Goal: Task Accomplishment & Management: Use online tool/utility

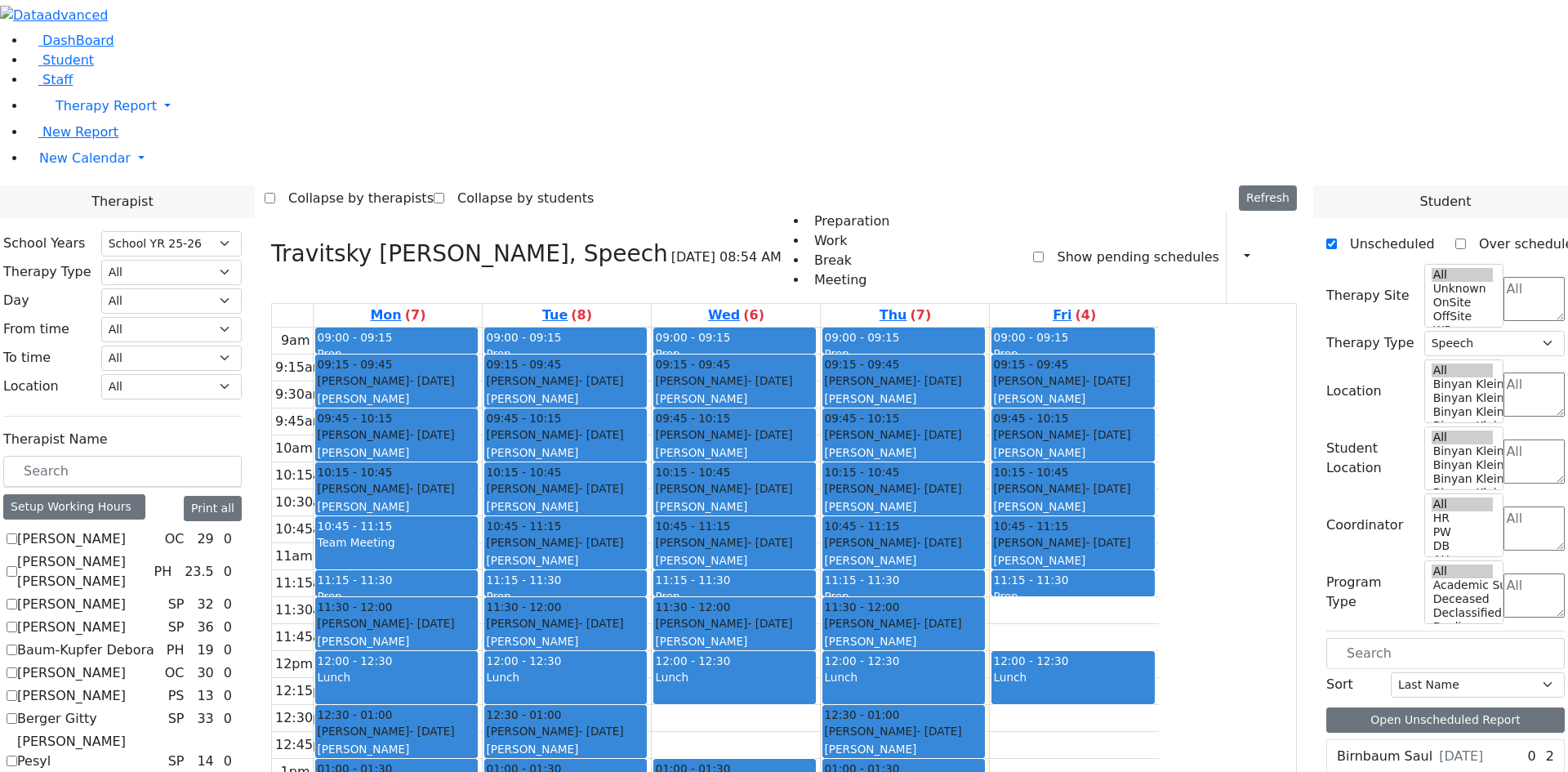
select select "212"
select select "3"
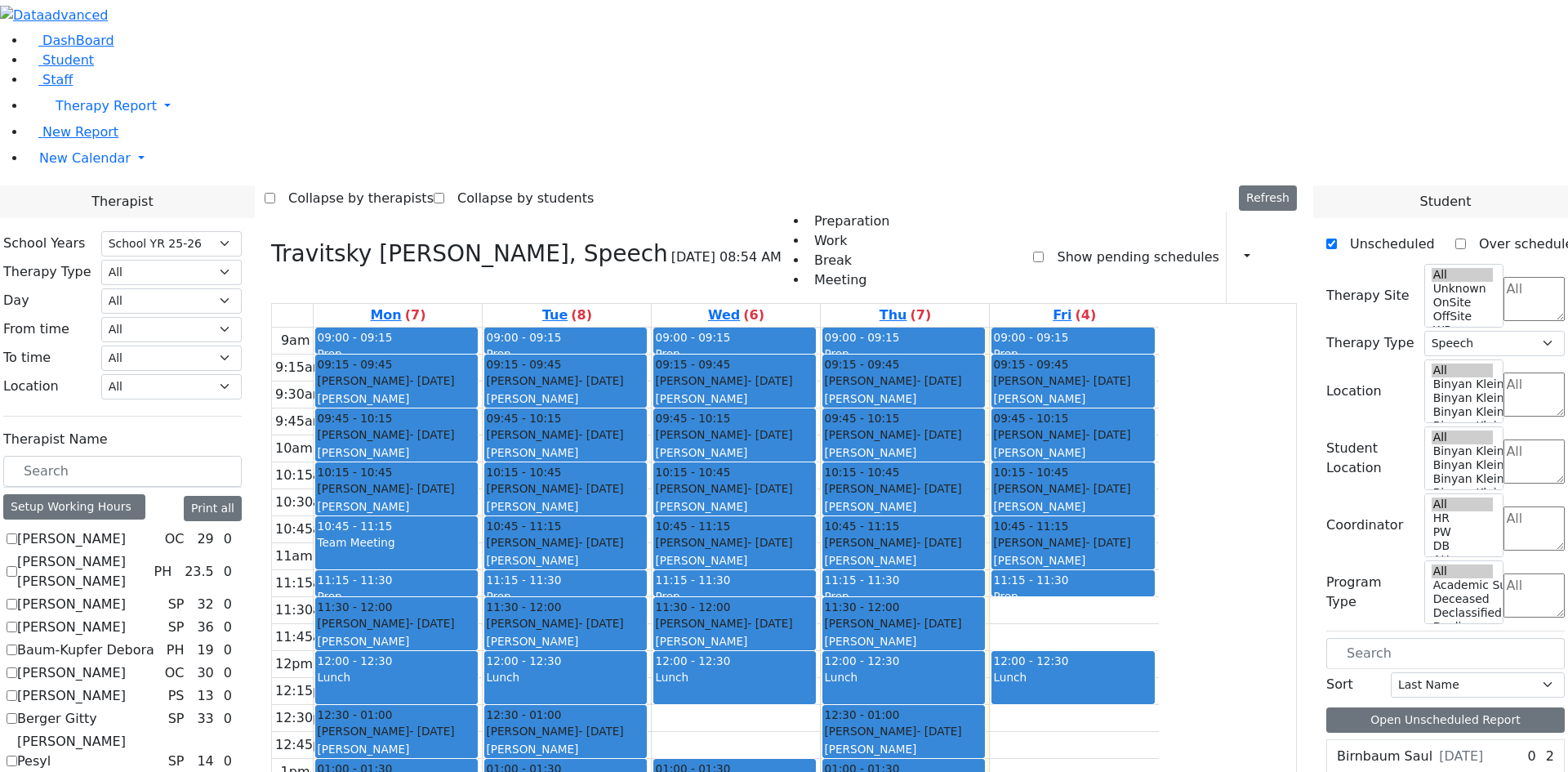
checkbox input "false"
select select
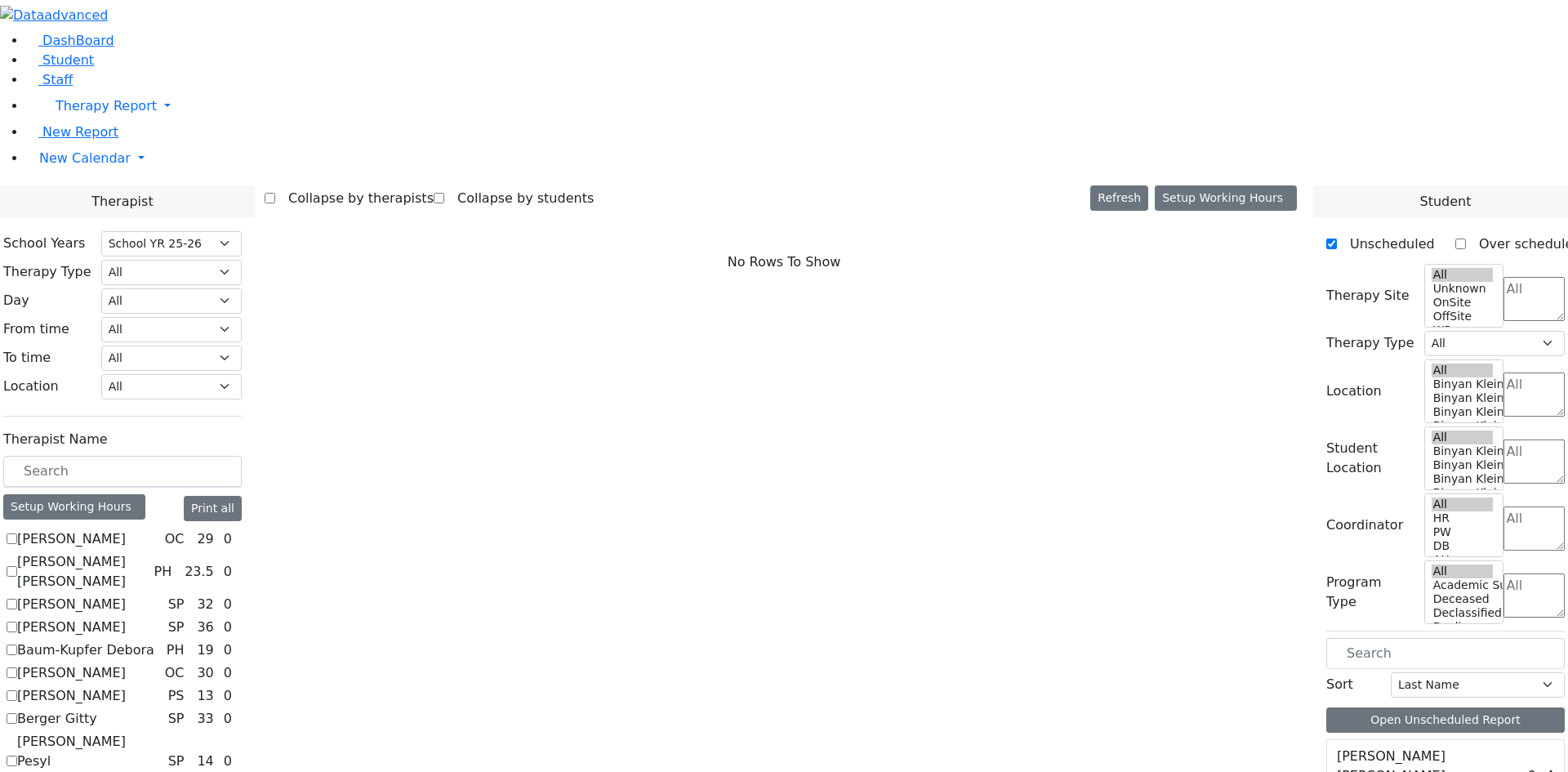
checkbox input "true"
select select "1"
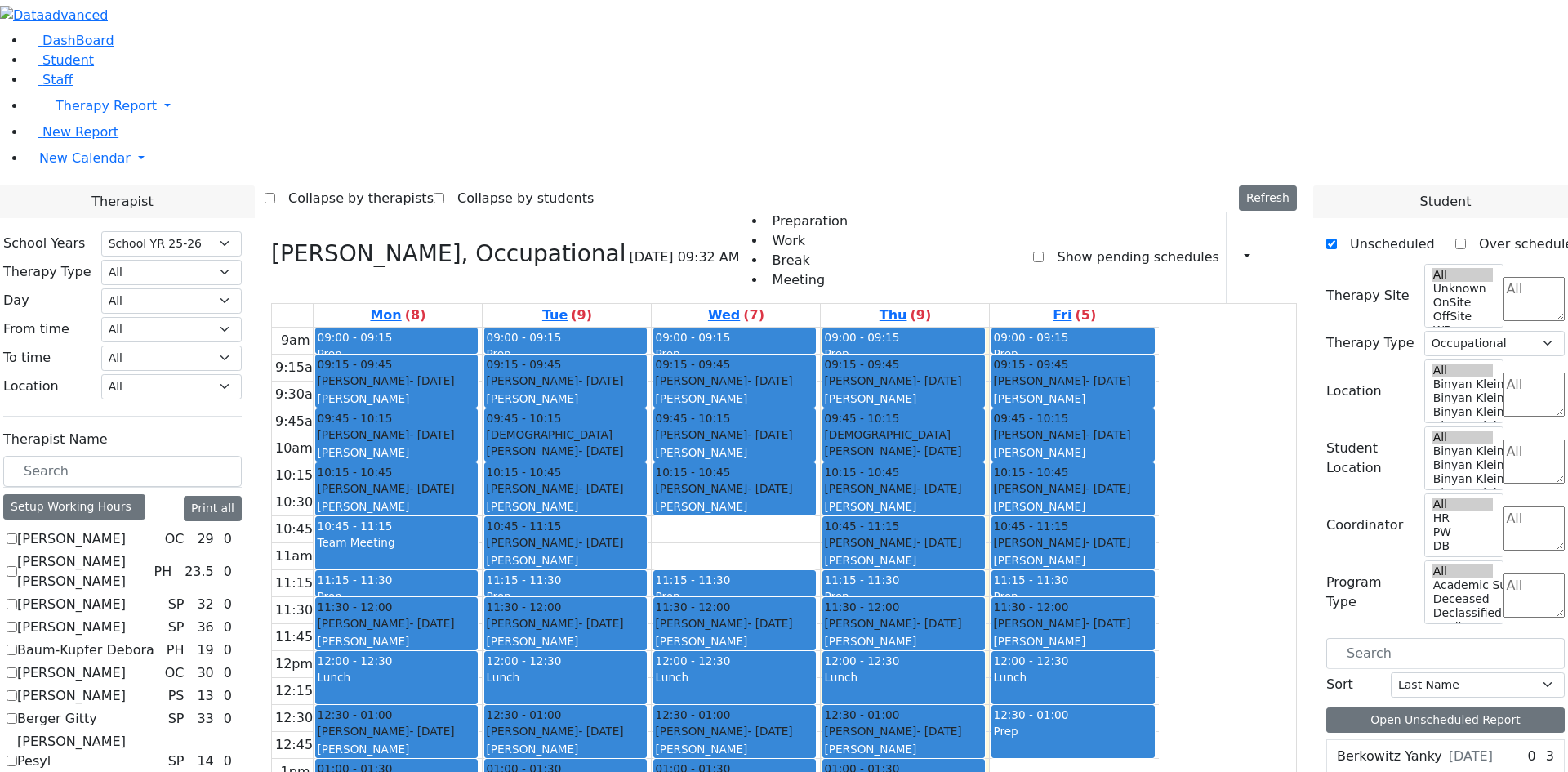
scroll to position [490, 0]
checkbox input "true"
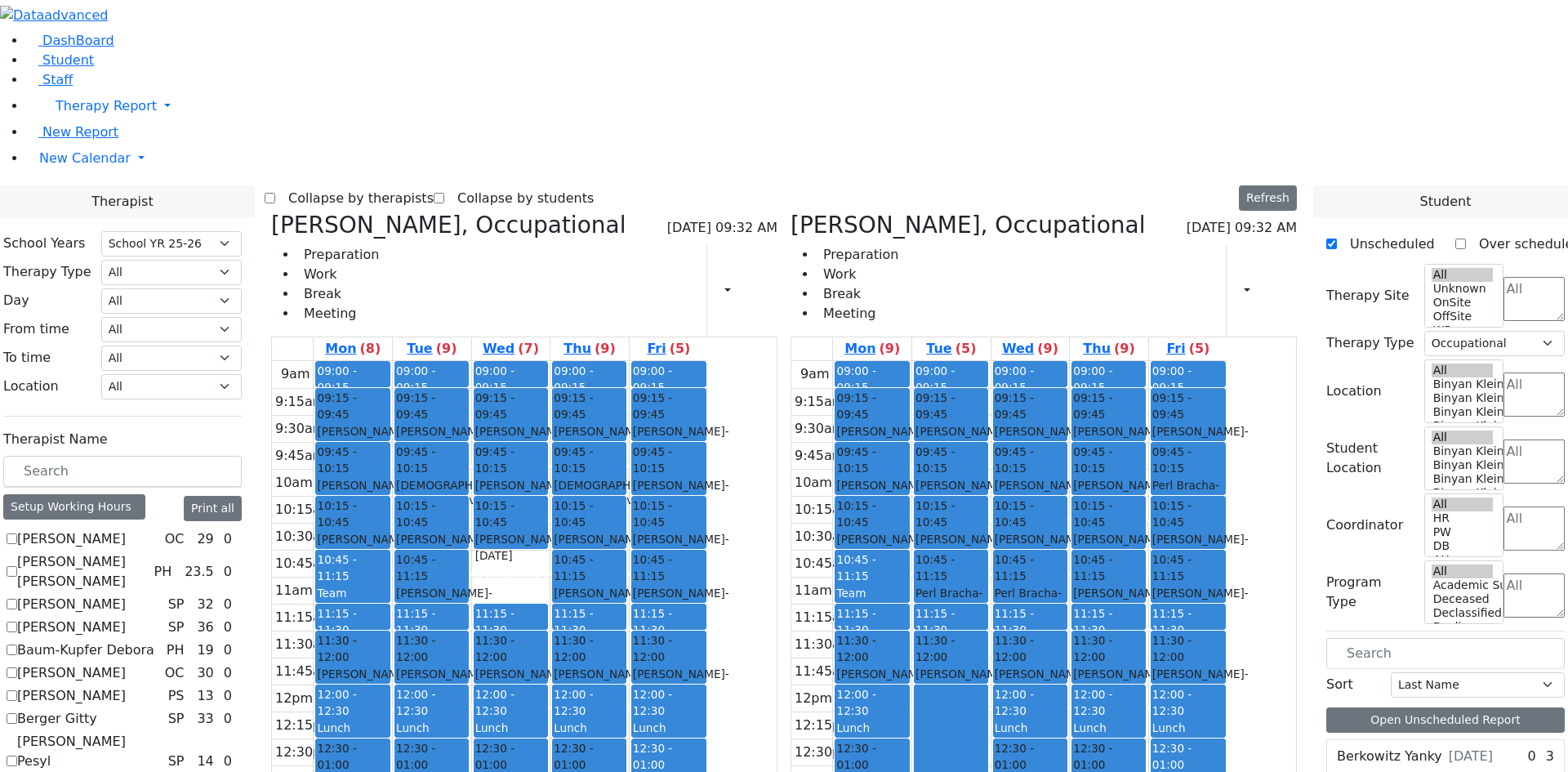
click at [1062, 586] on span "- [DATE]" at bounding box center [1027, 601] width 67 height 29
click at [1065, 458] on div "Unknown" at bounding box center [1029, 465] width 71 height 17
click at [1091, 667] on span "- [DATE]" at bounding box center [1042, 681] width 96 height 29
click at [68, 68] on span "Student" at bounding box center [68, 60] width 52 height 16
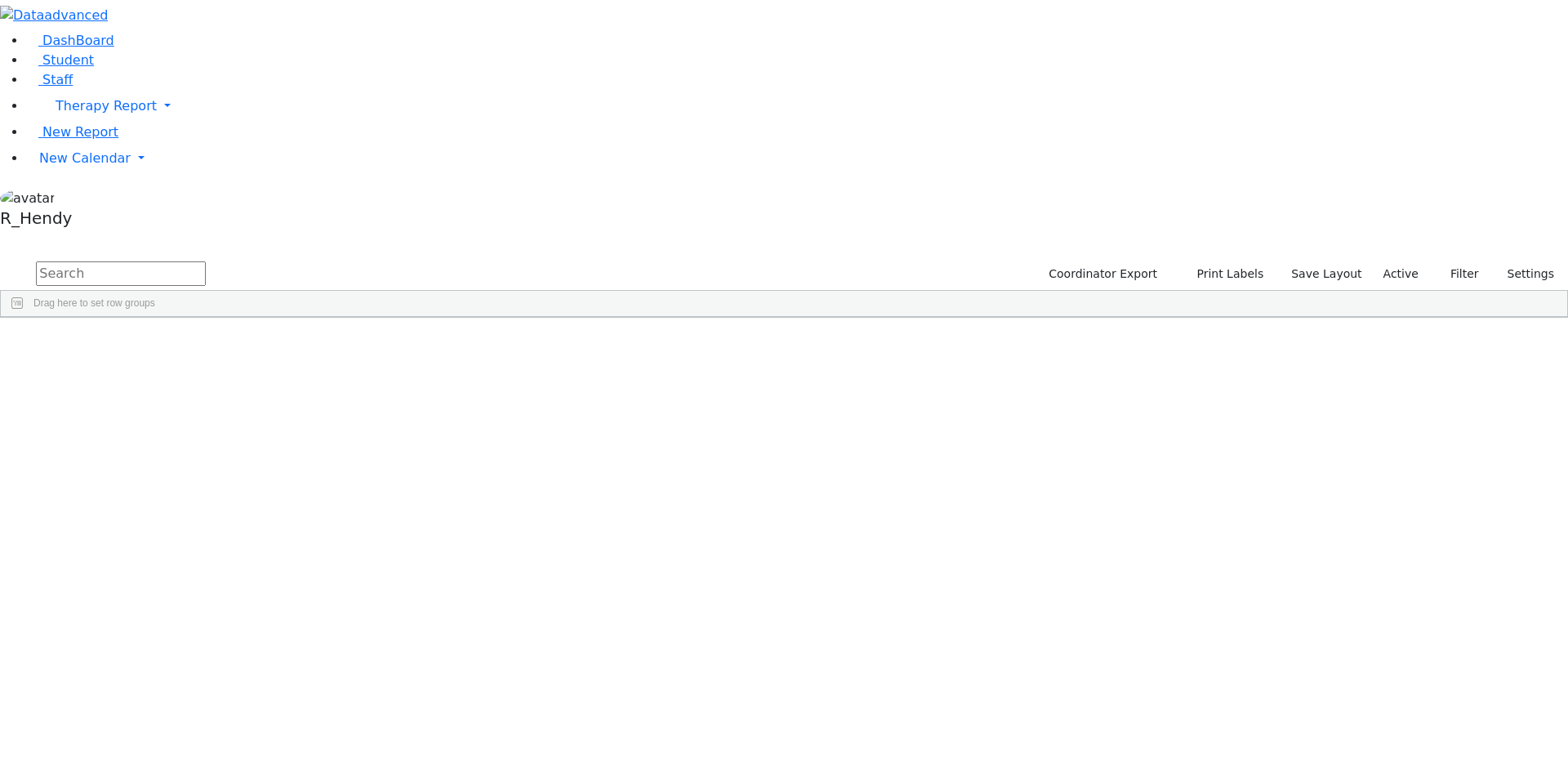
click at [205, 261] on input "text" at bounding box center [121, 273] width 169 height 24
type input "wert"
click at [312, 389] on div "Aron" at bounding box center [260, 400] width 103 height 22
click at [105, 389] on div "6510935" at bounding box center [53, 400] width 104 height 22
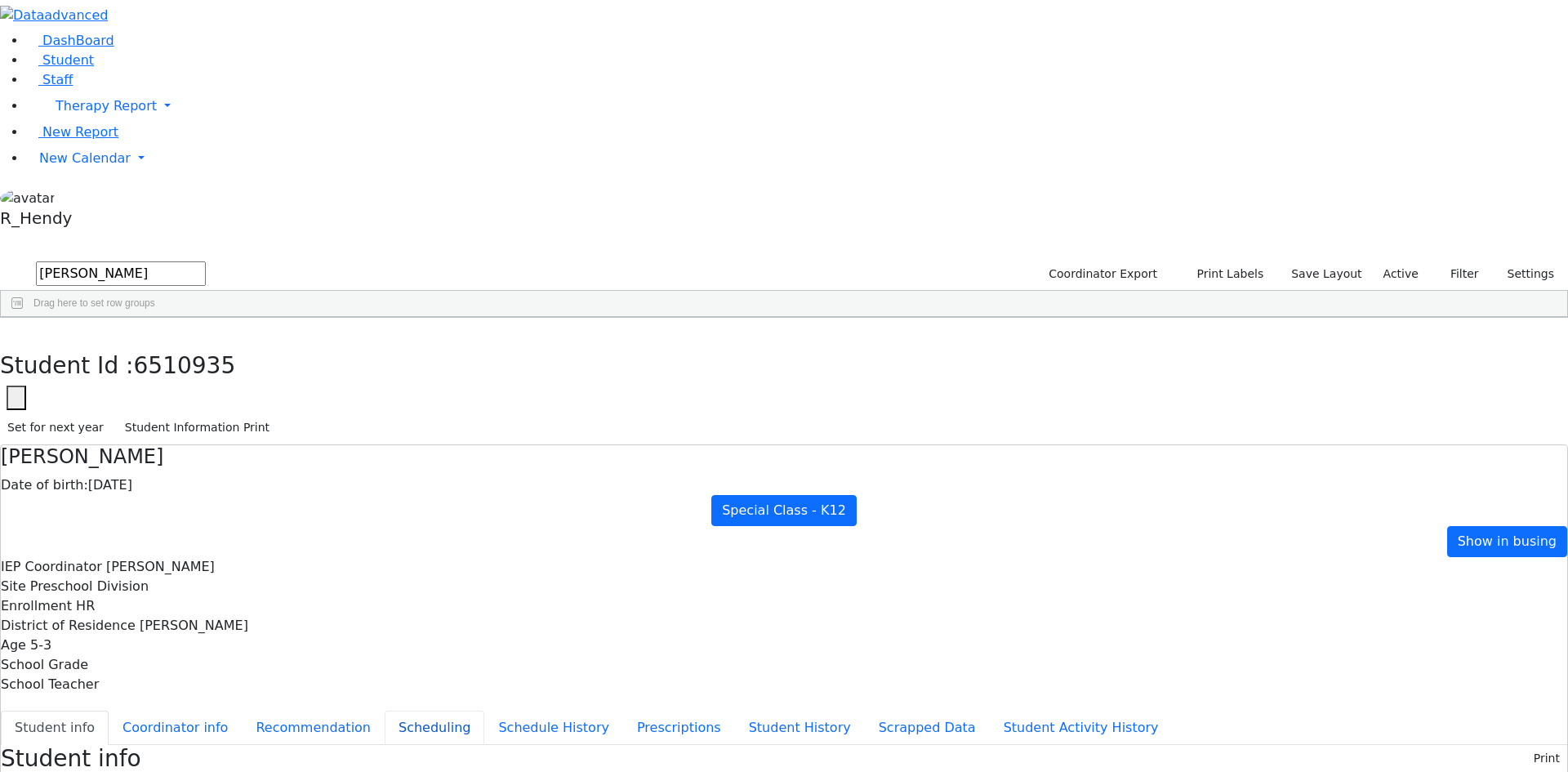
click at [385, 711] on button "Scheduling" at bounding box center [434, 727] width 99 height 34
click at [8, 330] on use "button" at bounding box center [8, 330] width 0 height 0
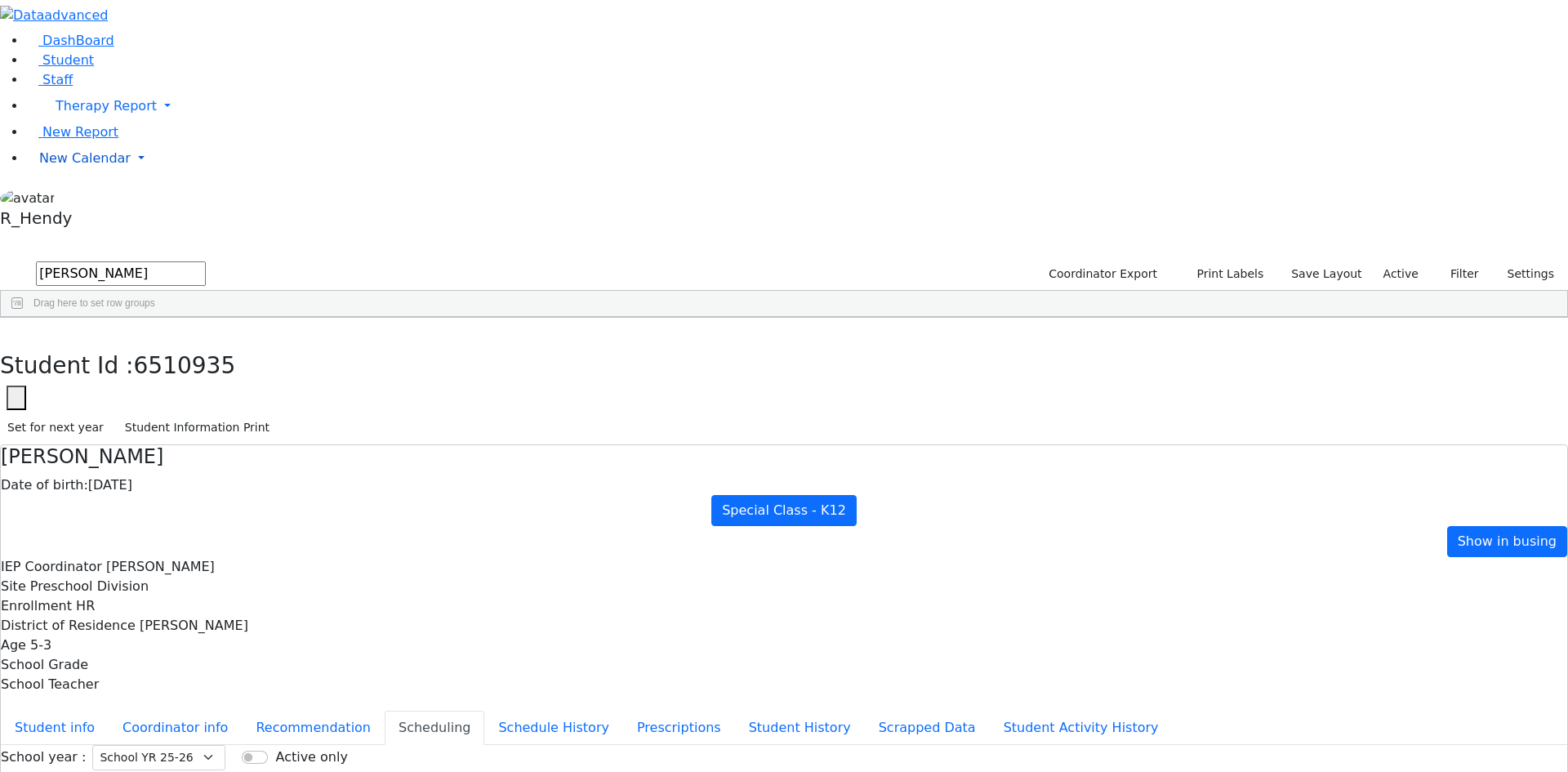
click at [79, 114] on span "New Calendar" at bounding box center [106, 106] width 101 height 16
click at [74, 199] on span "Calendar" at bounding box center [64, 191] width 58 height 16
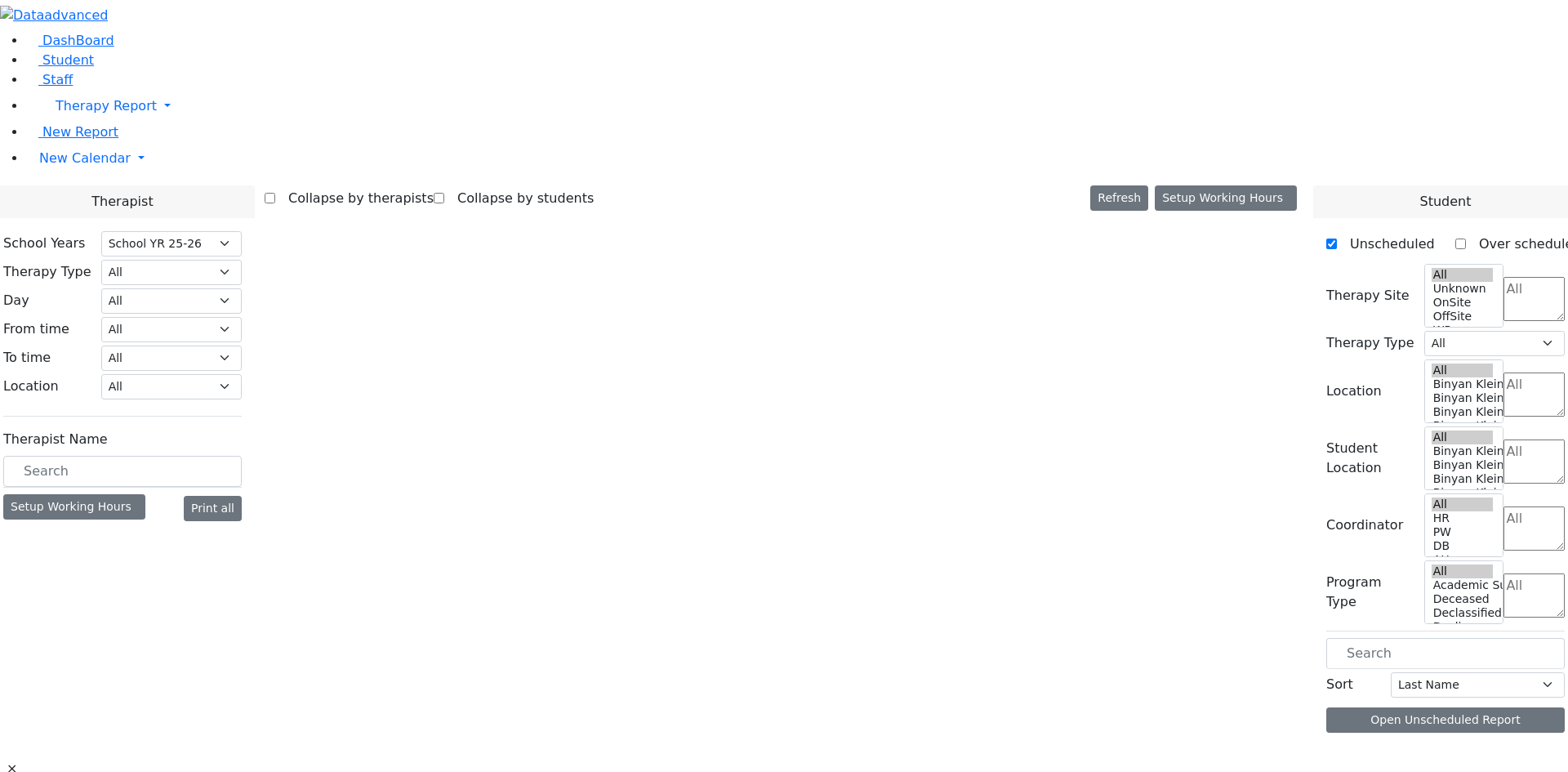
select select "212"
select select "1"
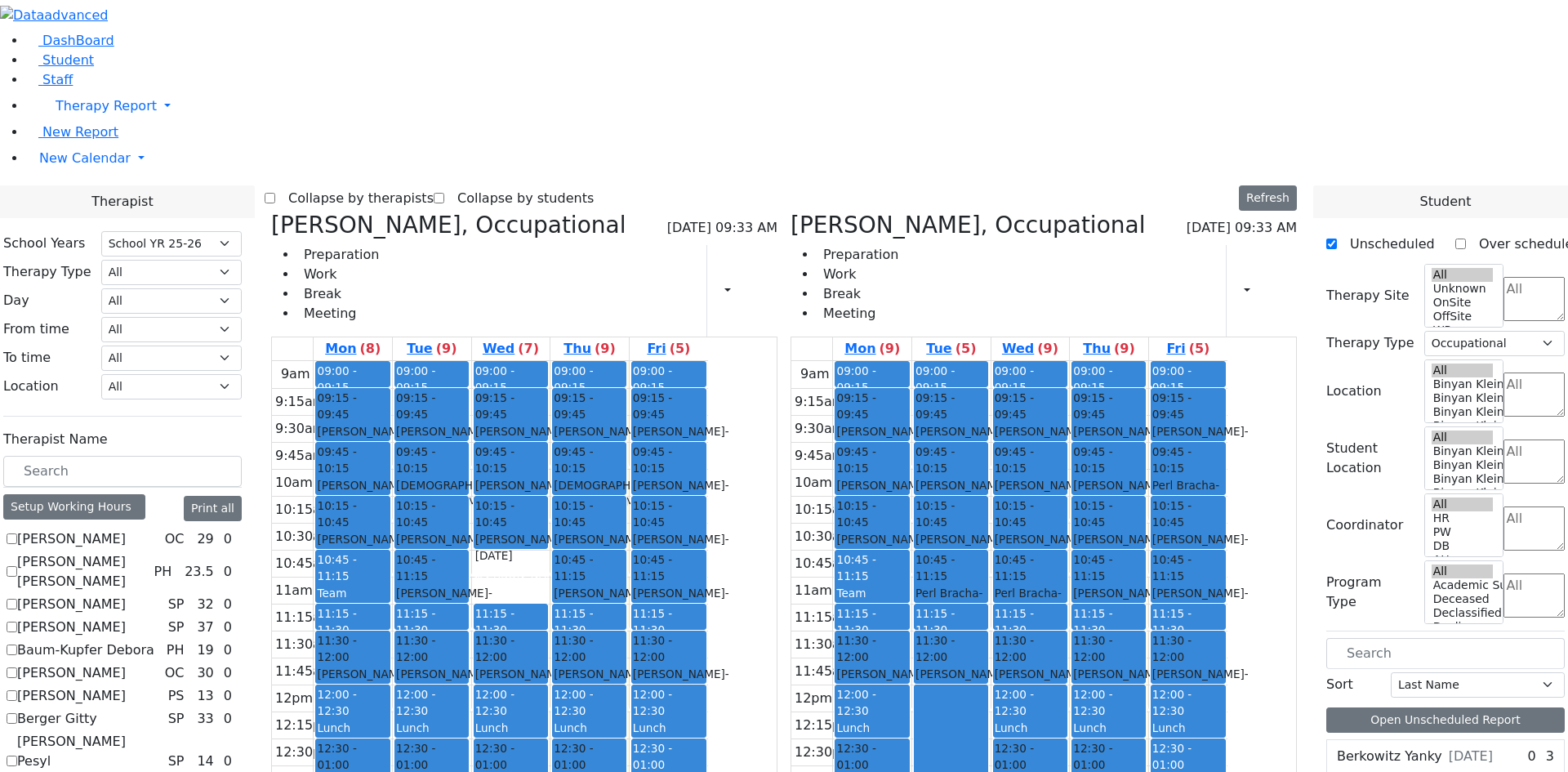
scroll to position [1306, 0]
drag, startPoint x: 953, startPoint y: 615, endPoint x: 662, endPoint y: 318, distance: 415.8
click at [662, 318] on div "[PERSON_NAME], Occupational [DATE] 09:33 AM Preparation Work Break Meeting Prin…" at bounding box center [784, 609] width 1039 height 797
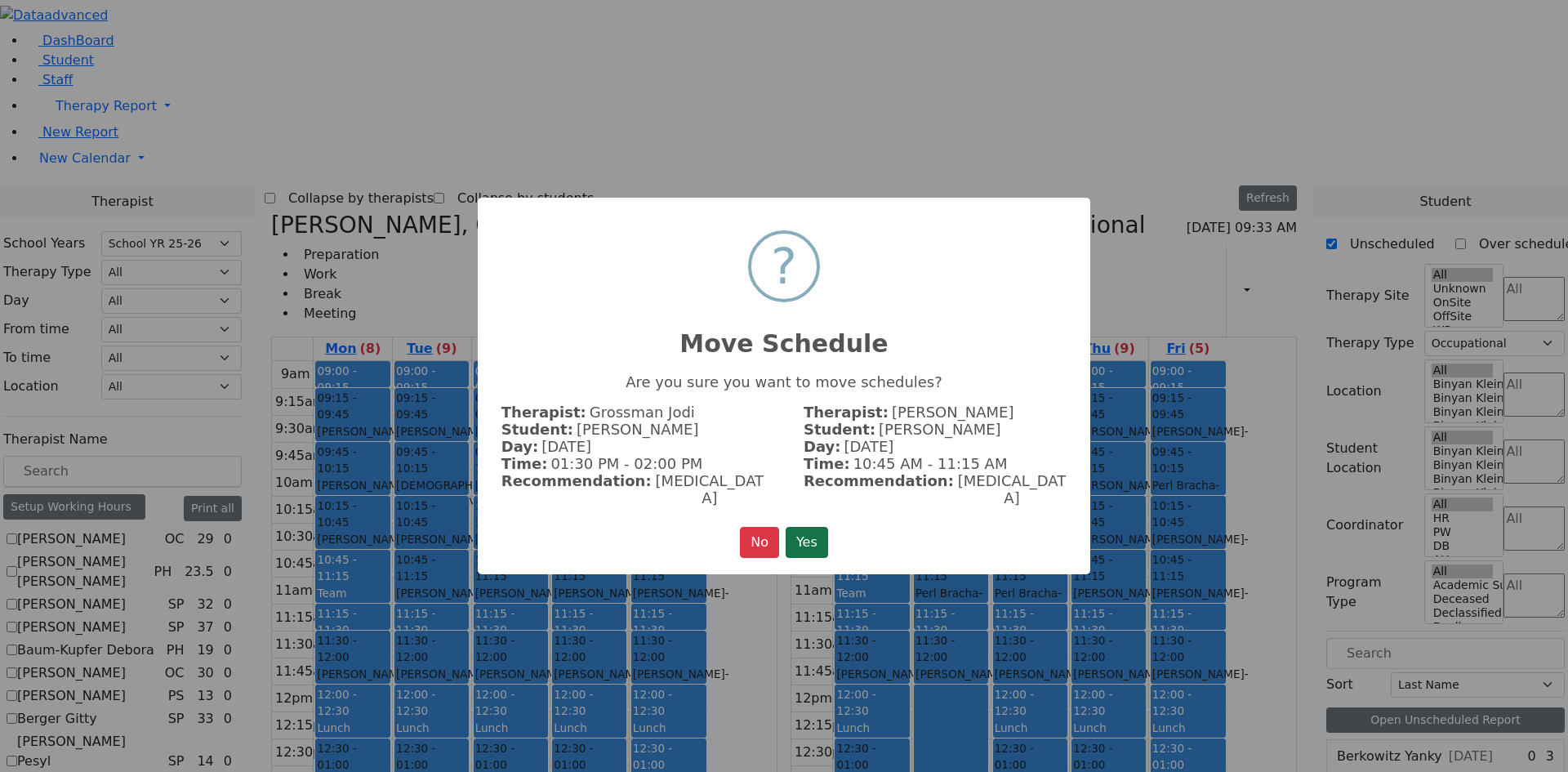
click at [811, 529] on button "Yes" at bounding box center [807, 542] width 43 height 31
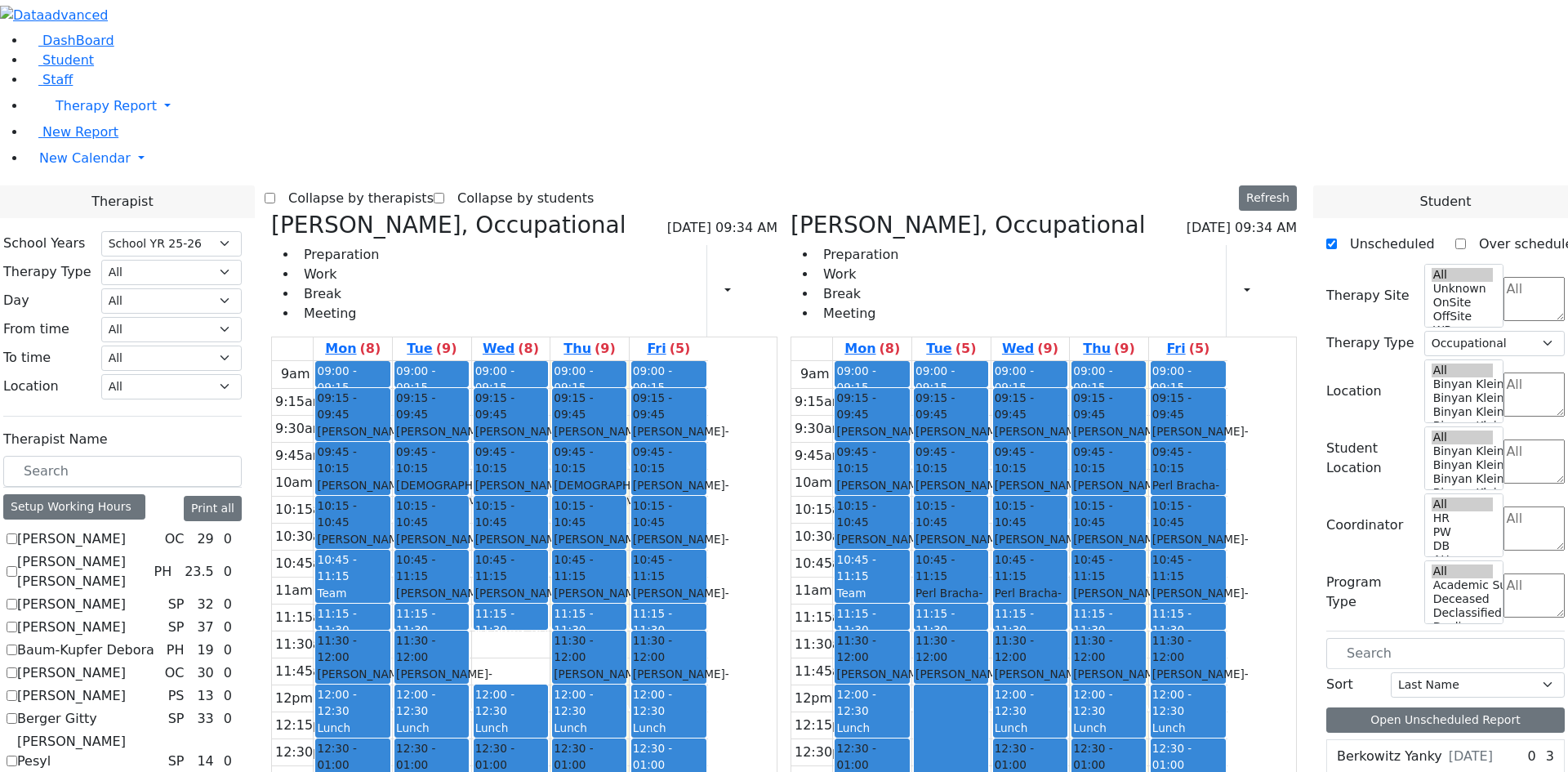
drag, startPoint x: 650, startPoint y: 401, endPoint x: 980, endPoint y: 600, distance: 385.4
click at [934, 615] on div "[PERSON_NAME], Occupational [DATE] 09:34 AM Preparation Work Break Meeting Prin…" at bounding box center [784, 609] width 1039 height 797
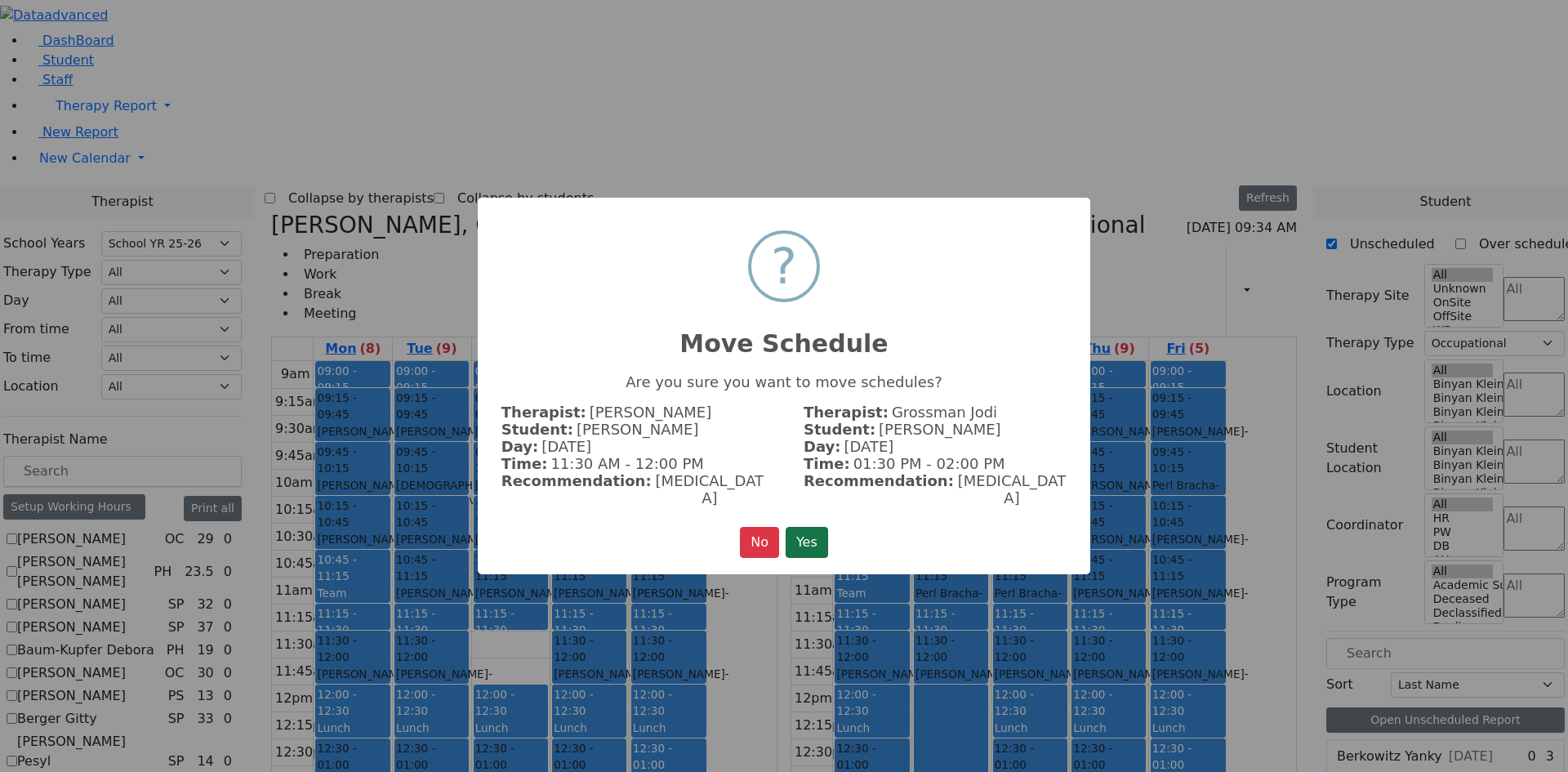
click at [811, 541] on button "Yes" at bounding box center [807, 542] width 43 height 31
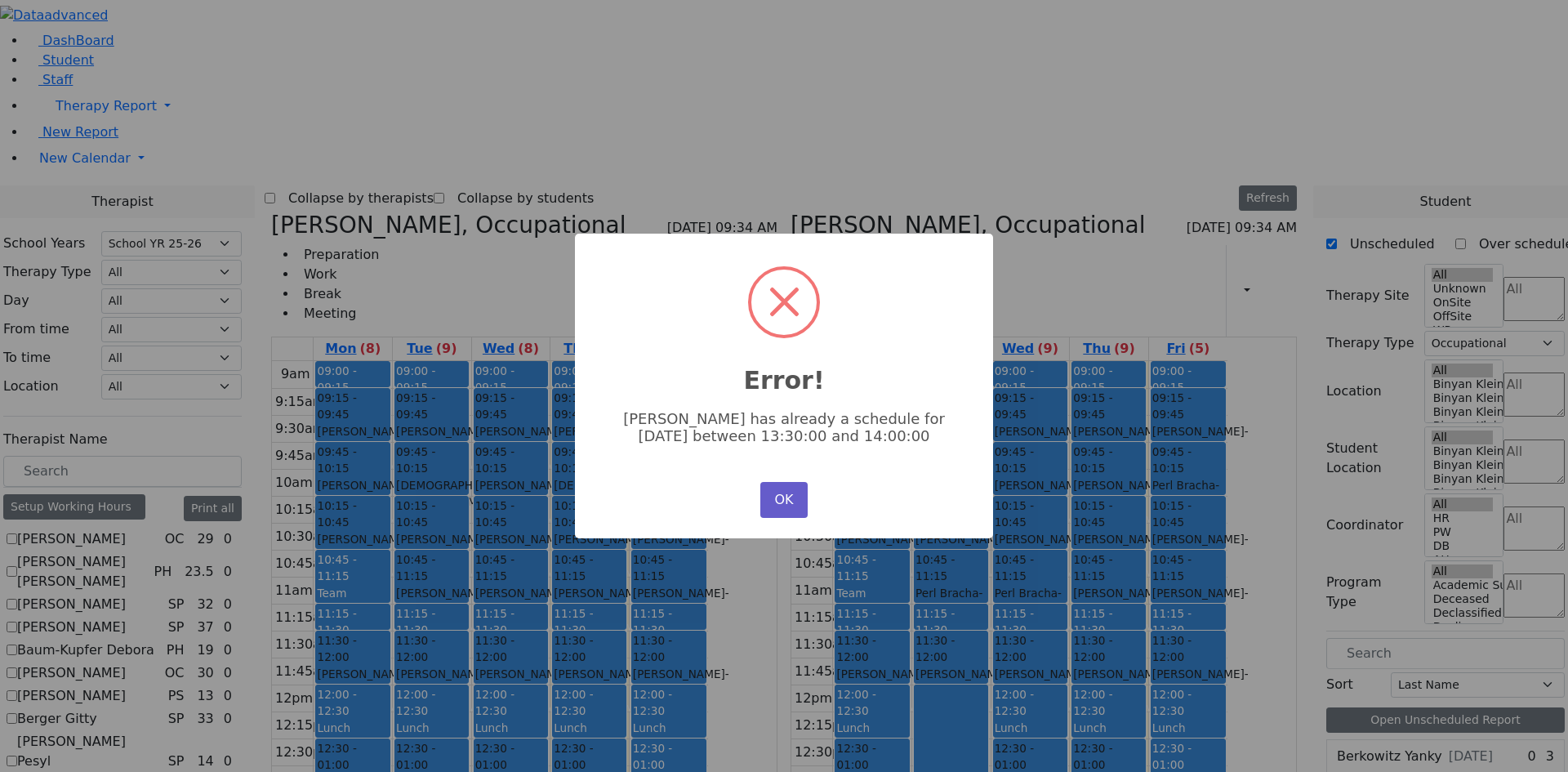
click at [793, 504] on button "OK" at bounding box center [784, 499] width 48 height 36
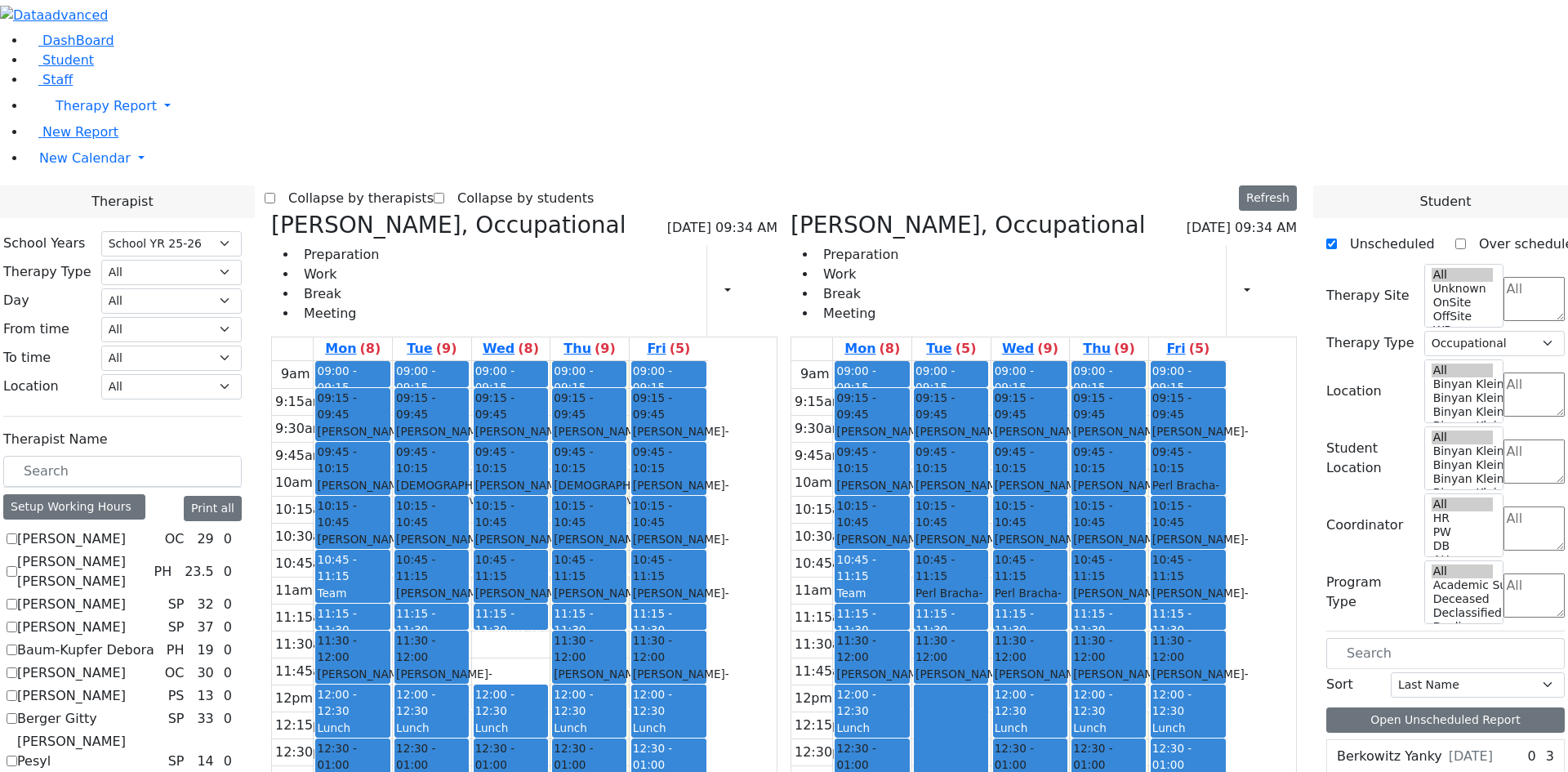
drag, startPoint x: 653, startPoint y: 414, endPoint x: 939, endPoint y: 625, distance: 355.4
click at [939, 625] on div "Van-Halem Chana, Occupational 08/28/2025 09:34 AM Preparation Work Break Meetin…" at bounding box center [784, 609] width 1039 height 797
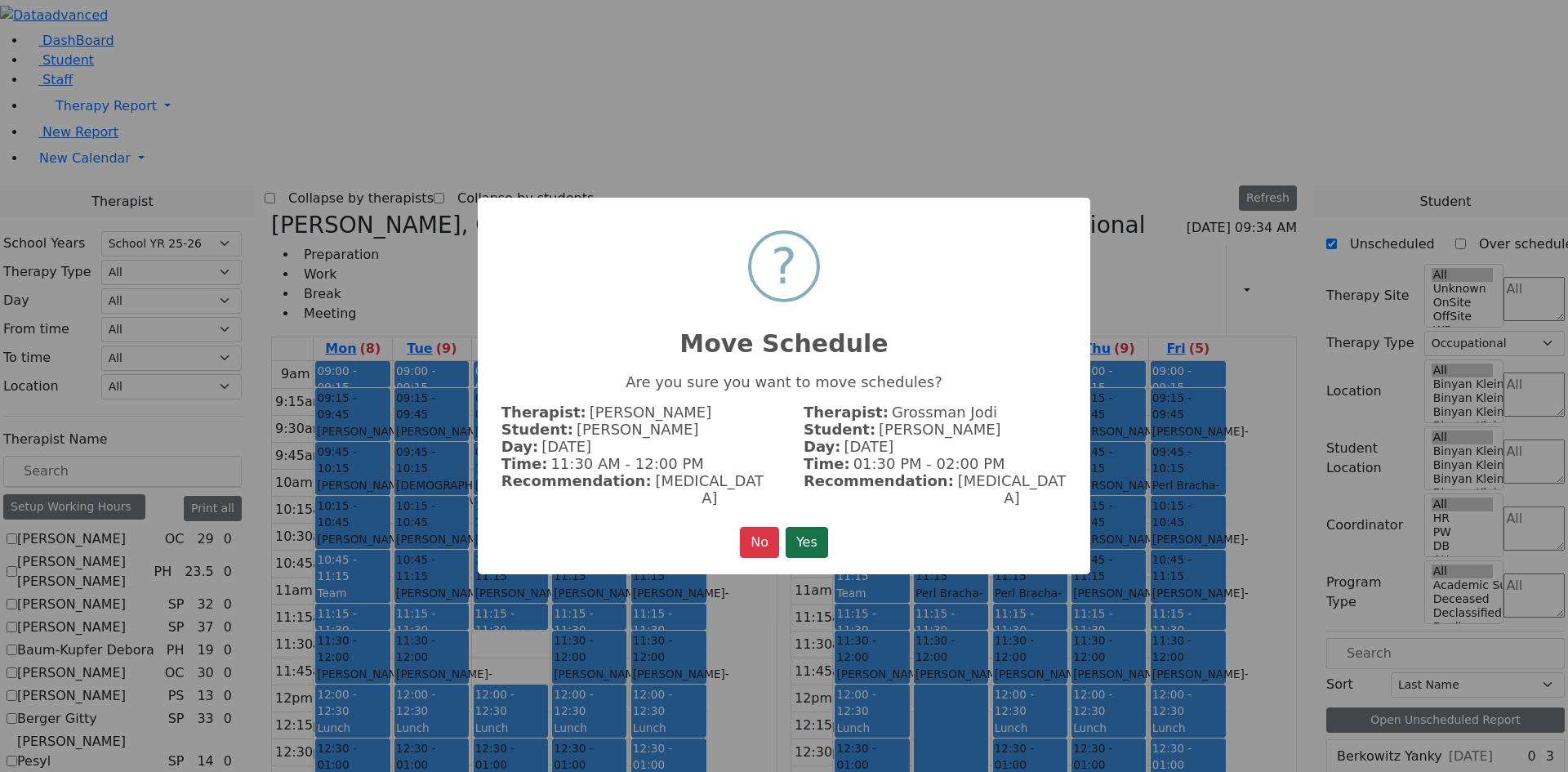
click at [809, 533] on button "Yes" at bounding box center [807, 542] width 43 height 31
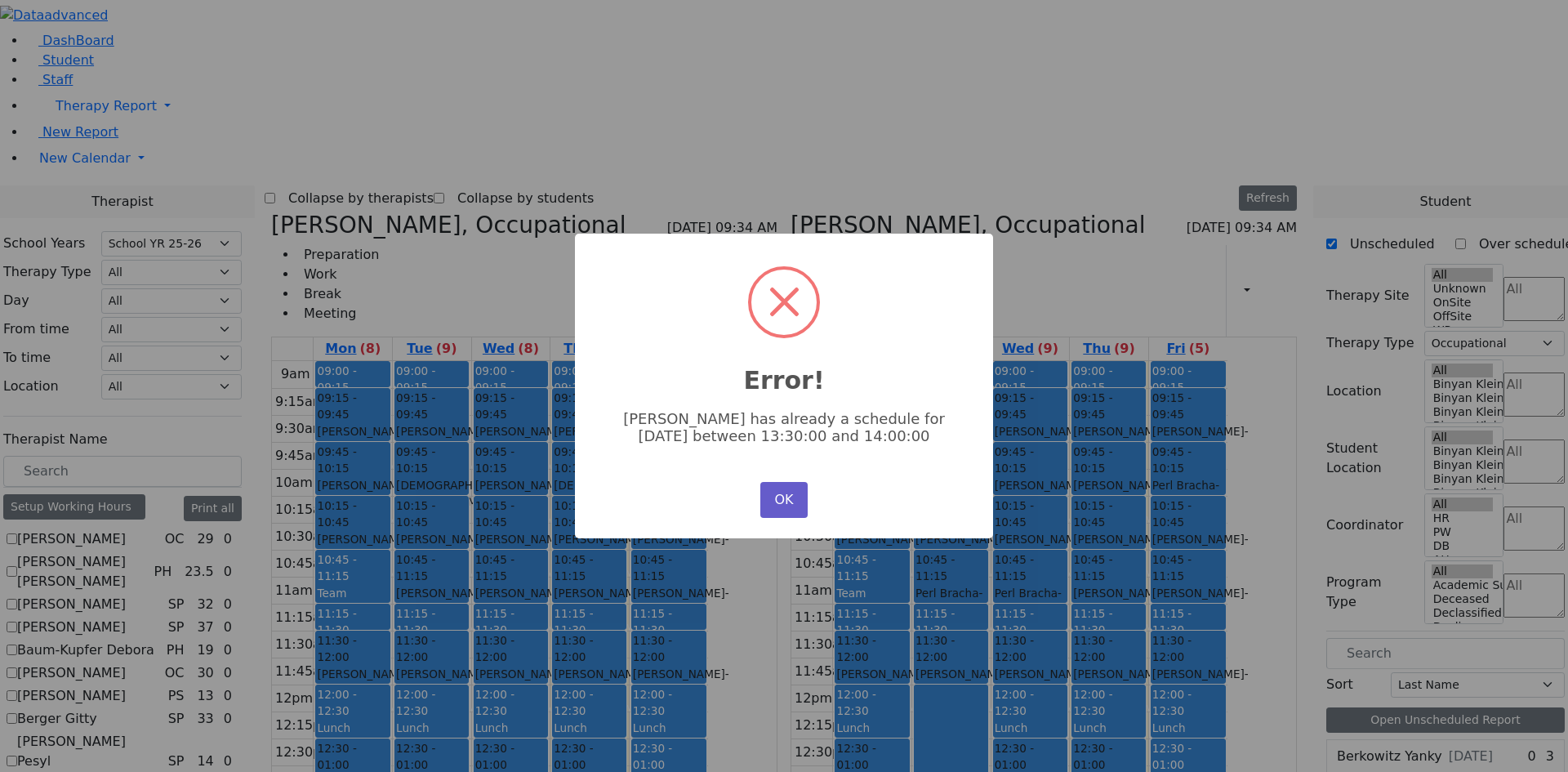
click at [785, 492] on button "OK" at bounding box center [784, 499] width 48 height 36
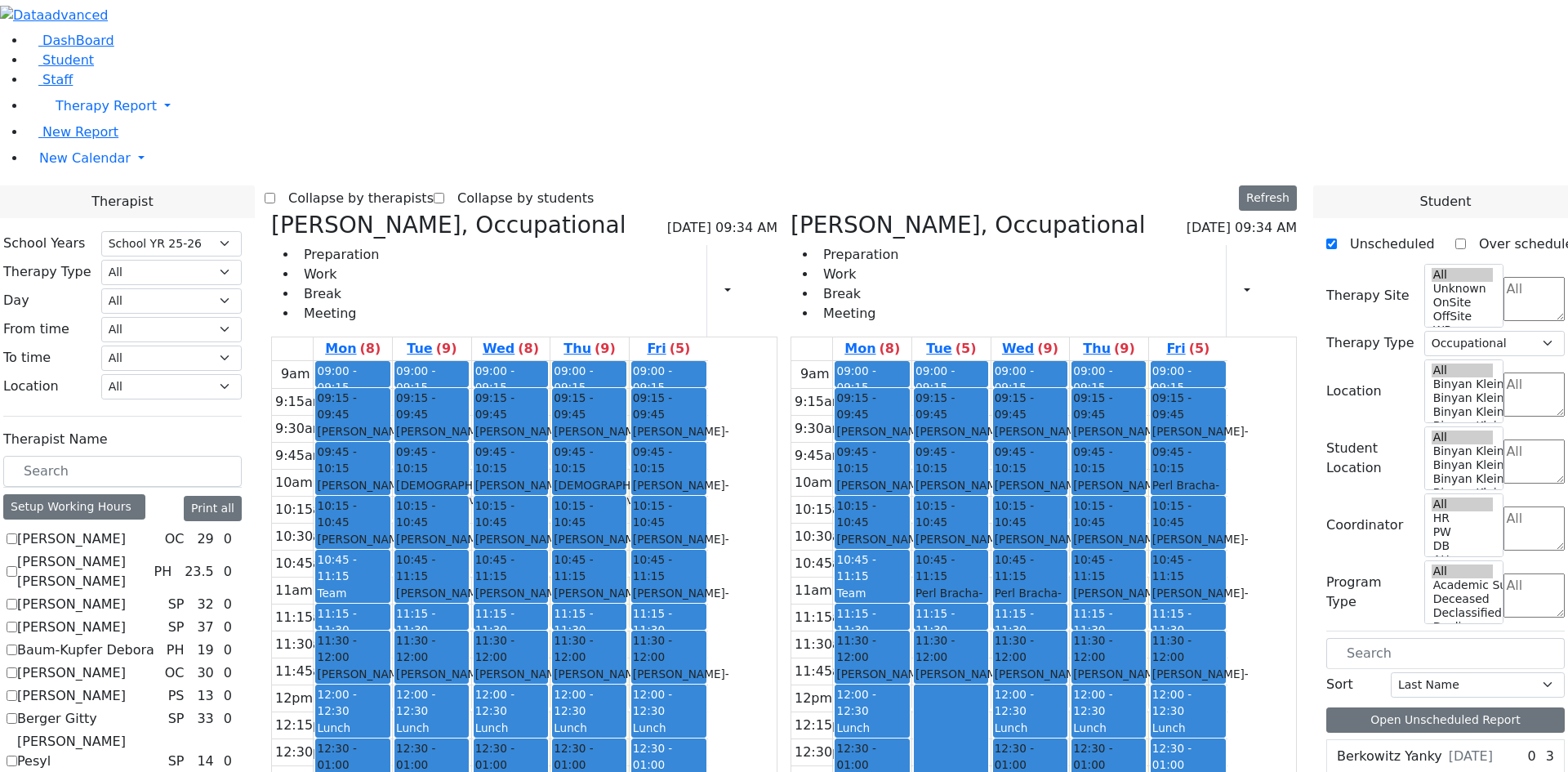
drag, startPoint x: 969, startPoint y: 577, endPoint x: 965, endPoint y: 635, distance: 58.1
click at [912, 635] on div "09:00 - 09:15 Prep 09:15 - 09:45 Lev Rachel - 07/16/2021 Ptalis, Aliza 09:45 - …" at bounding box center [872, 684] width 79 height 646
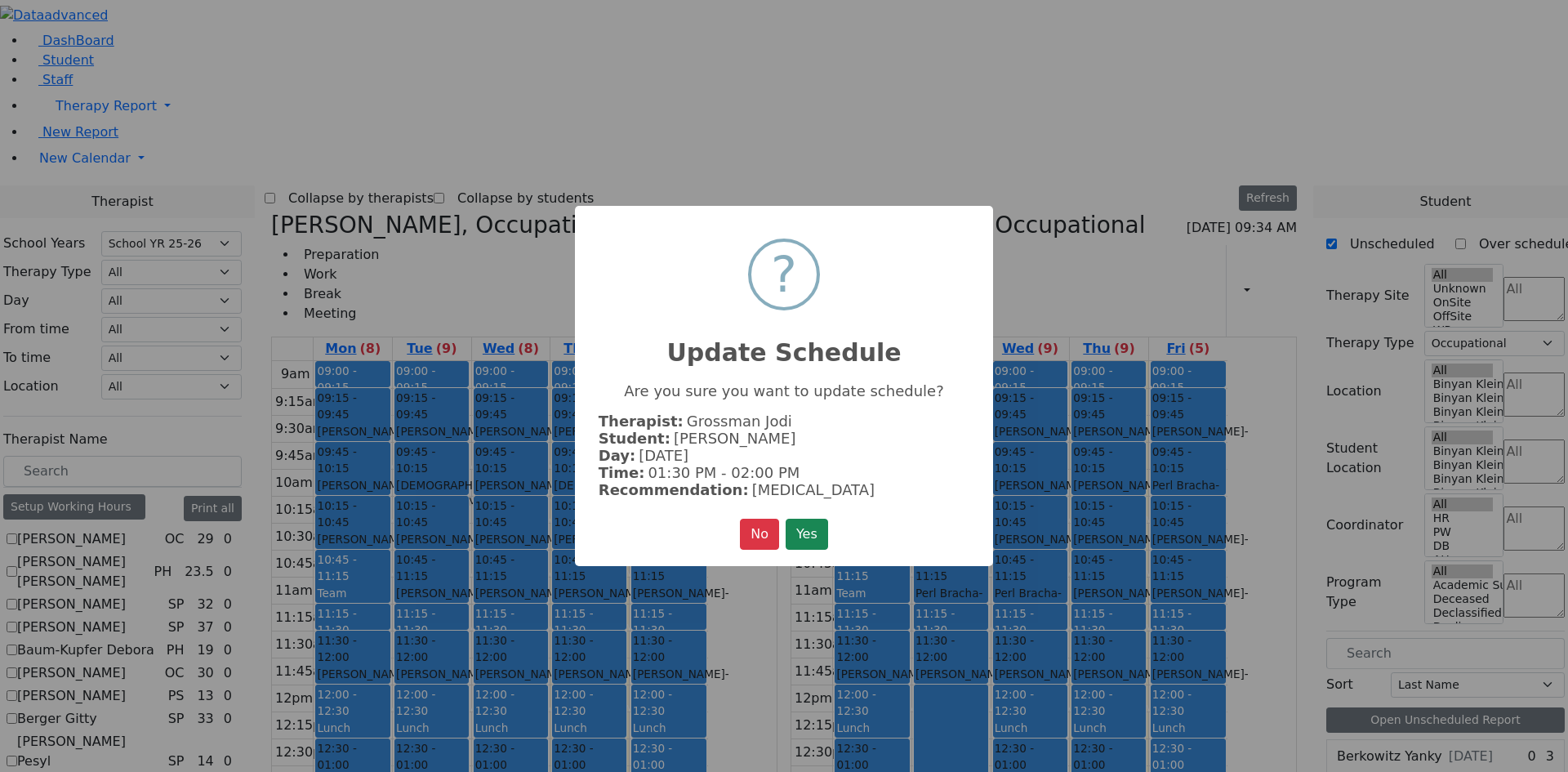
click at [817, 533] on button "Yes" at bounding box center [807, 534] width 43 height 31
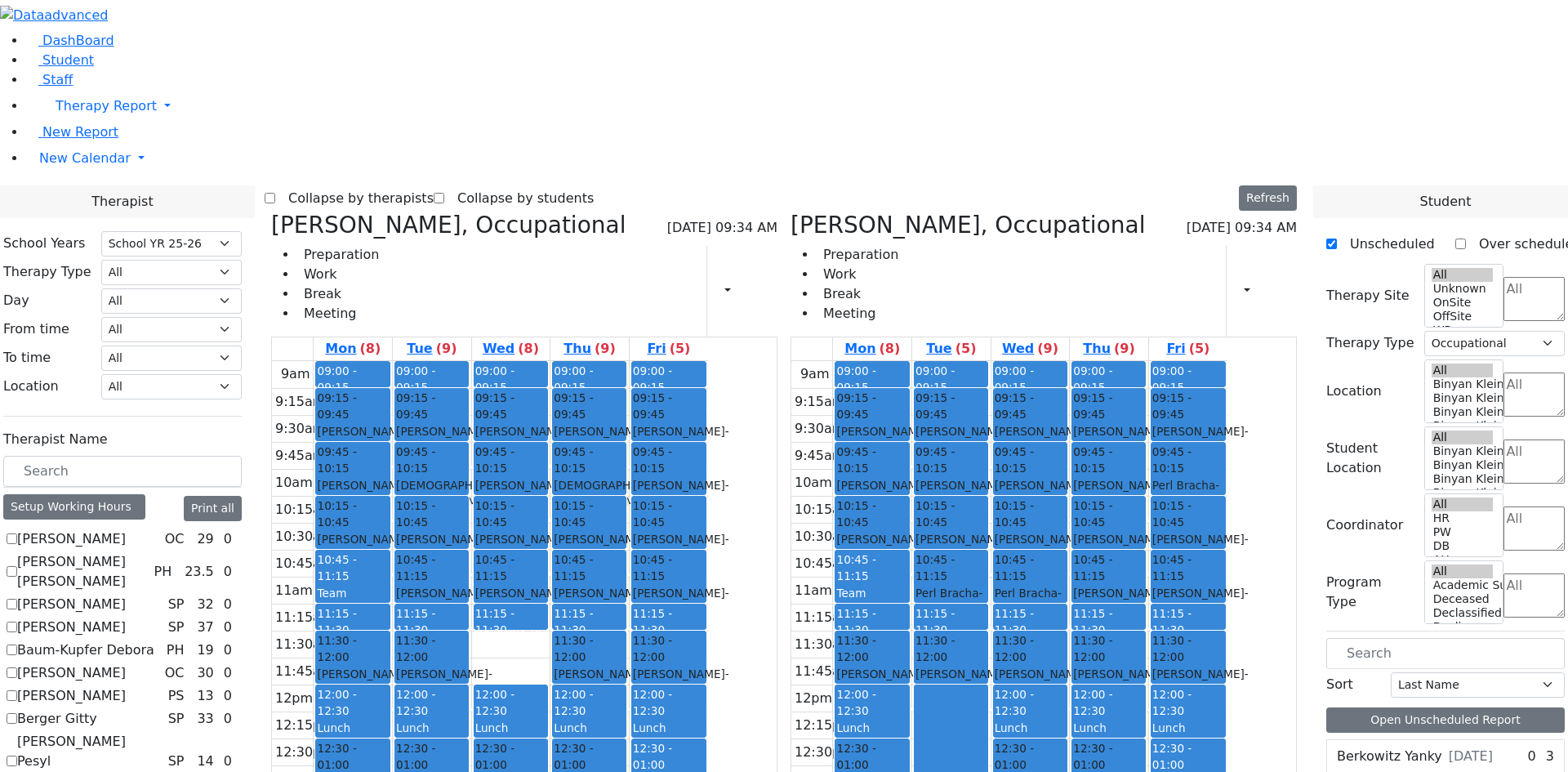
drag, startPoint x: 646, startPoint y: 423, endPoint x: 938, endPoint y: 574, distance: 328.7
click at [938, 574] on div "Van-Halem Chana, Occupational 08/28/2025 09:34 AM Preparation Work Break Meetin…" at bounding box center [784, 609] width 1039 height 797
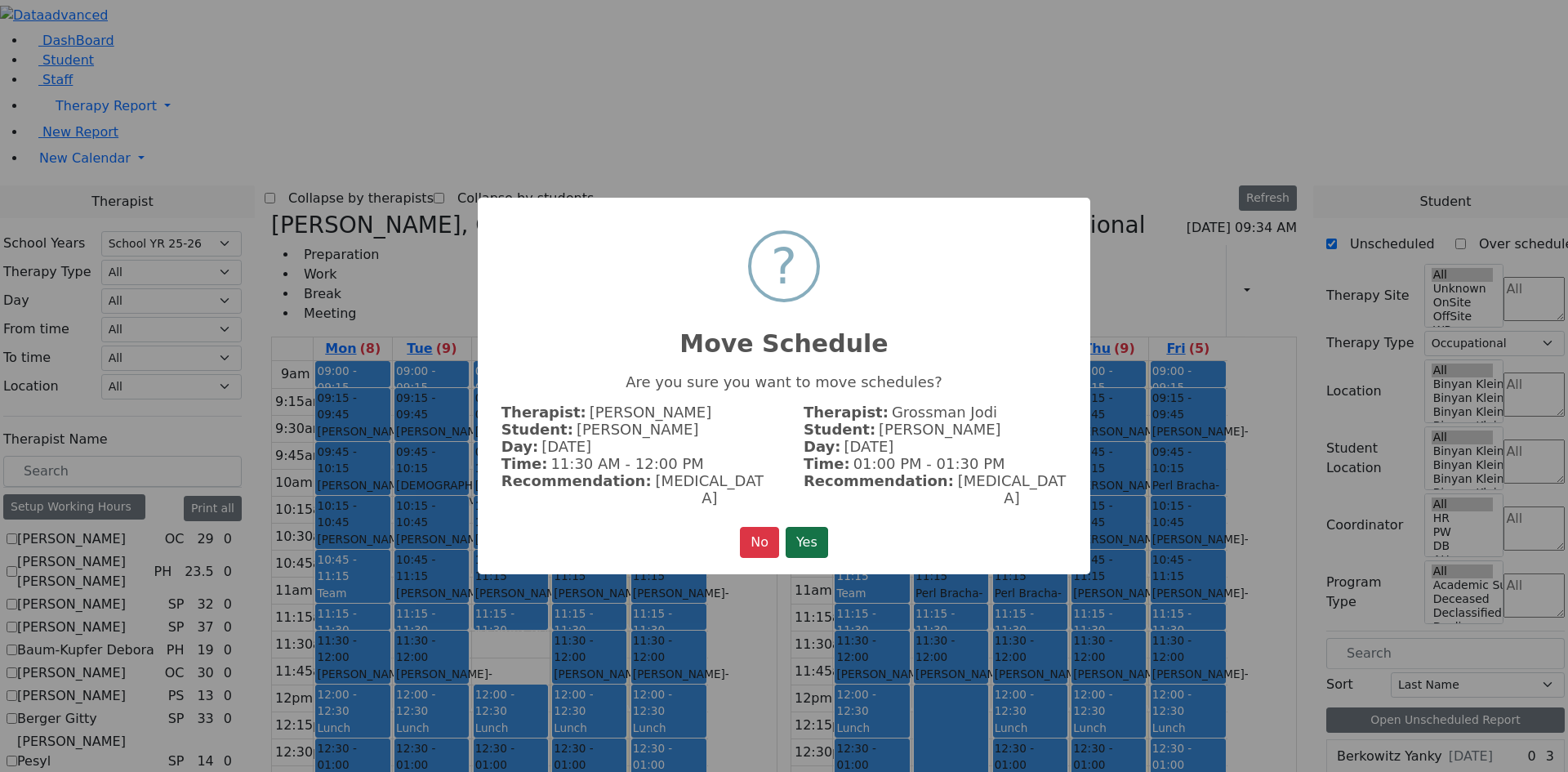
click at [806, 527] on button "Yes" at bounding box center [807, 542] width 43 height 31
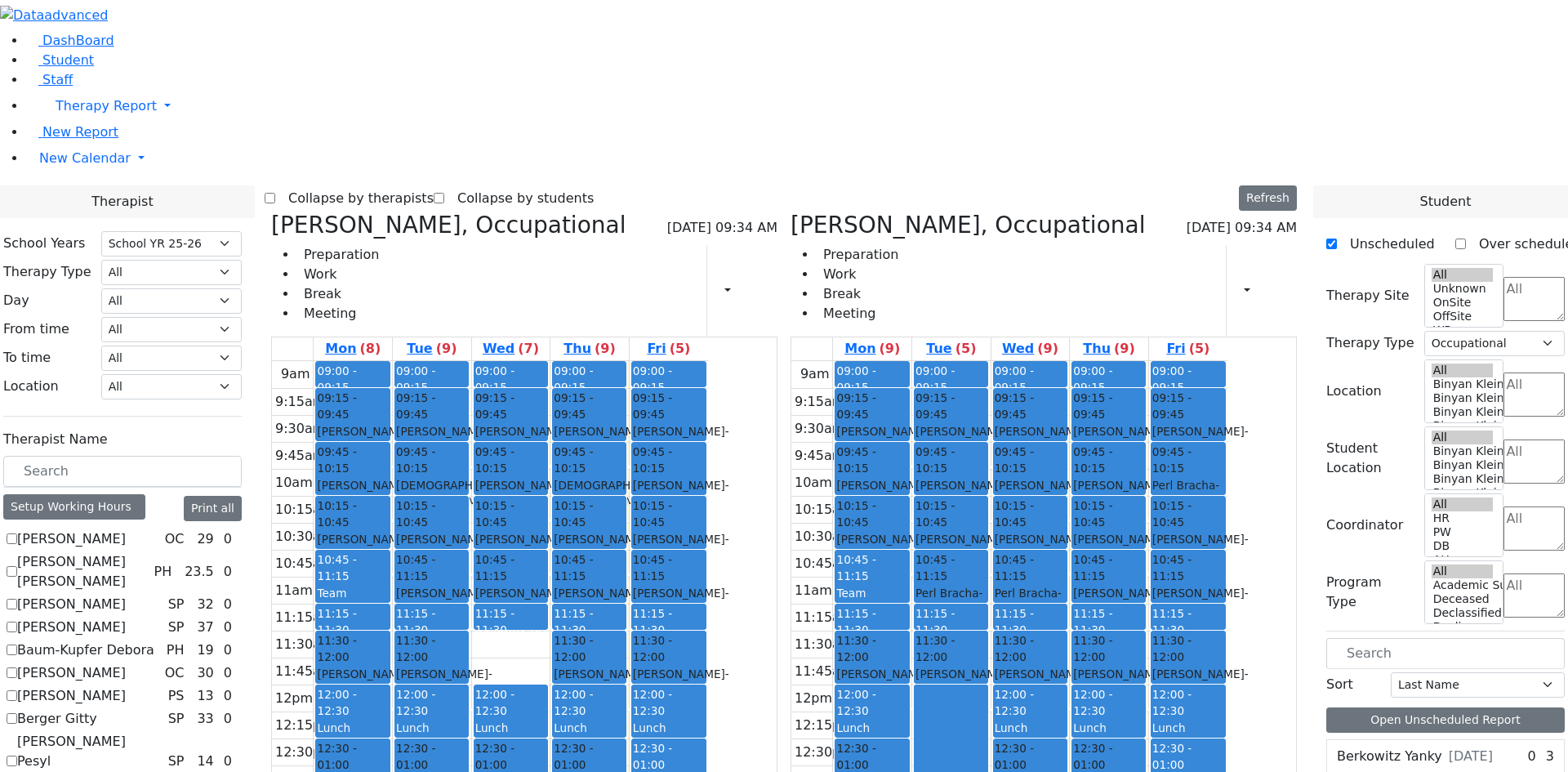
click at [625, 531] on div "Rotenberg Simcha - 01/05/2021" at bounding box center [589, 547] width 71 height 33
click at [1219, 478] on span "- [DATE]" at bounding box center [1185, 493] width 67 height 29
drag, startPoint x: 1294, startPoint y: 419, endPoint x: 1259, endPoint y: 416, distance: 35.1
click at [1224, 701] on div "[PERSON_NAME]" at bounding box center [1188, 709] width 72 height 17
click at [1170, 667] on span "- [DATE]" at bounding box center [1121, 681] width 96 height 29
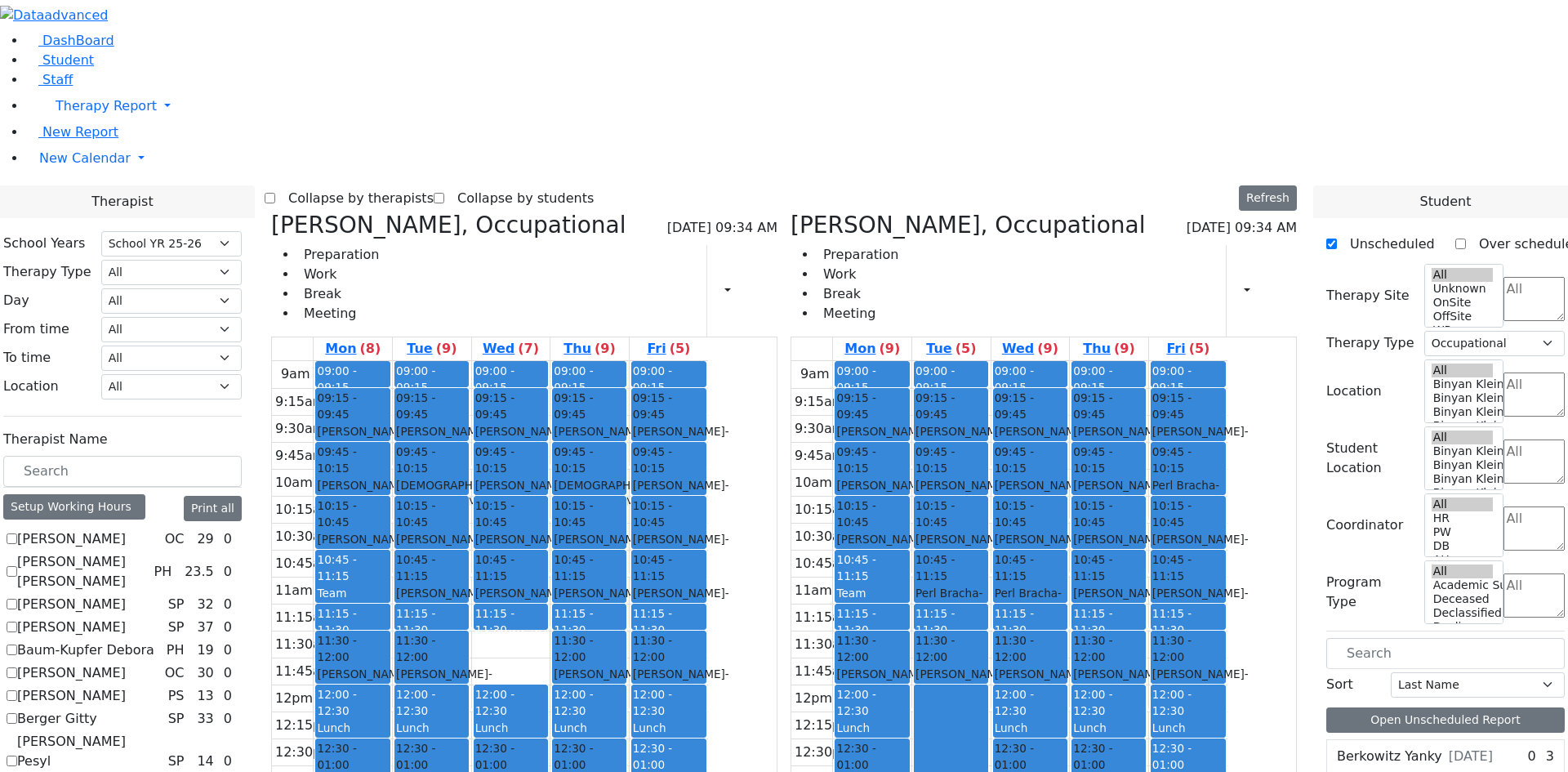
click at [1065, 665] on div "Kestenbaum Bentzian - 09/23/2019" at bounding box center [1029, 681] width 71 height 33
click at [987, 665] on div "Friedman Yisroel - 10/08/2019" at bounding box center [951, 681] width 71 height 33
click at [933, 667] on span "- [DATE]" at bounding box center [884, 681] width 96 height 29
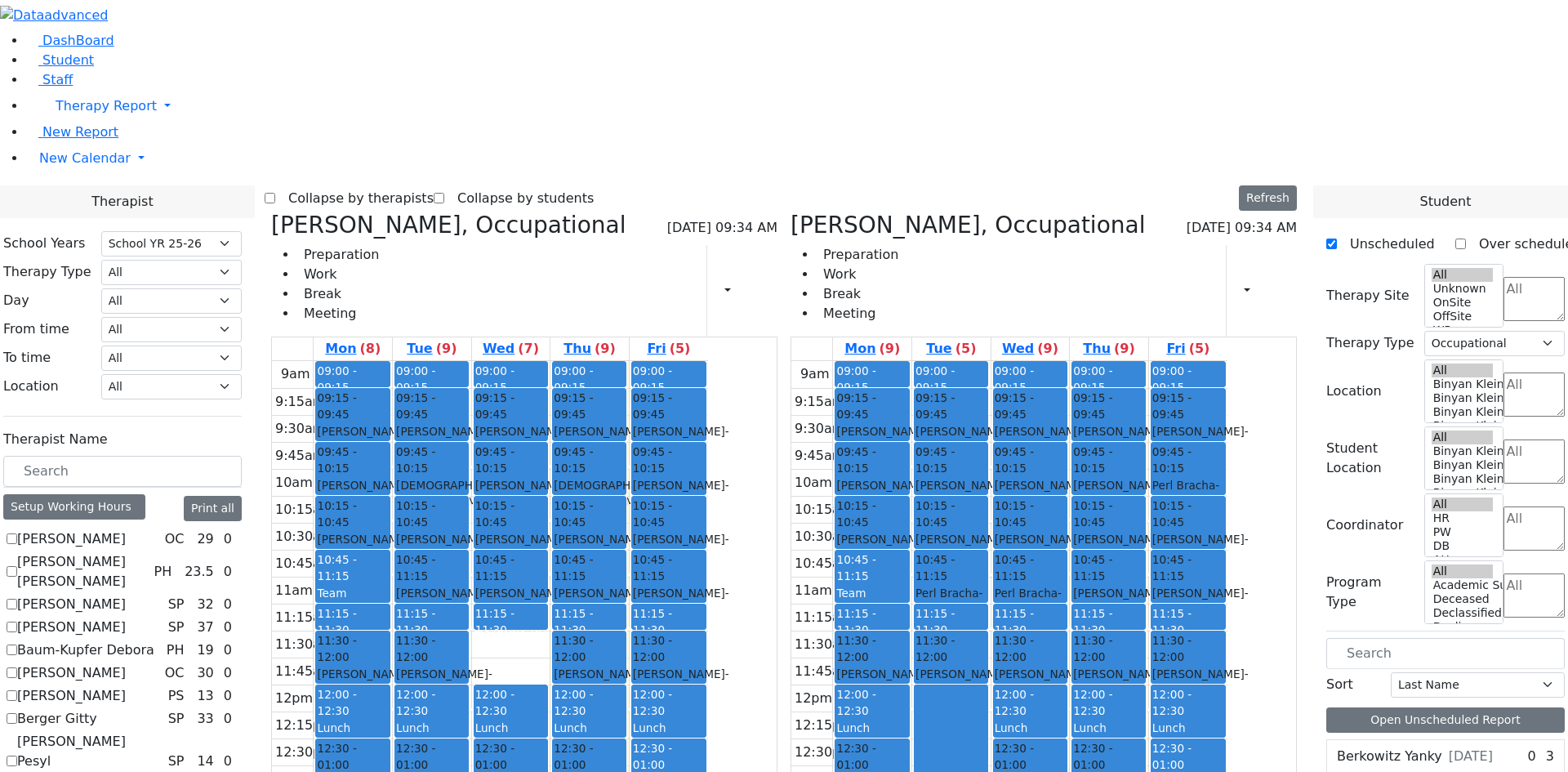
click at [625, 423] on div "Rosenberg Shimon - 03/10/2022" at bounding box center [589, 439] width 71 height 33
drag, startPoint x: 1121, startPoint y: 574, endPoint x: 700, endPoint y: 423, distance: 447.3
click at [696, 412] on div "Van-Halem Chana, Occupational 08/28/2025 09:34 AM Preparation Work Break Meetin…" at bounding box center [784, 609] width 1039 height 797
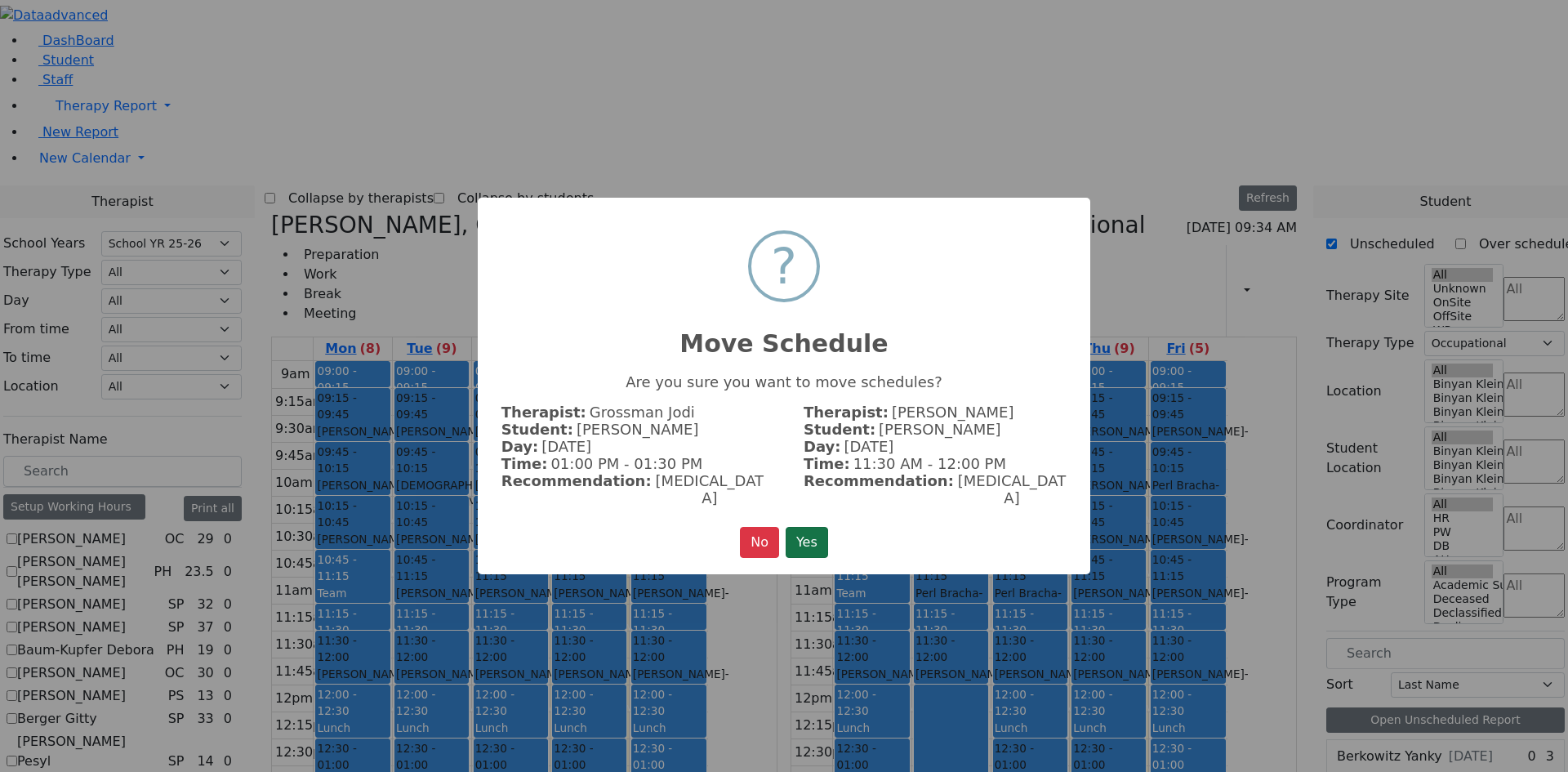
click at [809, 533] on button "Yes" at bounding box center [807, 542] width 43 height 31
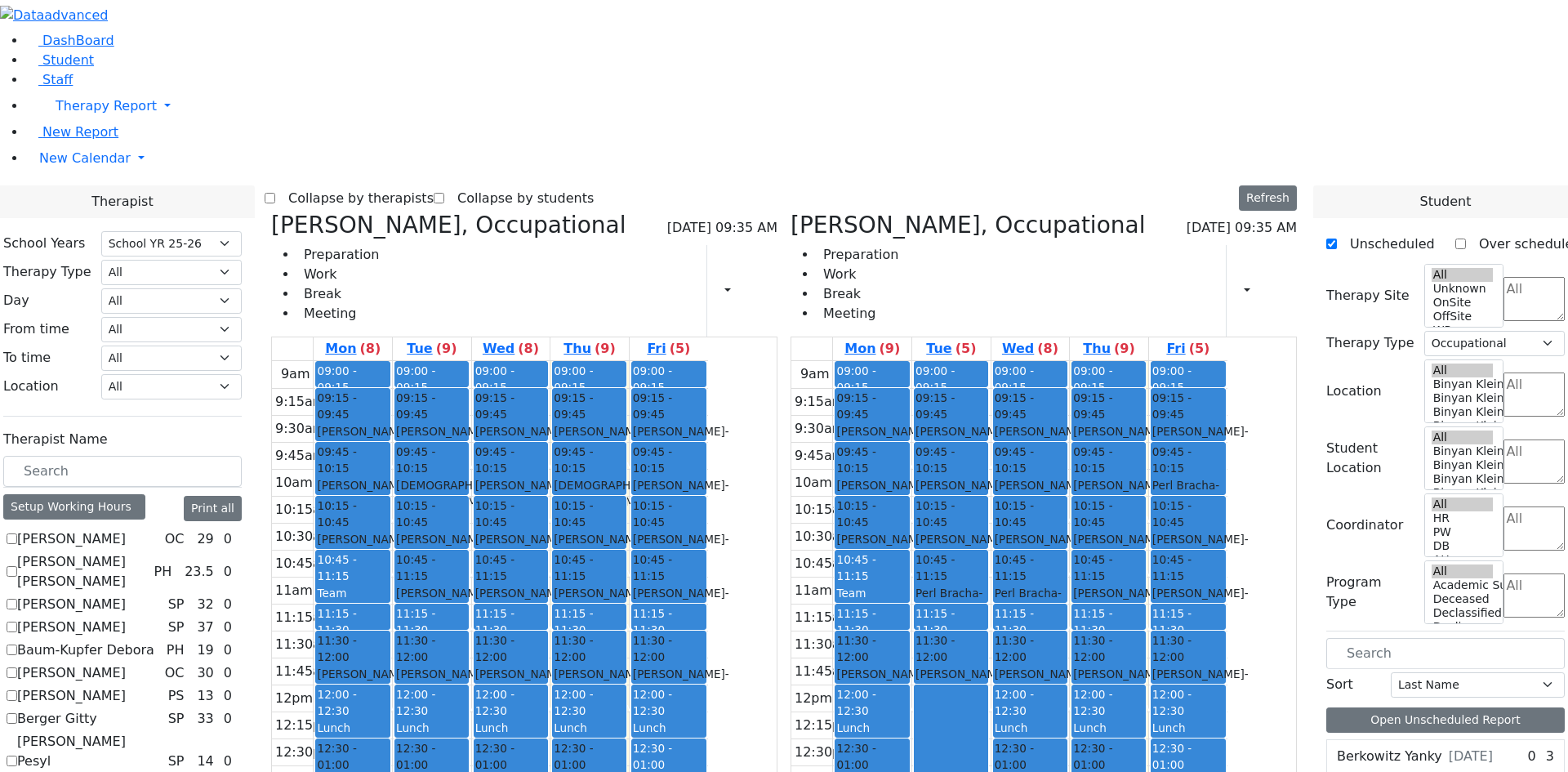
drag, startPoint x: 954, startPoint y: 699, endPoint x: 535, endPoint y: 696, distance: 419.0
click at [494, 705] on div "Van-Halem Chana, Occupational 08/28/2025 09:35 AM Preparation Work Break Meetin…" at bounding box center [784, 609] width 1039 height 797
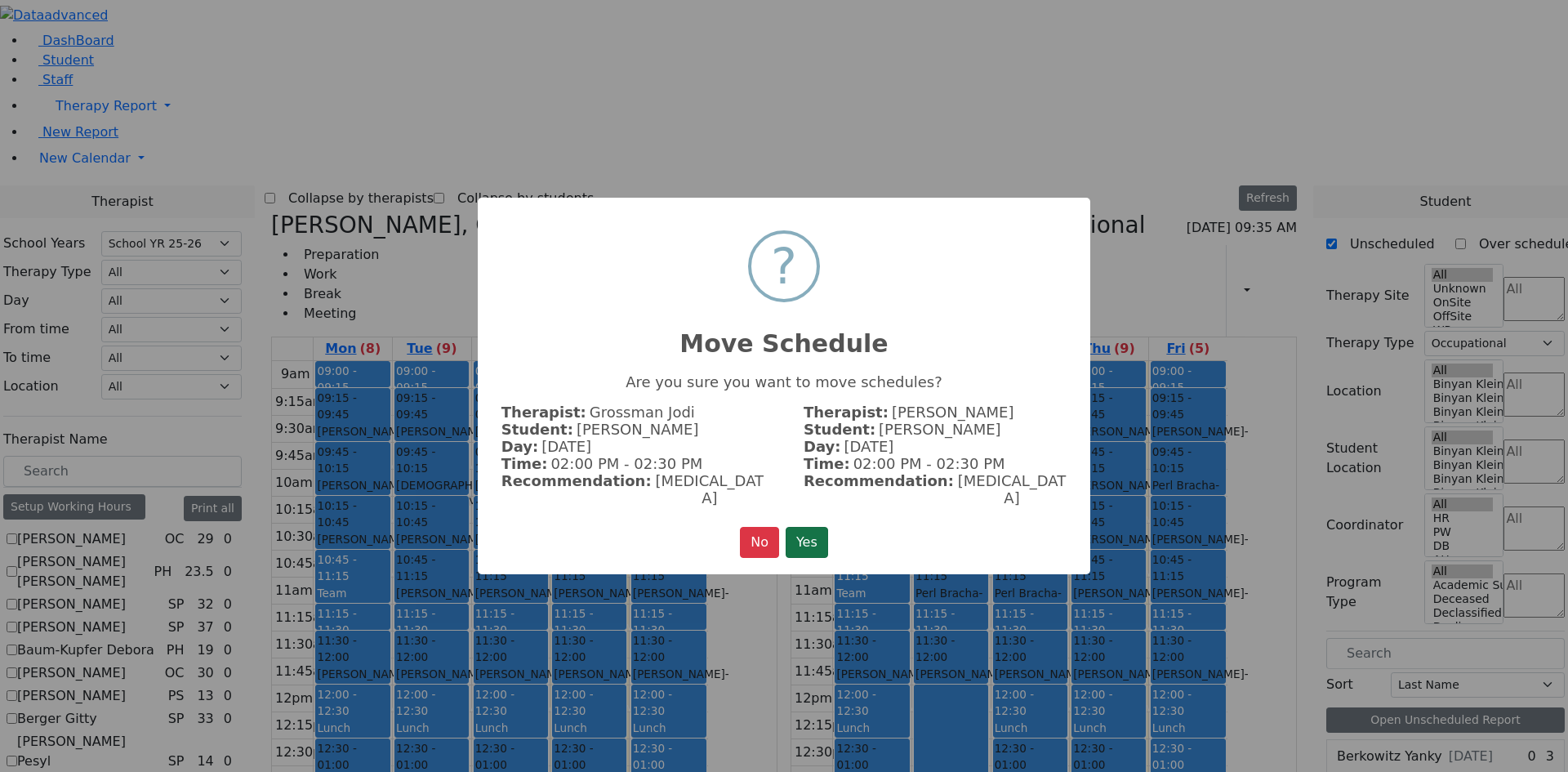
click at [797, 531] on button "Yes" at bounding box center [807, 542] width 43 height 31
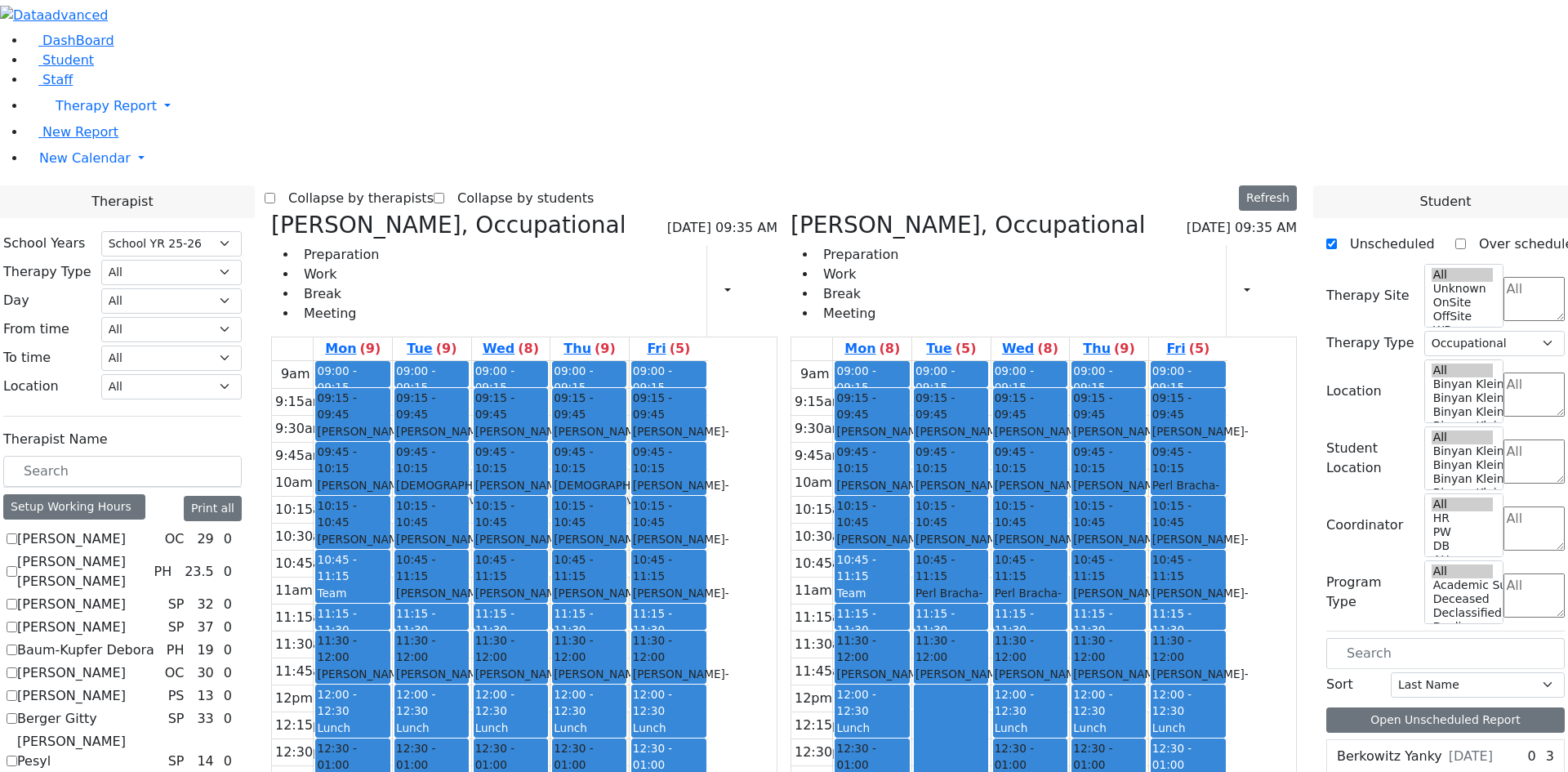
click at [467, 531] on div "Rosenberg Shimon - 03/10/2022" at bounding box center [431, 547] width 71 height 33
drag, startPoint x: 586, startPoint y: 277, endPoint x: 954, endPoint y: 686, distance: 550.2
click at [954, 686] on div "Van-Halem Chana, Occupational 08/28/2025 09:35 AM Preparation Work Break Meetin…" at bounding box center [784, 609] width 1039 height 797
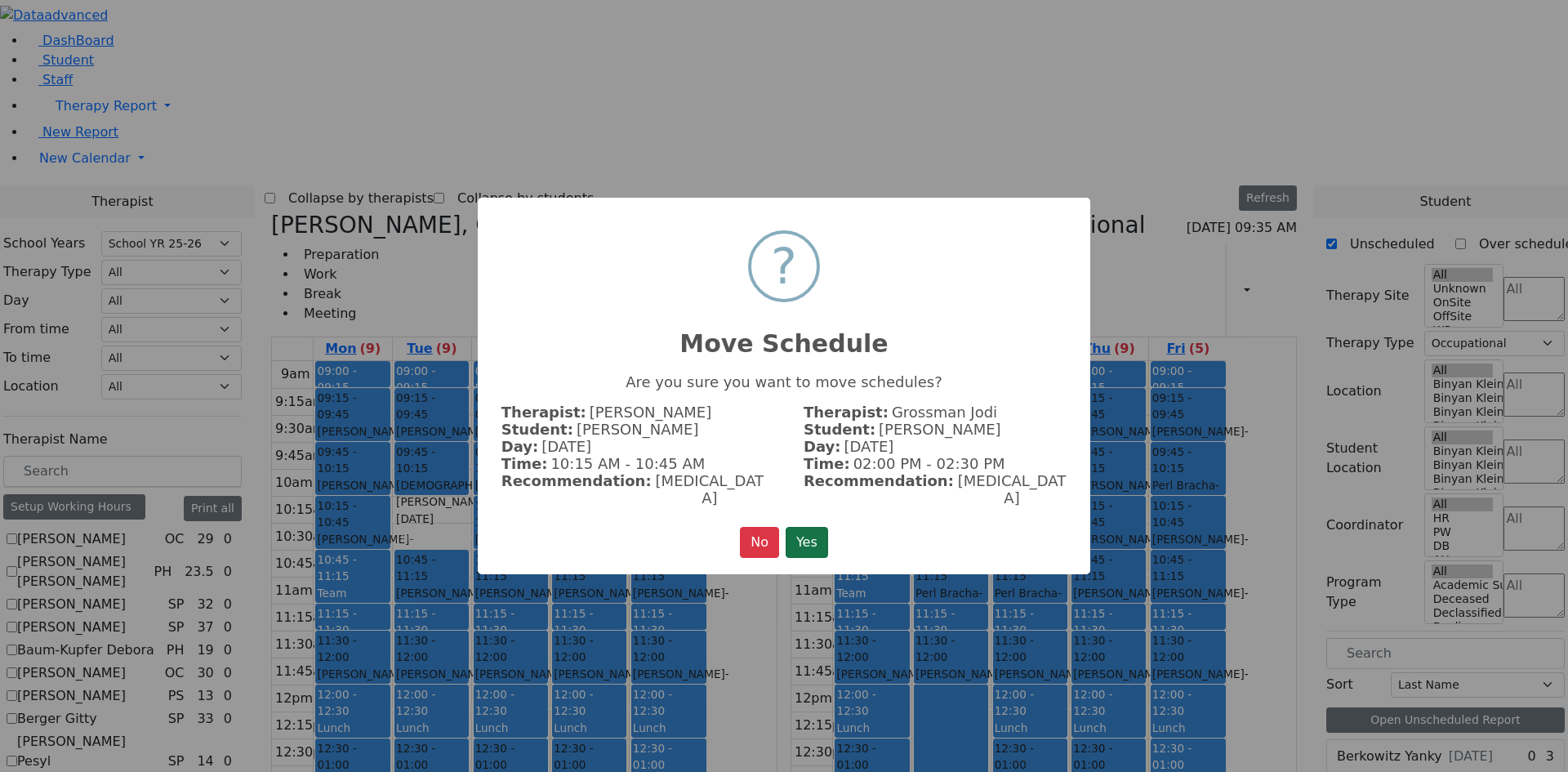
click at [821, 527] on button "Yes" at bounding box center [807, 542] width 43 height 31
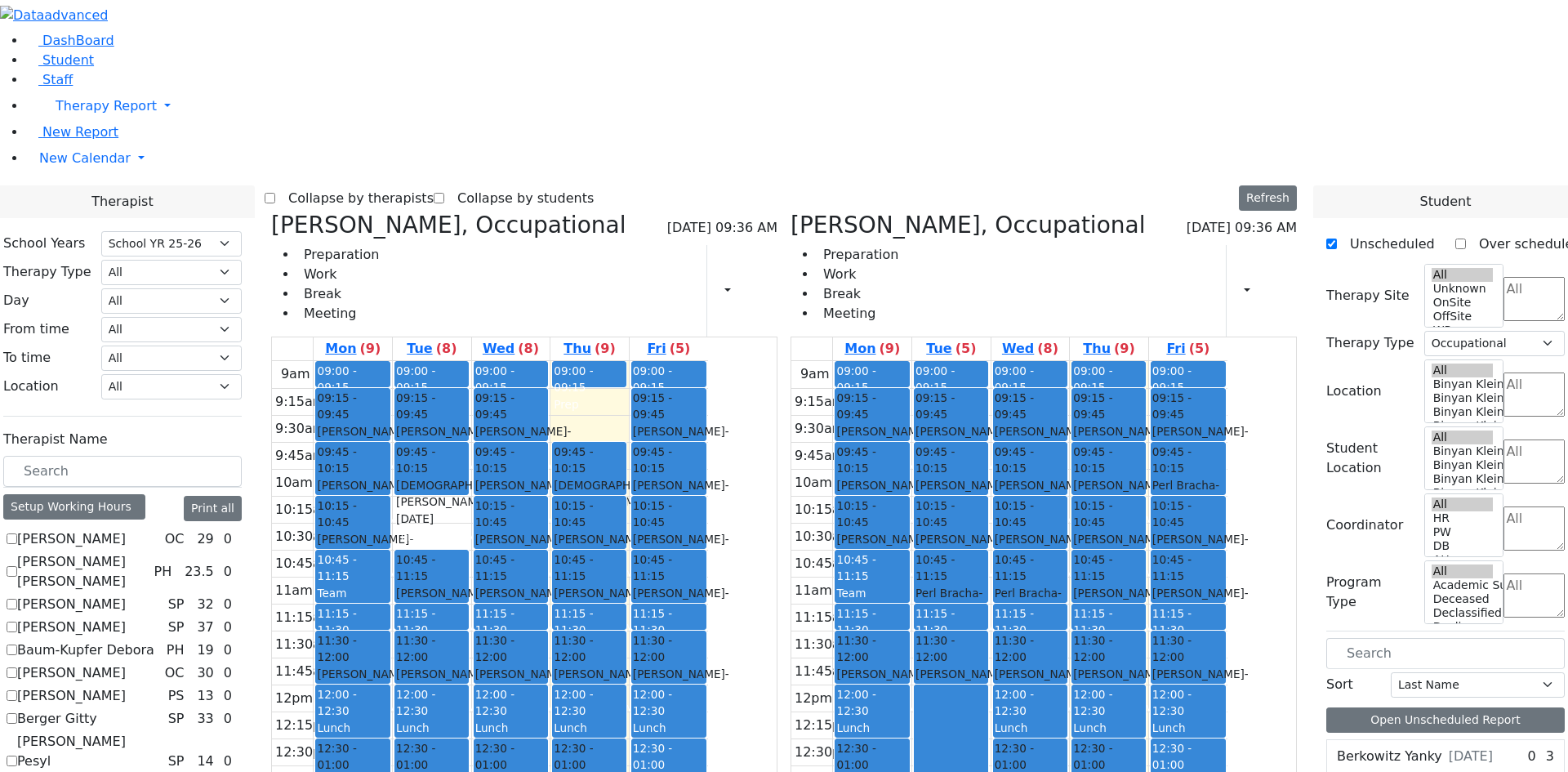
drag, startPoint x: 730, startPoint y: 165, endPoint x: 1097, endPoint y: 562, distance: 540.6
click at [1097, 562] on div "Van-Halem Chana, Occupational 08/28/2025 09:36 AM Preparation Work Break Meetin…" at bounding box center [784, 609] width 1039 height 797
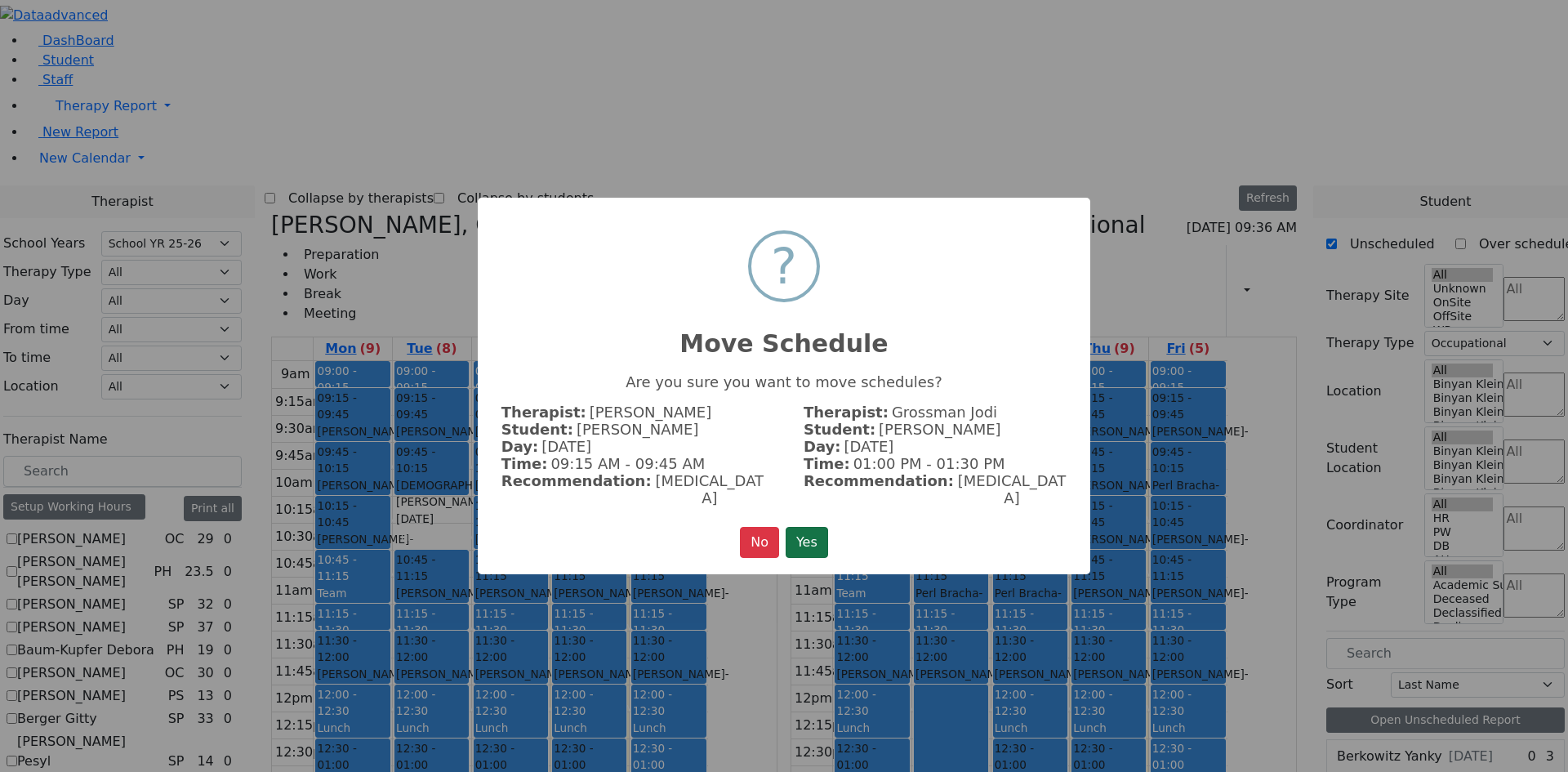
click at [792, 527] on button "Yes" at bounding box center [807, 542] width 43 height 31
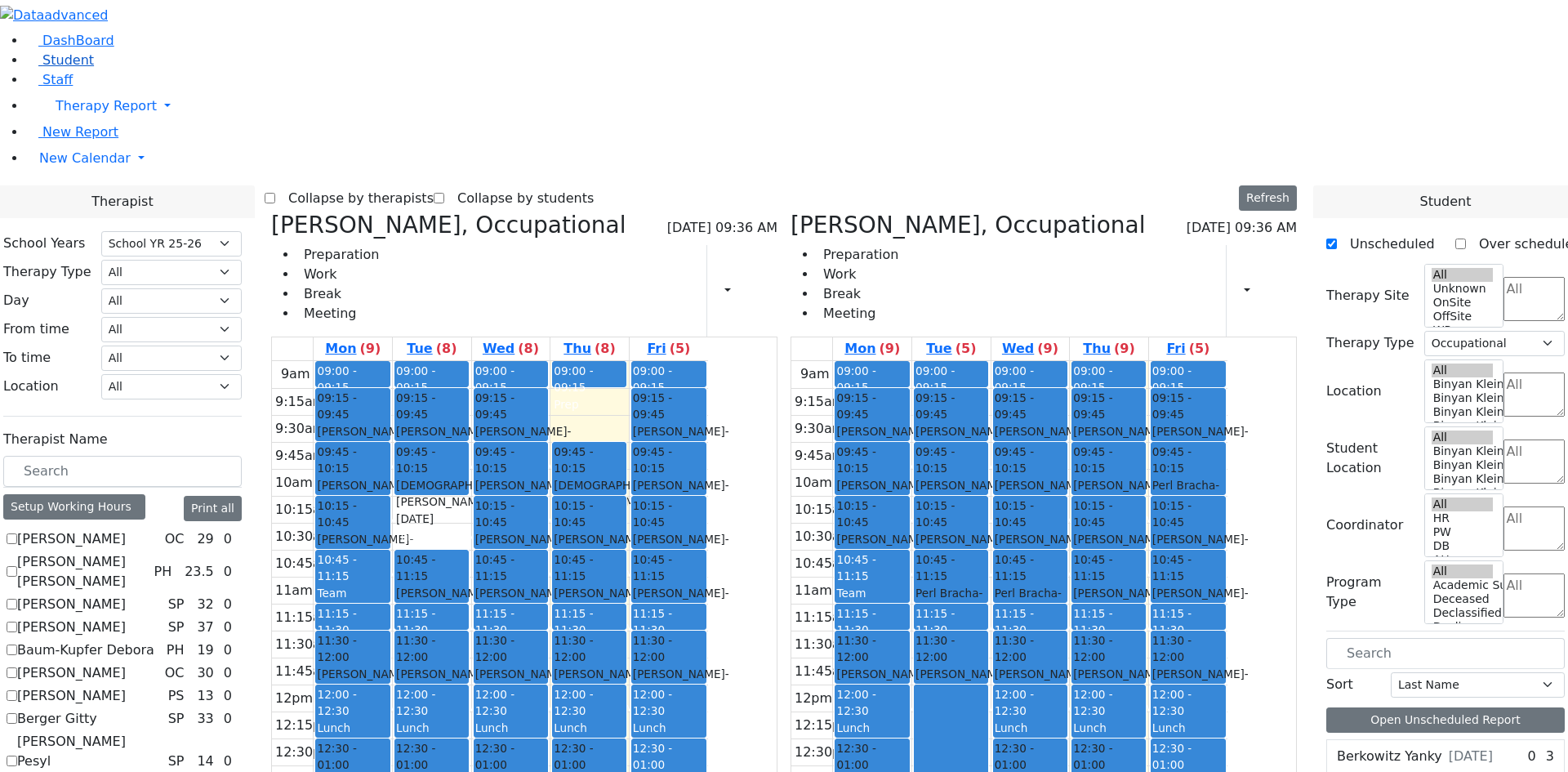
click at [58, 68] on link "Student" at bounding box center [60, 60] width 68 height 16
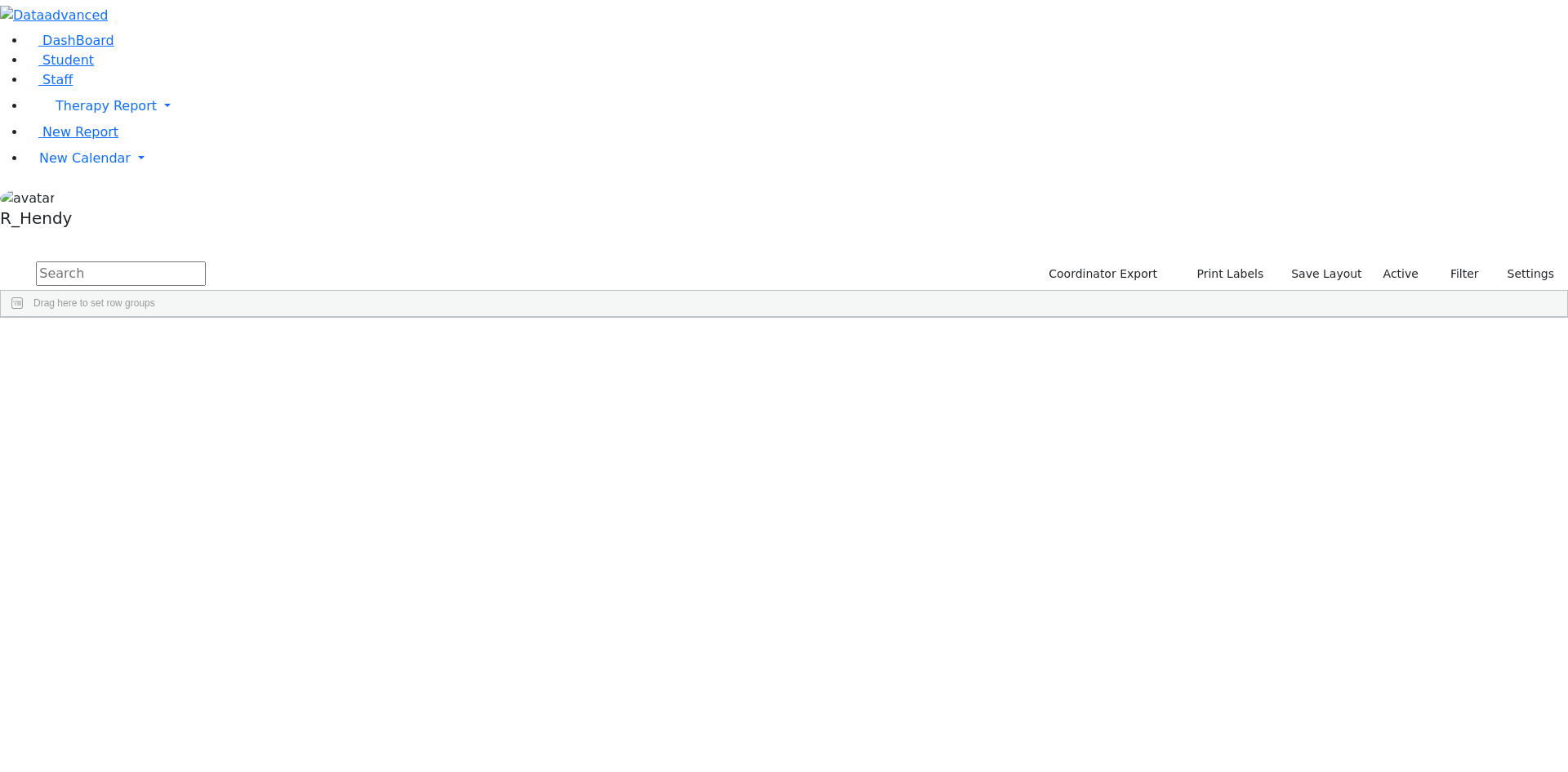
drag, startPoint x: 348, startPoint y: 71, endPoint x: 362, endPoint y: 63, distance: 16.1
click at [205, 261] on input "text" at bounding box center [121, 273] width 169 height 24
type input "rosenberg"
click at [312, 732] on div "Shimon" at bounding box center [260, 743] width 103 height 22
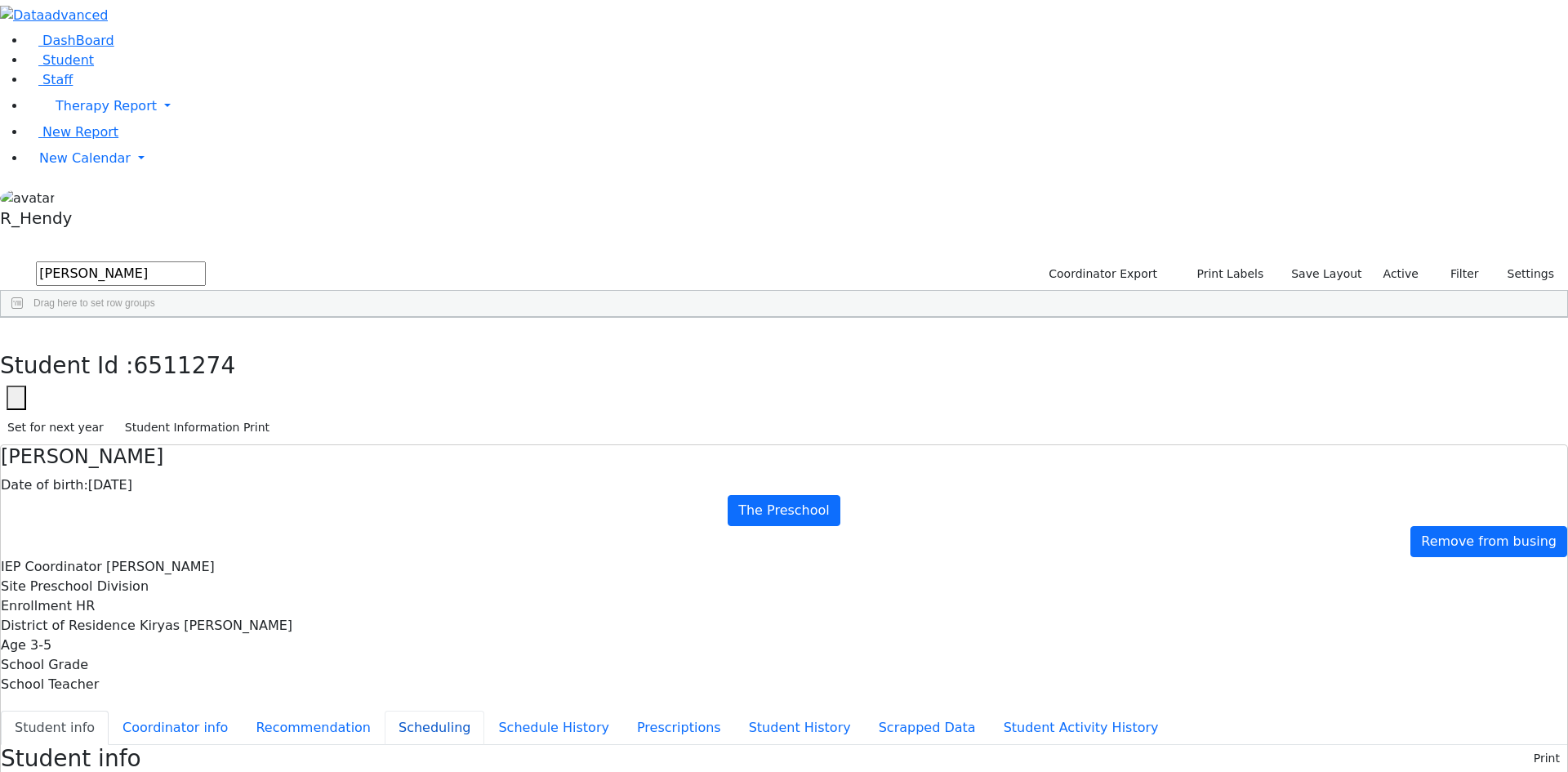
click at [398, 711] on button "Scheduling" at bounding box center [434, 727] width 99 height 34
click at [385, 711] on button "Recommendation" at bounding box center [313, 727] width 143 height 34
checkbox input "true"
click at [385, 711] on button "Scheduling" at bounding box center [434, 727] width 99 height 34
click at [8, 330] on use "button" at bounding box center [8, 330] width 0 height 0
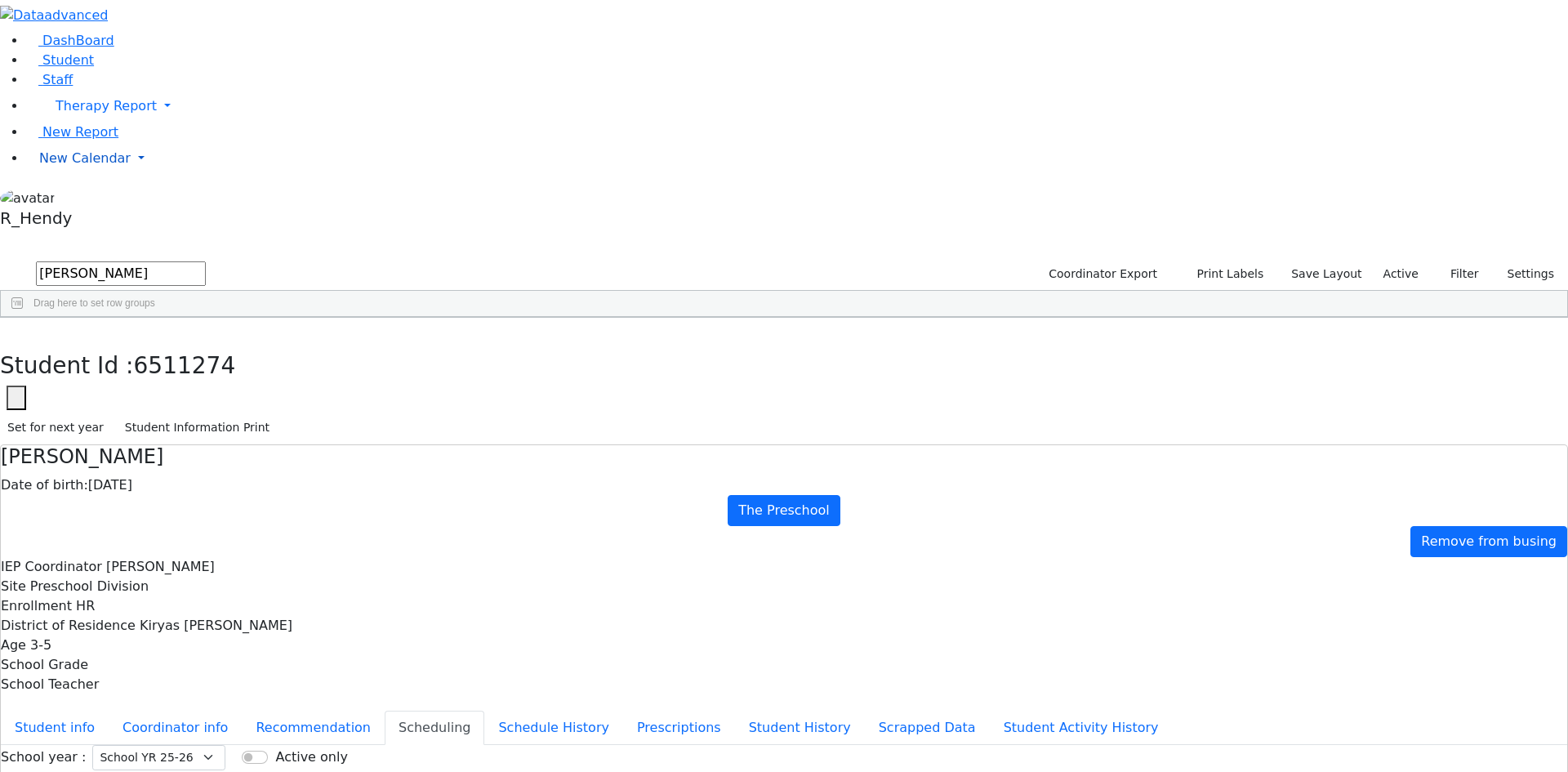
click at [114, 123] on link "New Calendar" at bounding box center [797, 106] width 1542 height 33
click at [93, 201] on link "Calendar" at bounding box center [64, 191] width 58 height 19
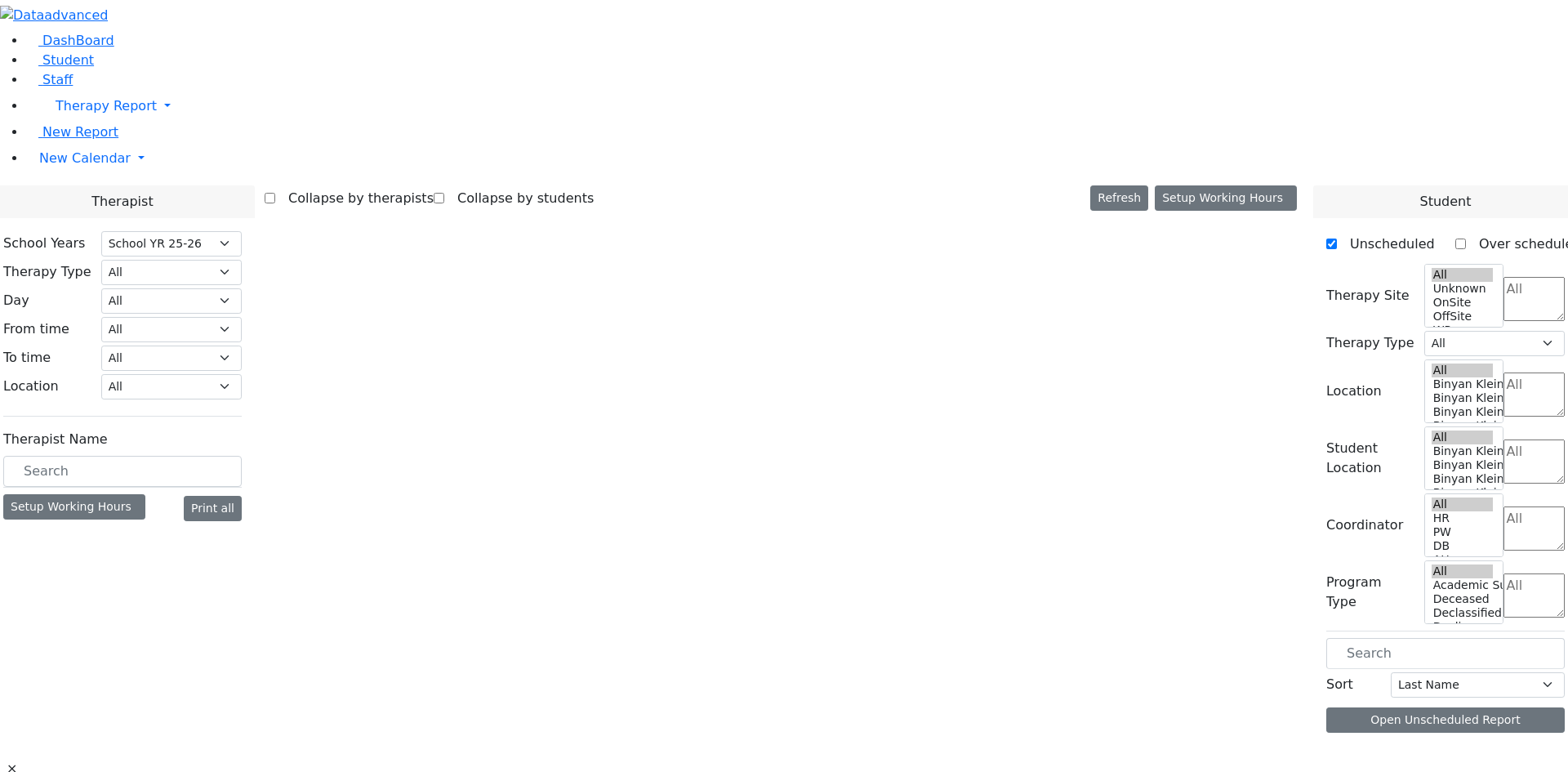
select select "212"
select select "1"
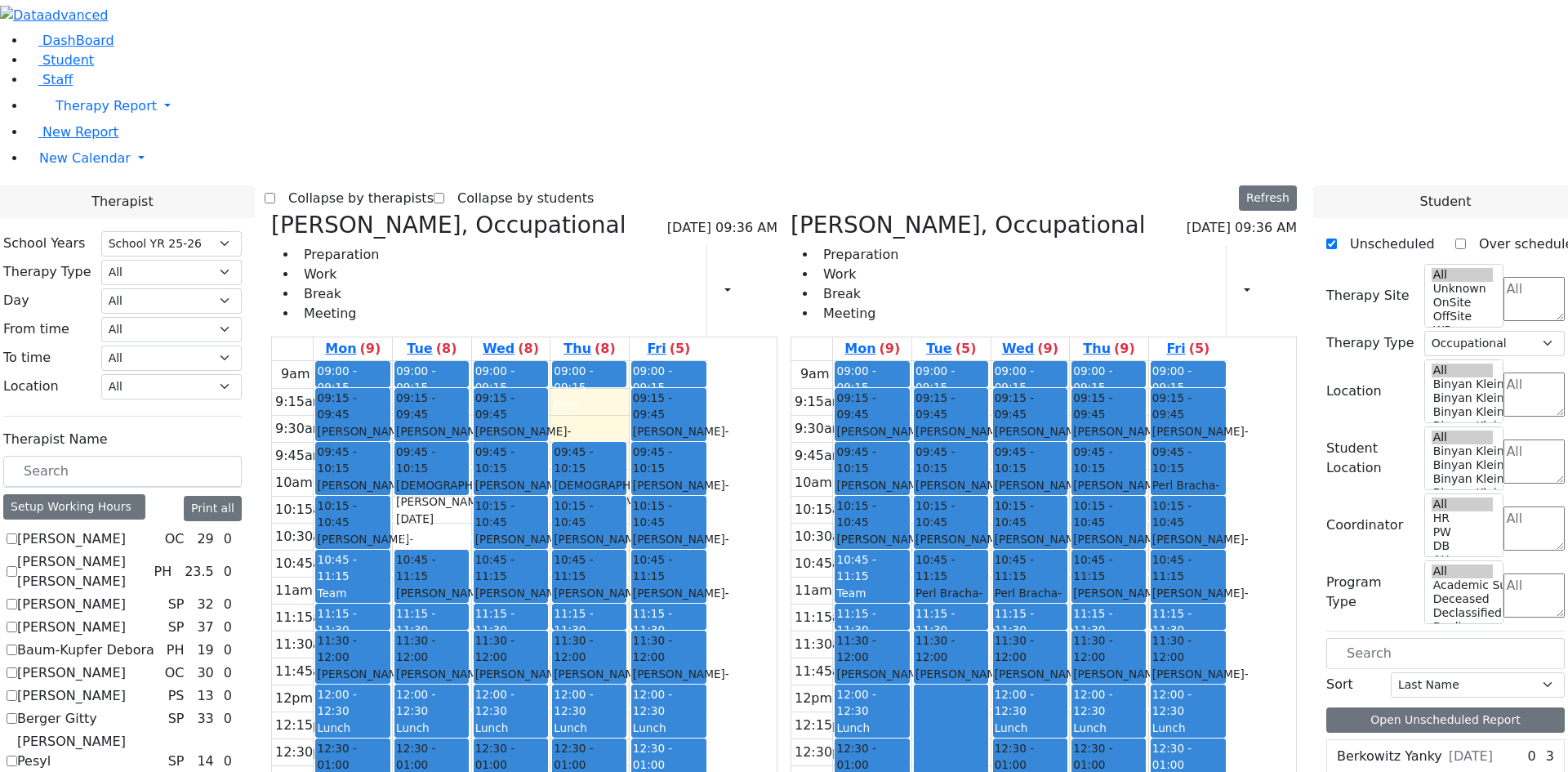
drag, startPoint x: 747, startPoint y: 621, endPoint x: 765, endPoint y: 160, distance: 461.4
click at [629, 361] on div "09:00 - 09:15 Prep 09:45 - 10:15 [PERSON_NAME] - [DATE] [GEOGRAPHIC_DATA][PERSO…" at bounding box center [589, 684] width 79 height 646
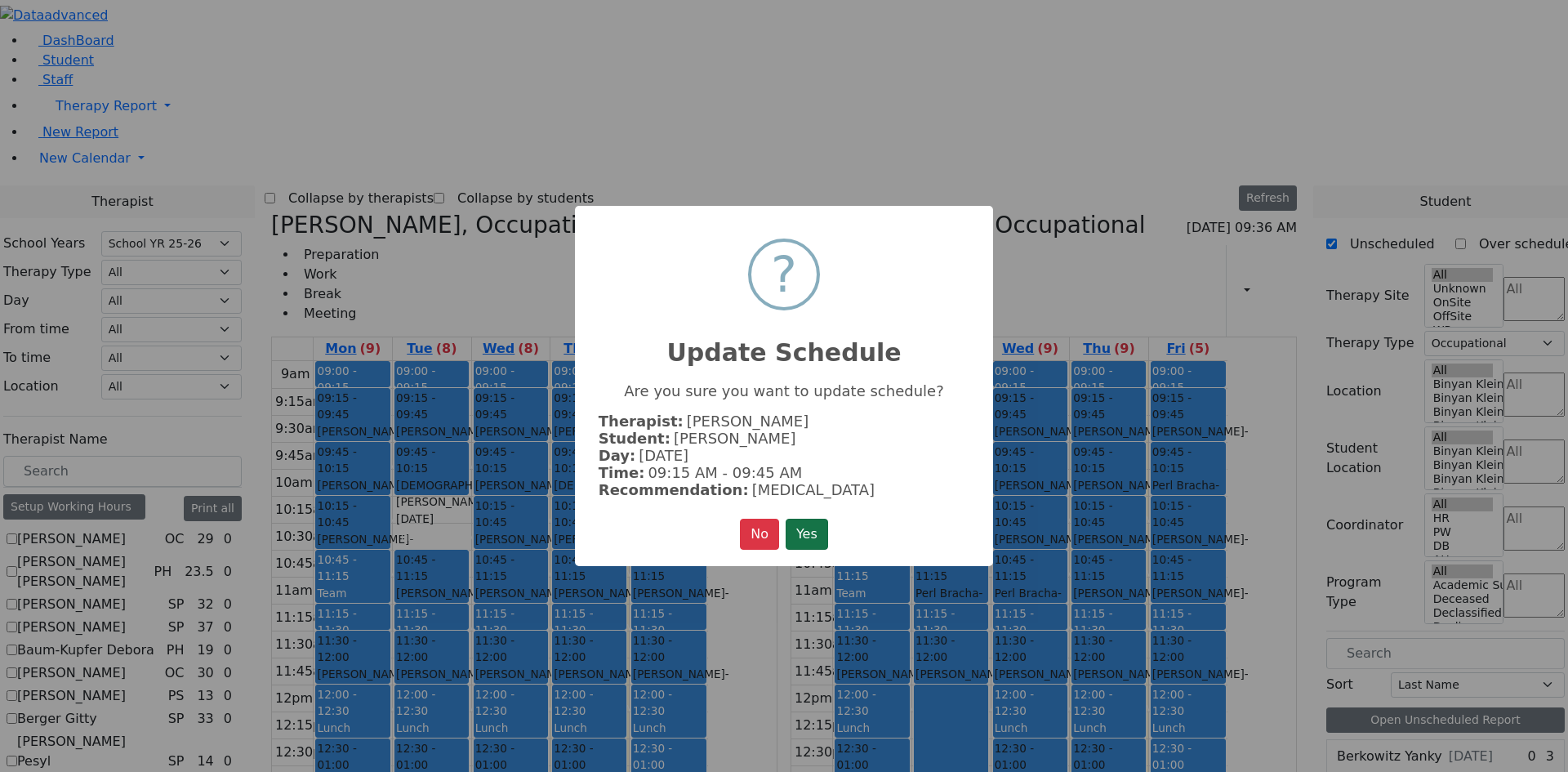
click at [800, 533] on button "Yes" at bounding box center [807, 534] width 43 height 31
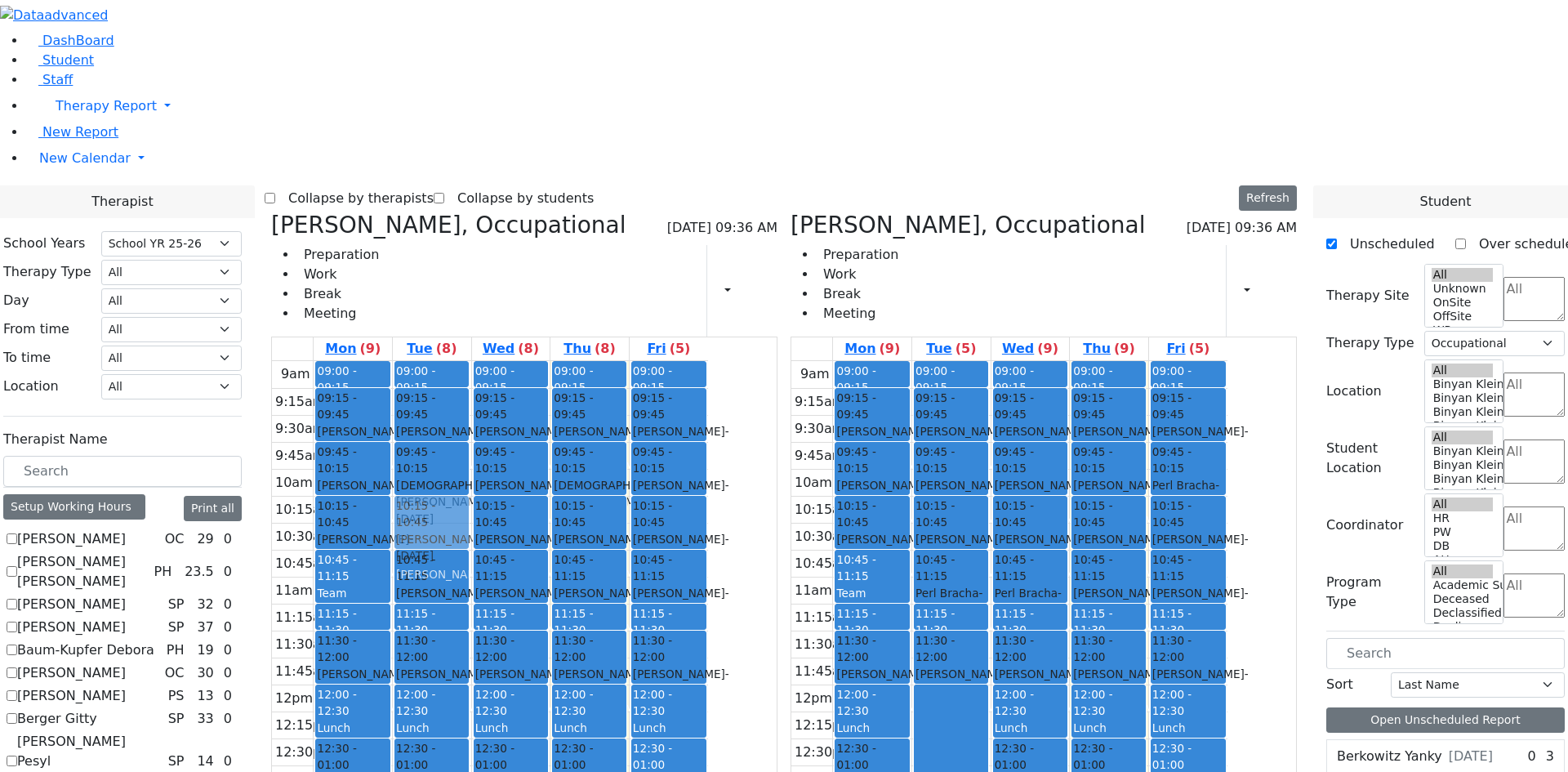
drag, startPoint x: 499, startPoint y: 682, endPoint x: 577, endPoint y: 301, distance: 388.9
click at [579, 361] on tr "09:00 - 09:15 Prep 09:15 - 09:45 [PERSON_NAME] - [DATE] [PERSON_NAME] 09:45 - 1…" at bounding box center [490, 684] width 436 height 646
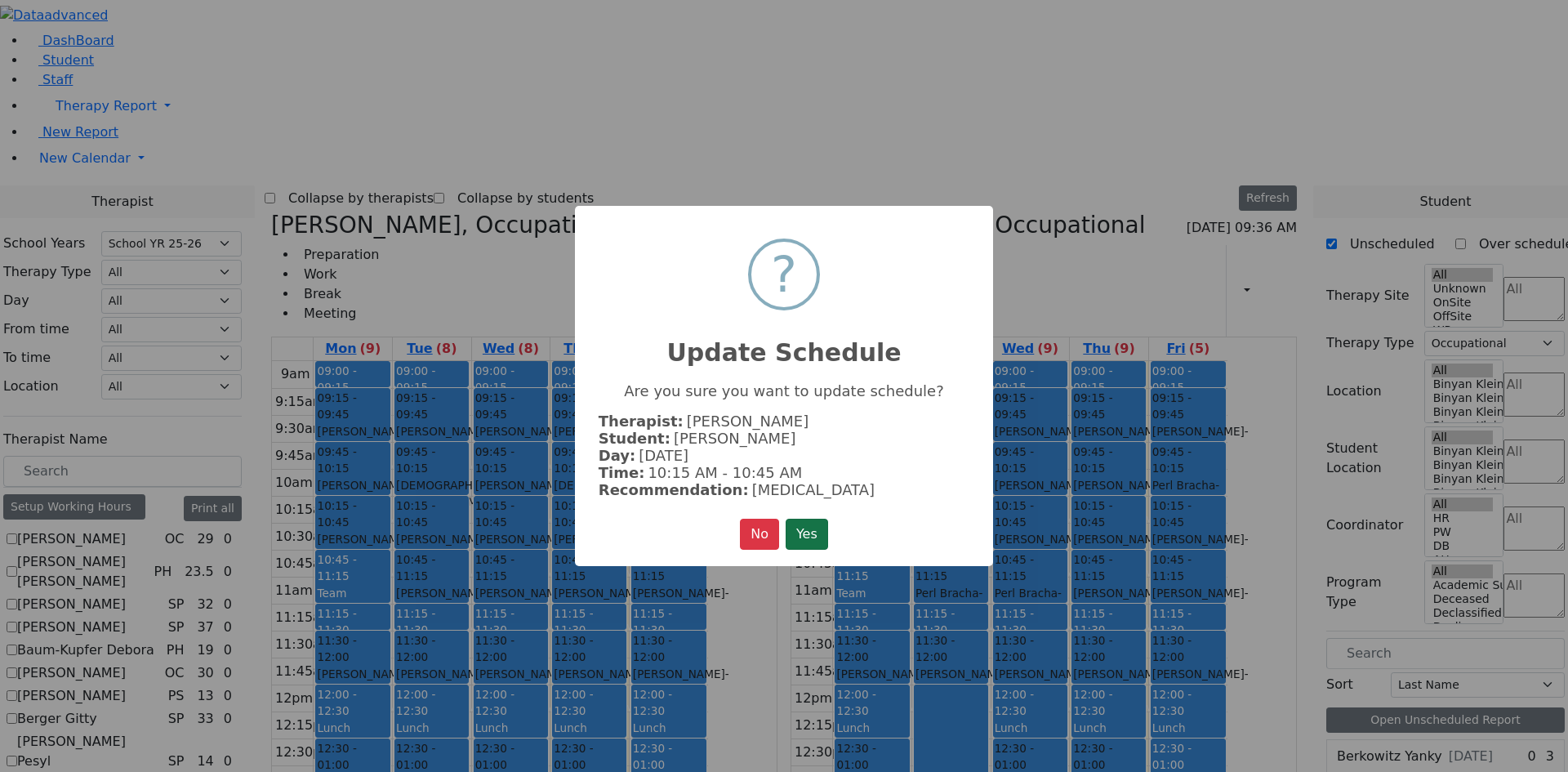
click at [814, 533] on button "Yes" at bounding box center [807, 534] width 43 height 31
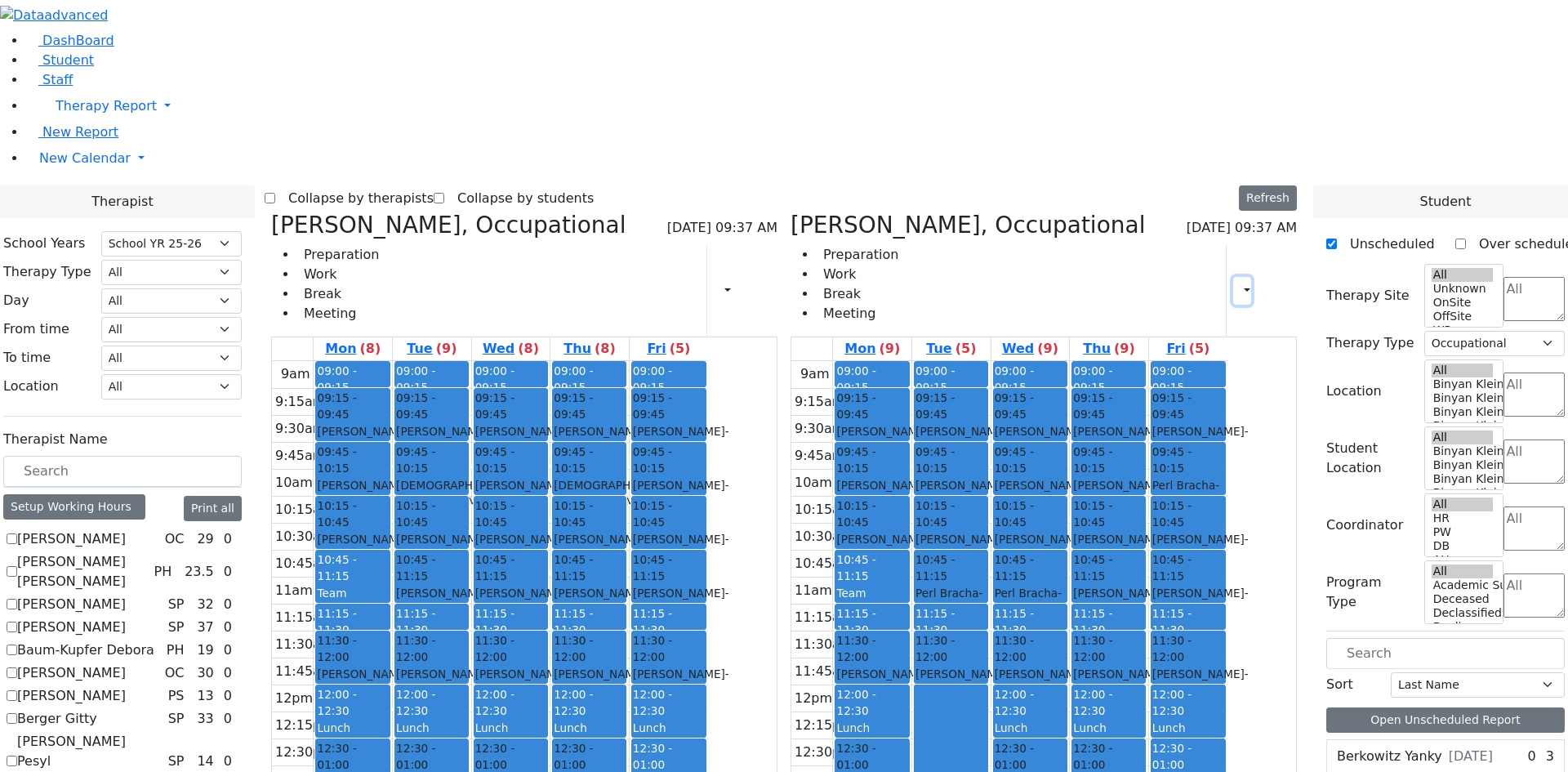
click at [1243, 276] on button "button" at bounding box center [1242, 290] width 18 height 28
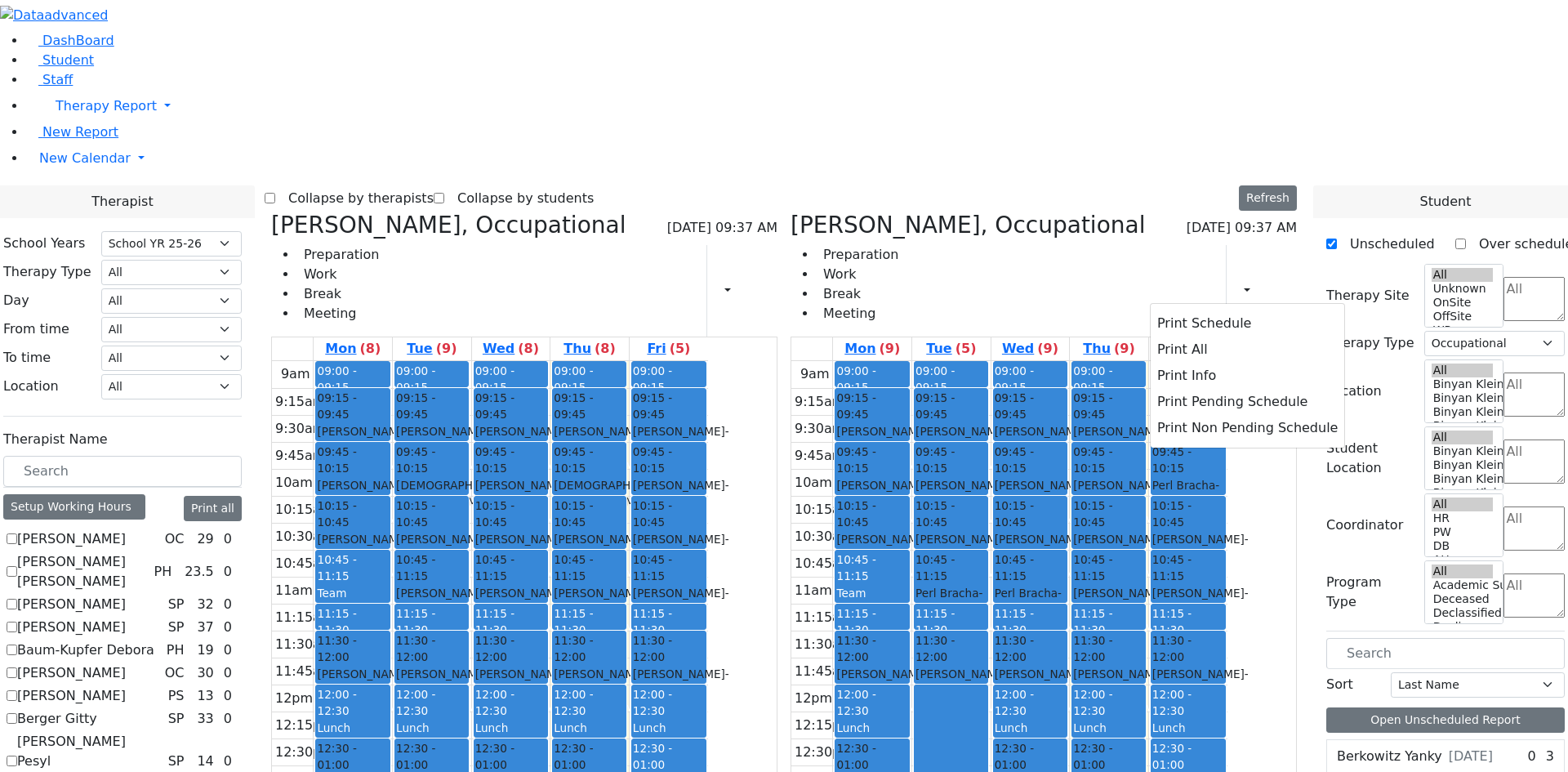
click at [1167, 185] on div "Collapse by therapists Collapse by students Refresh Setup Working Hours Print S…" at bounding box center [784, 198] width 1039 height 26
click at [791, 211] on icon at bounding box center [791, 225] width 0 height 27
checkbox input "false"
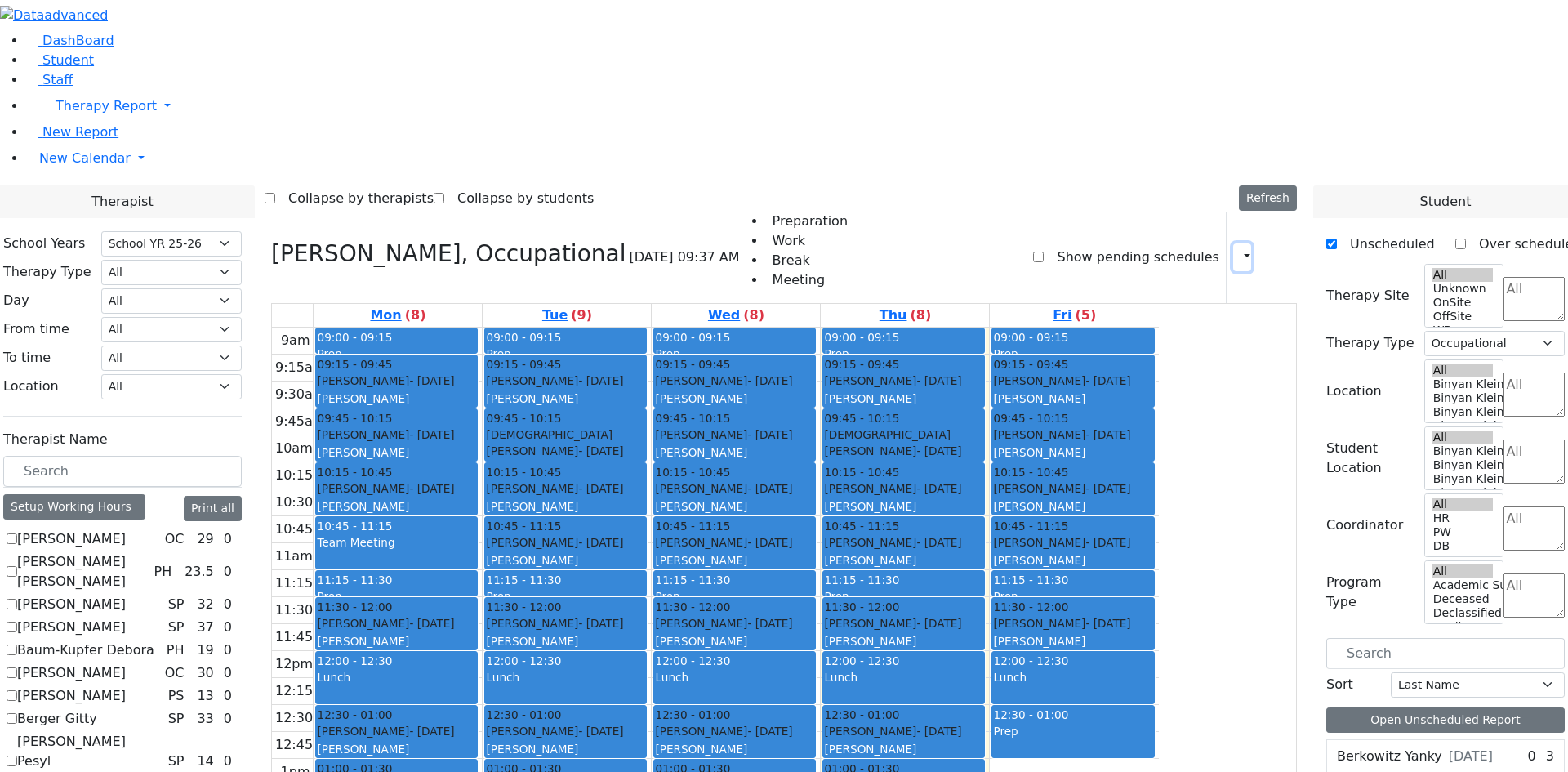
click at [1243, 243] on button "button" at bounding box center [1242, 257] width 18 height 28
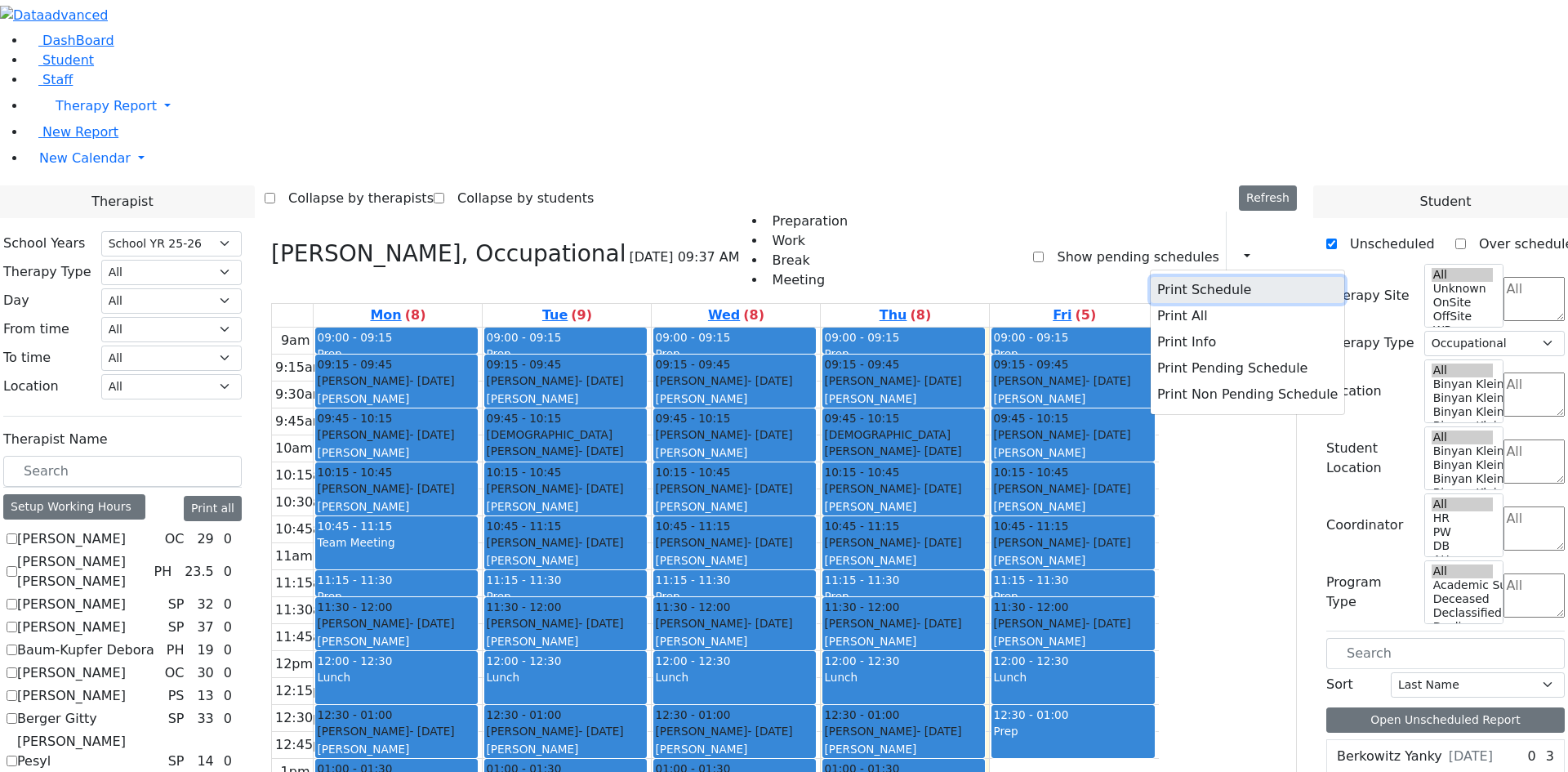
click at [1177, 276] on button "Print Schedule" at bounding box center [1248, 289] width 194 height 26
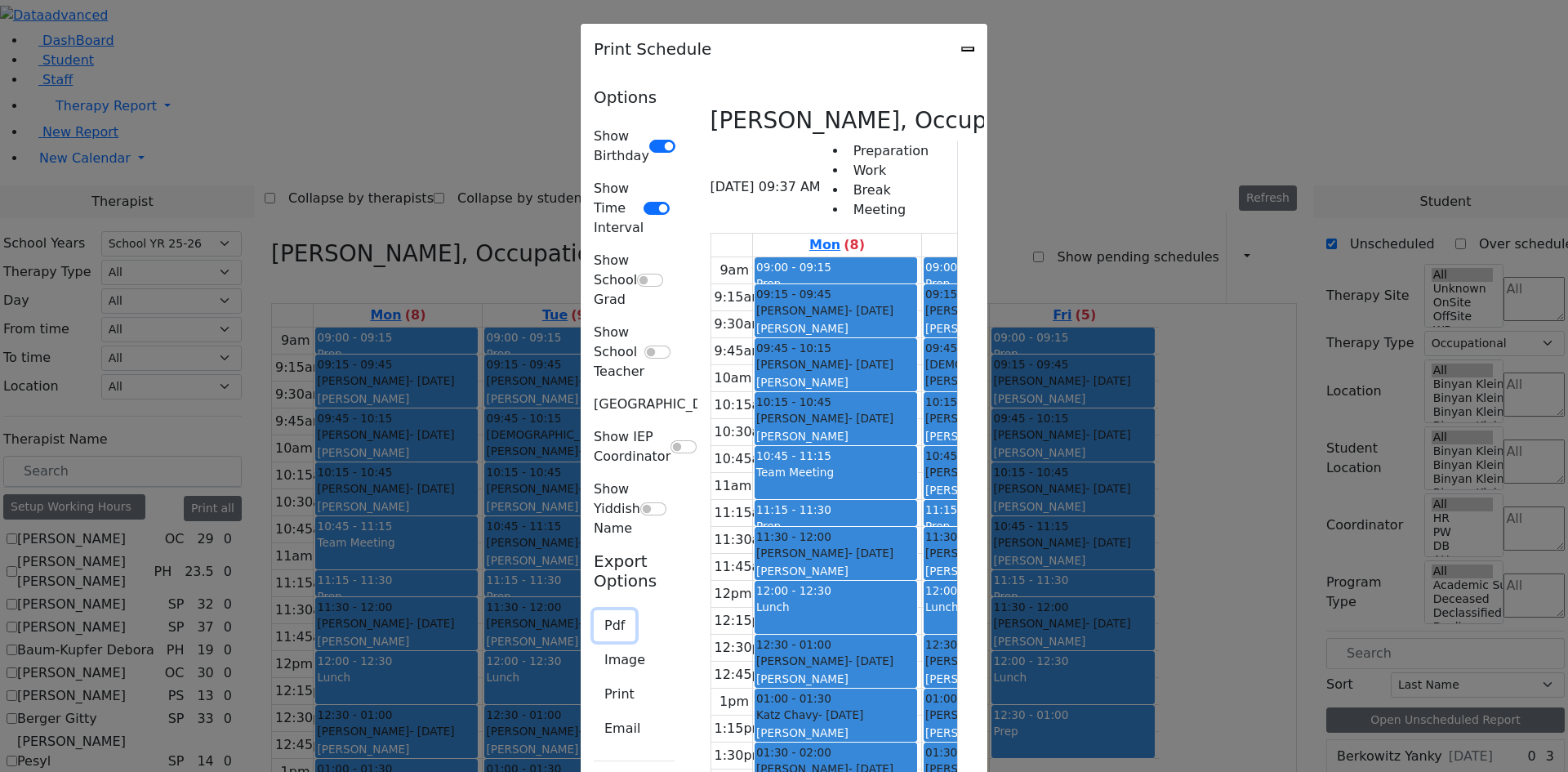
click at [594, 609] on button "Pdf" at bounding box center [615, 625] width 42 height 31
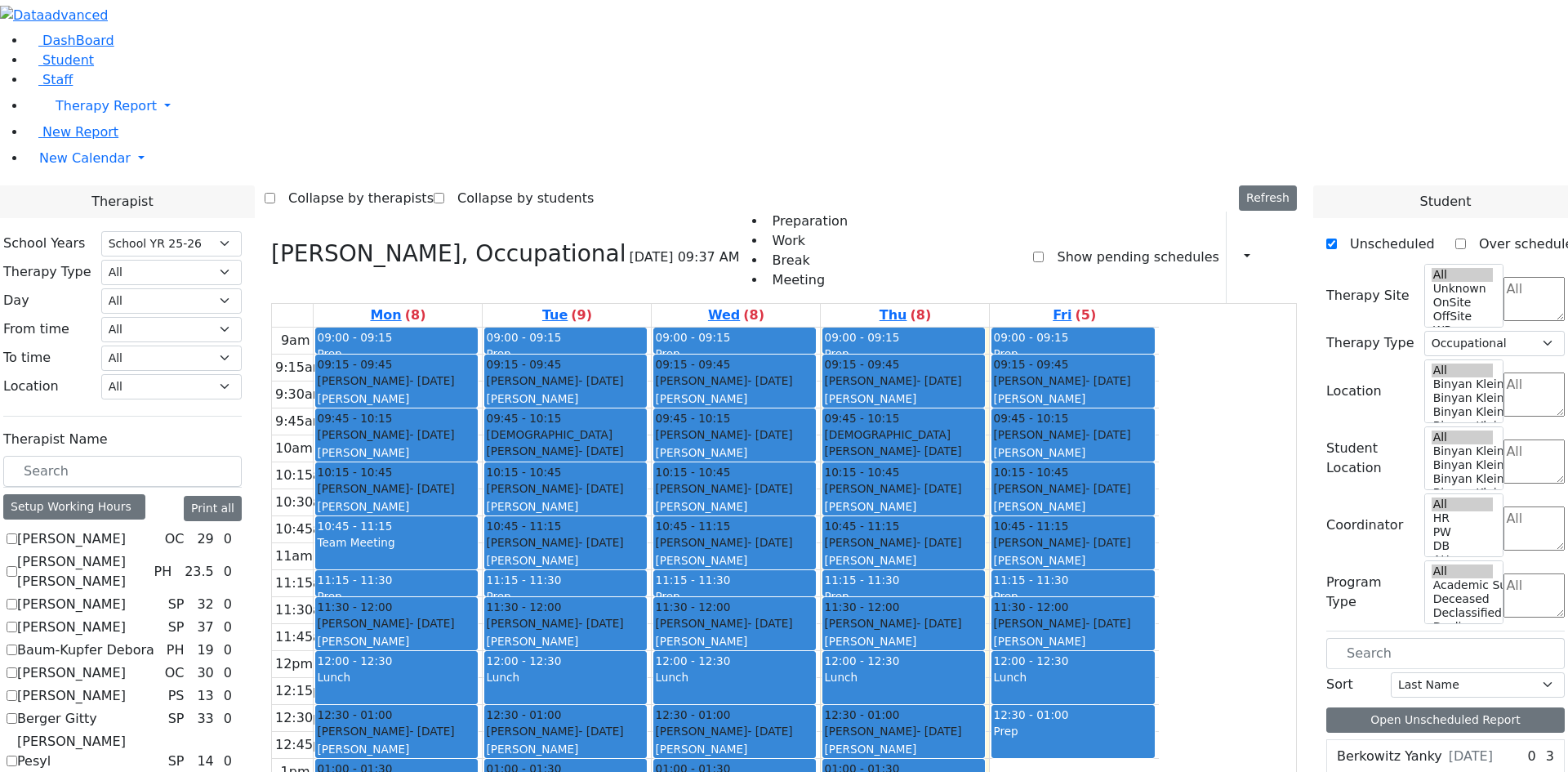
scroll to position [1225, 0]
checkbox input "false"
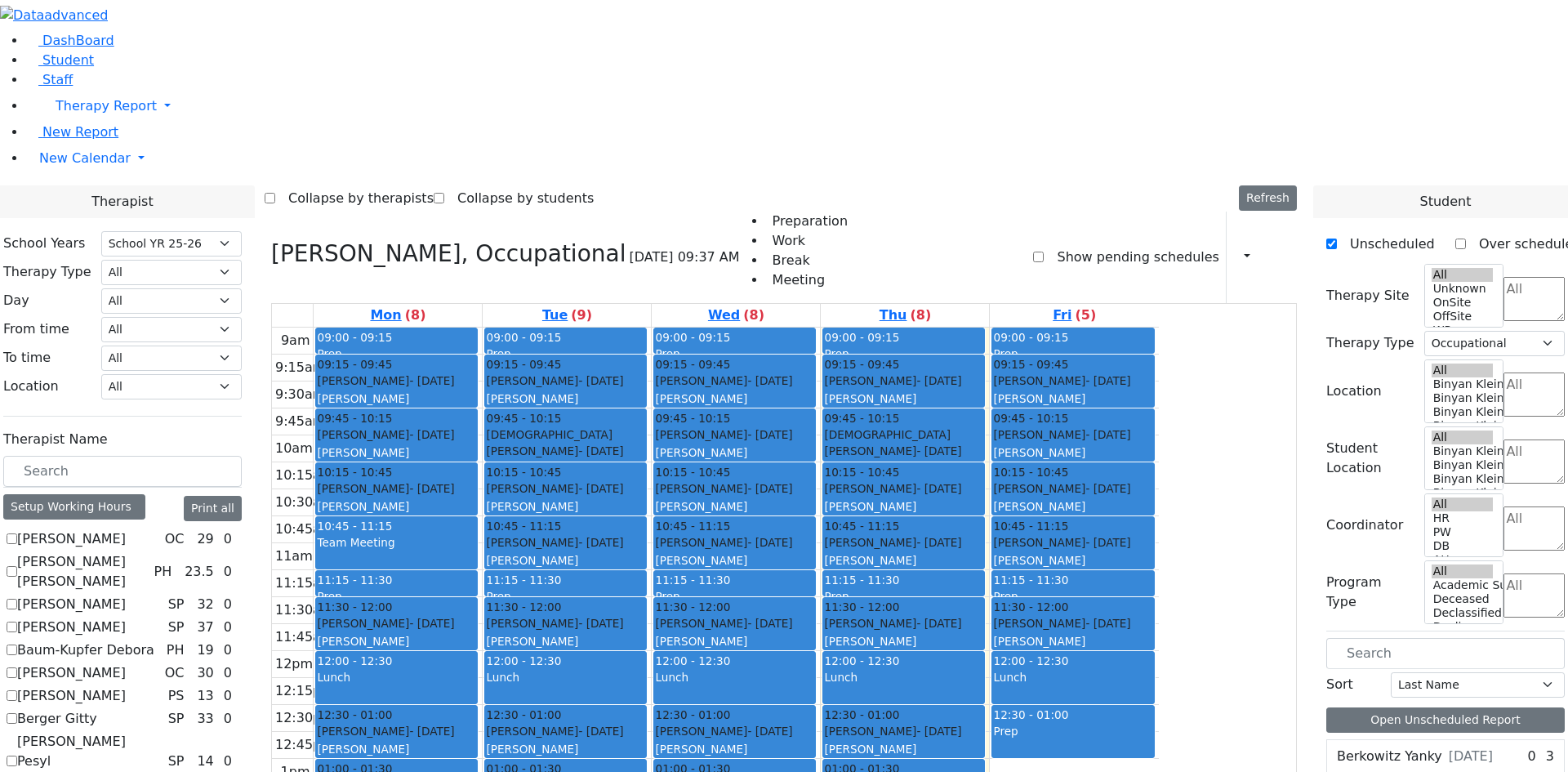
select select
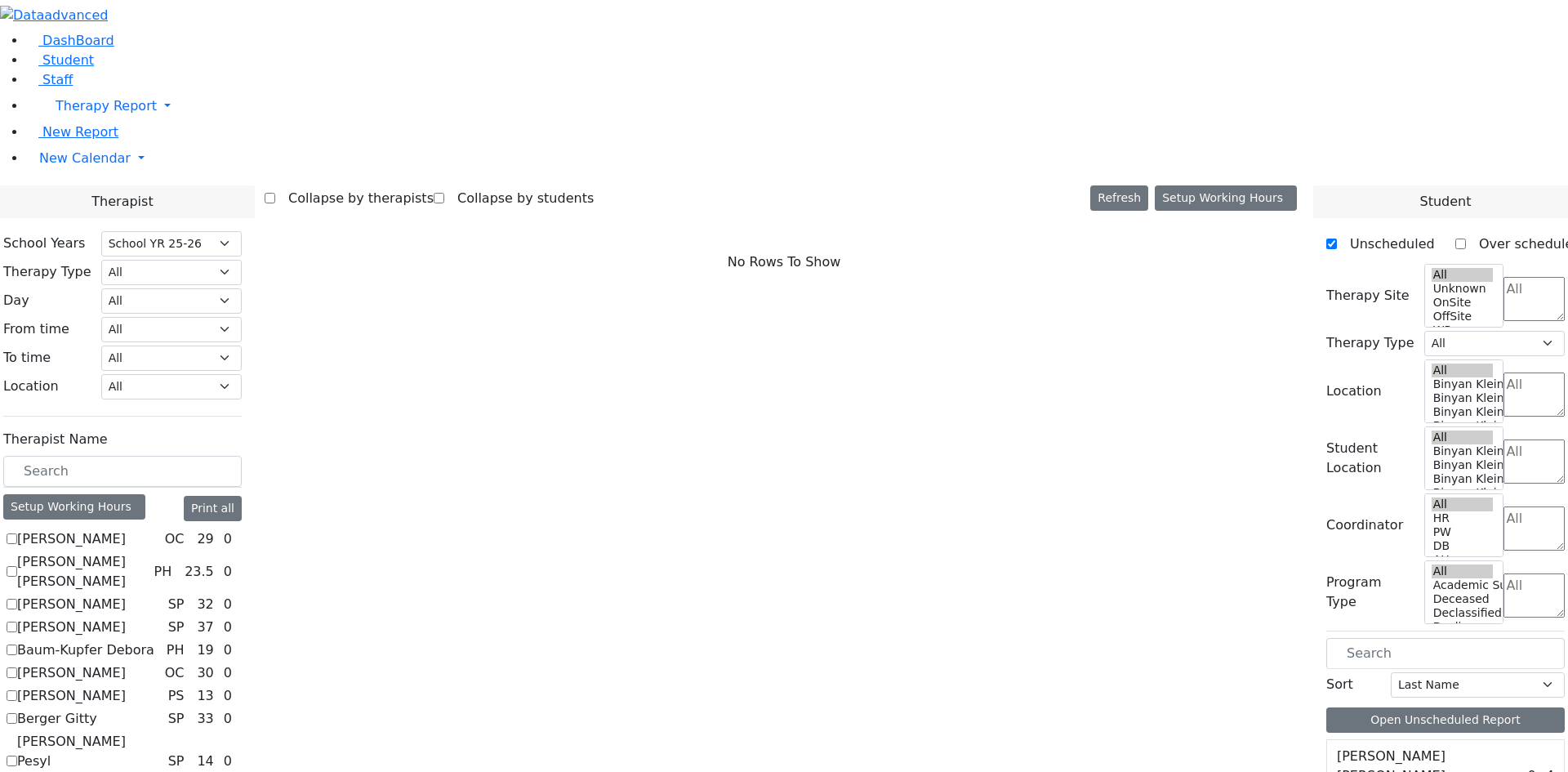
scroll to position [245, 0]
checkbox input "true"
select select "1"
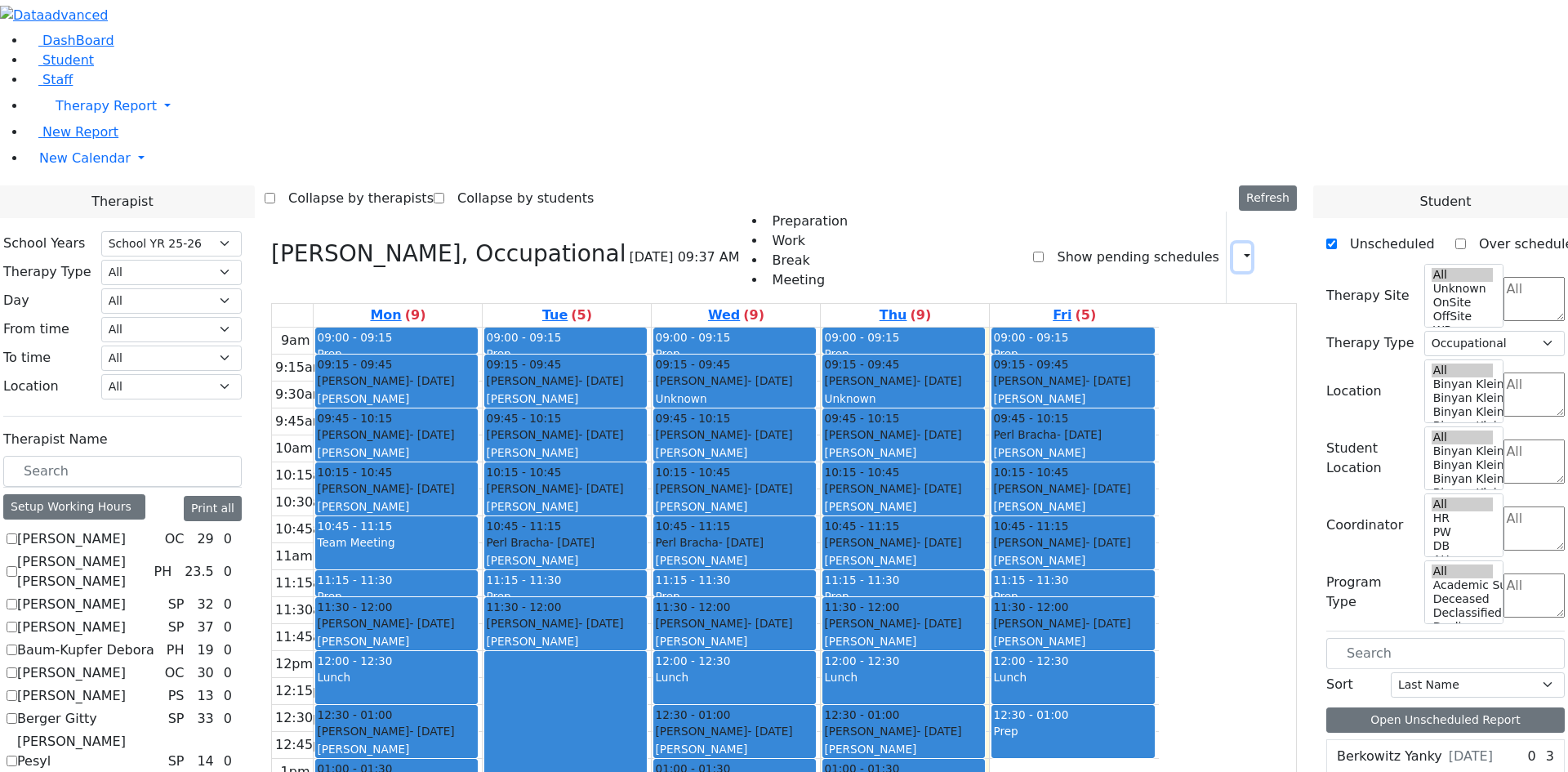
click at [1233, 243] on button "button" at bounding box center [1242, 257] width 18 height 28
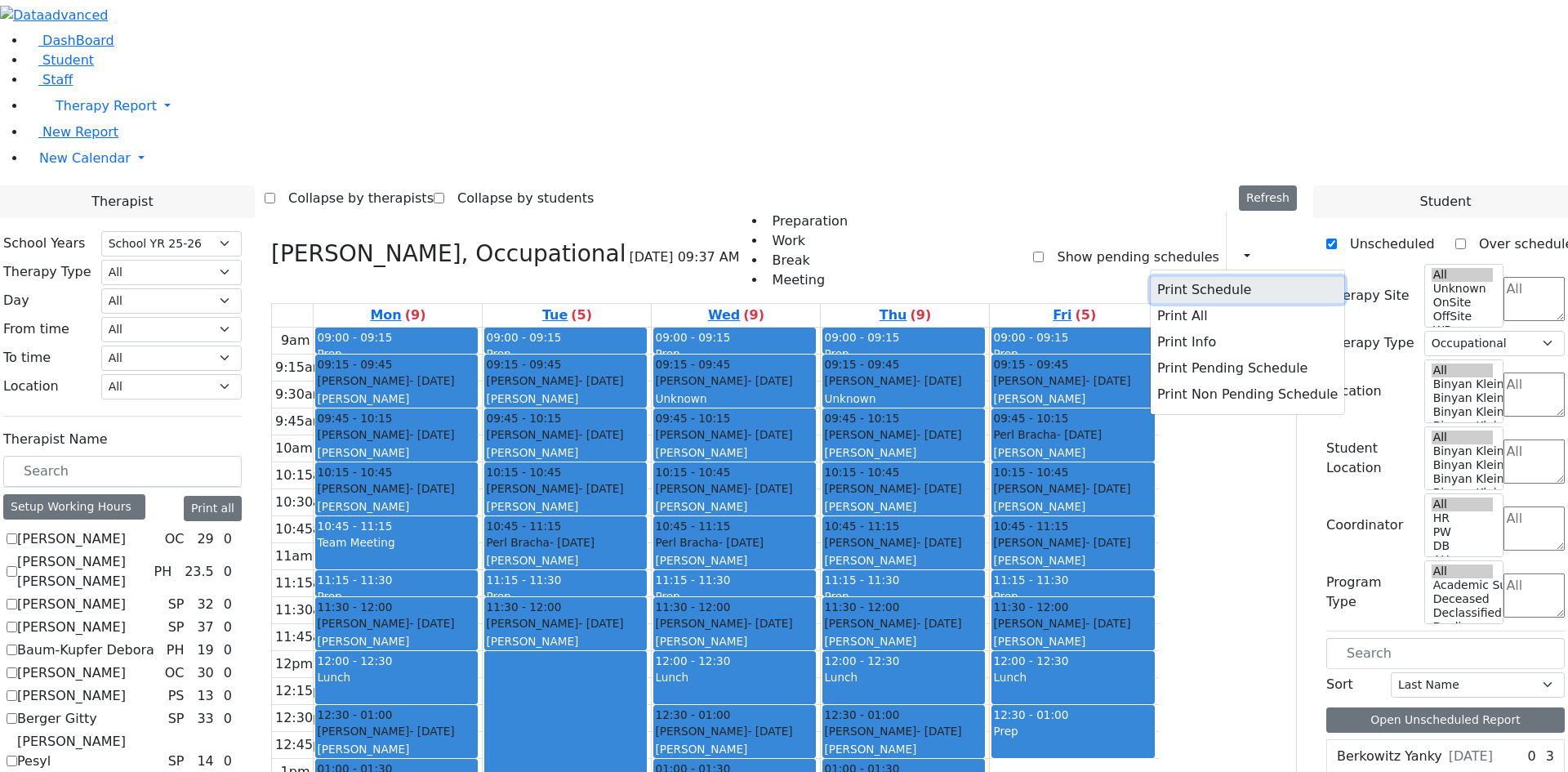
click at [1176, 276] on button "Print Schedule" at bounding box center [1248, 289] width 194 height 26
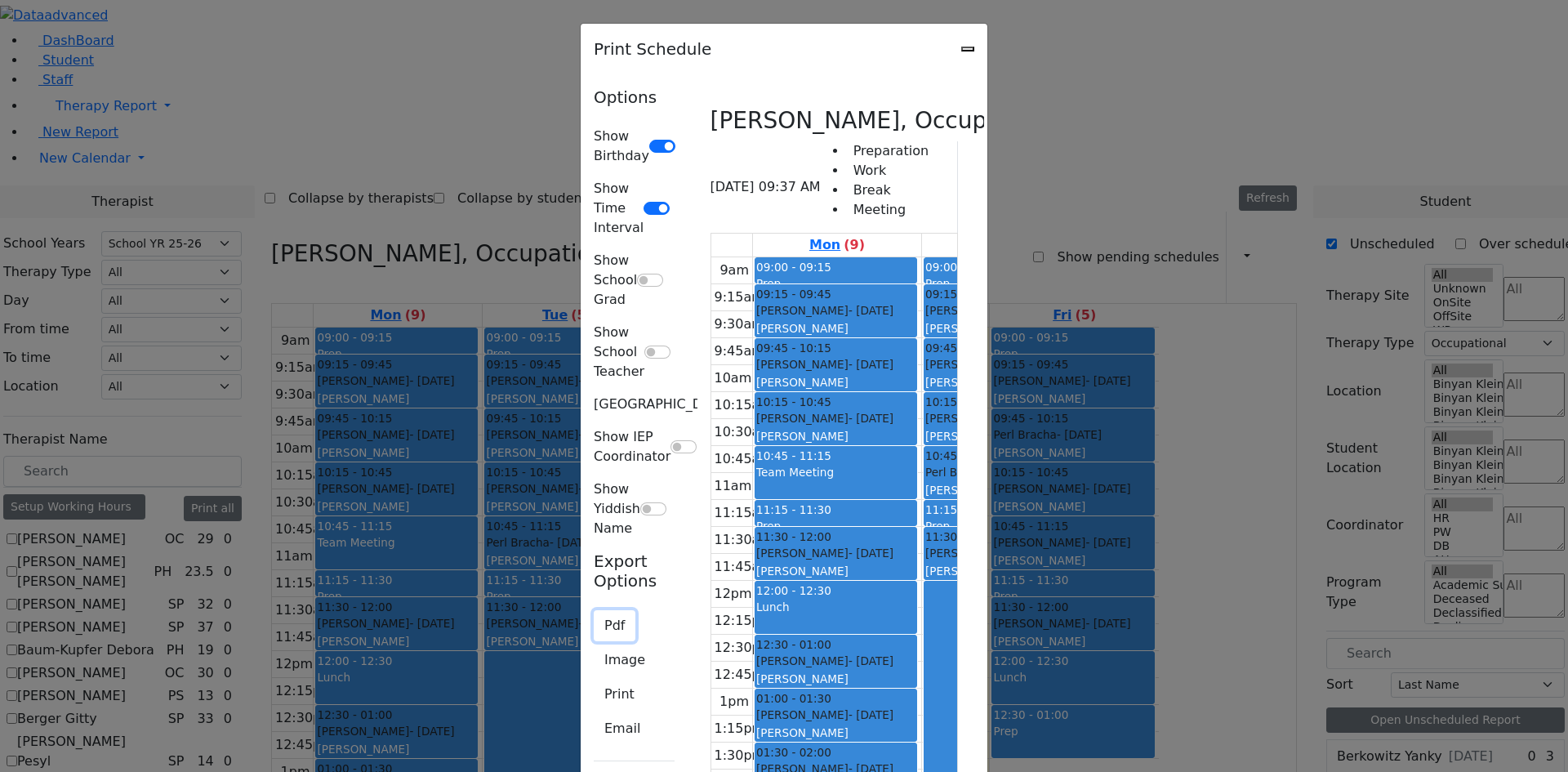
click at [594, 609] on button "Pdf" at bounding box center [615, 625] width 42 height 31
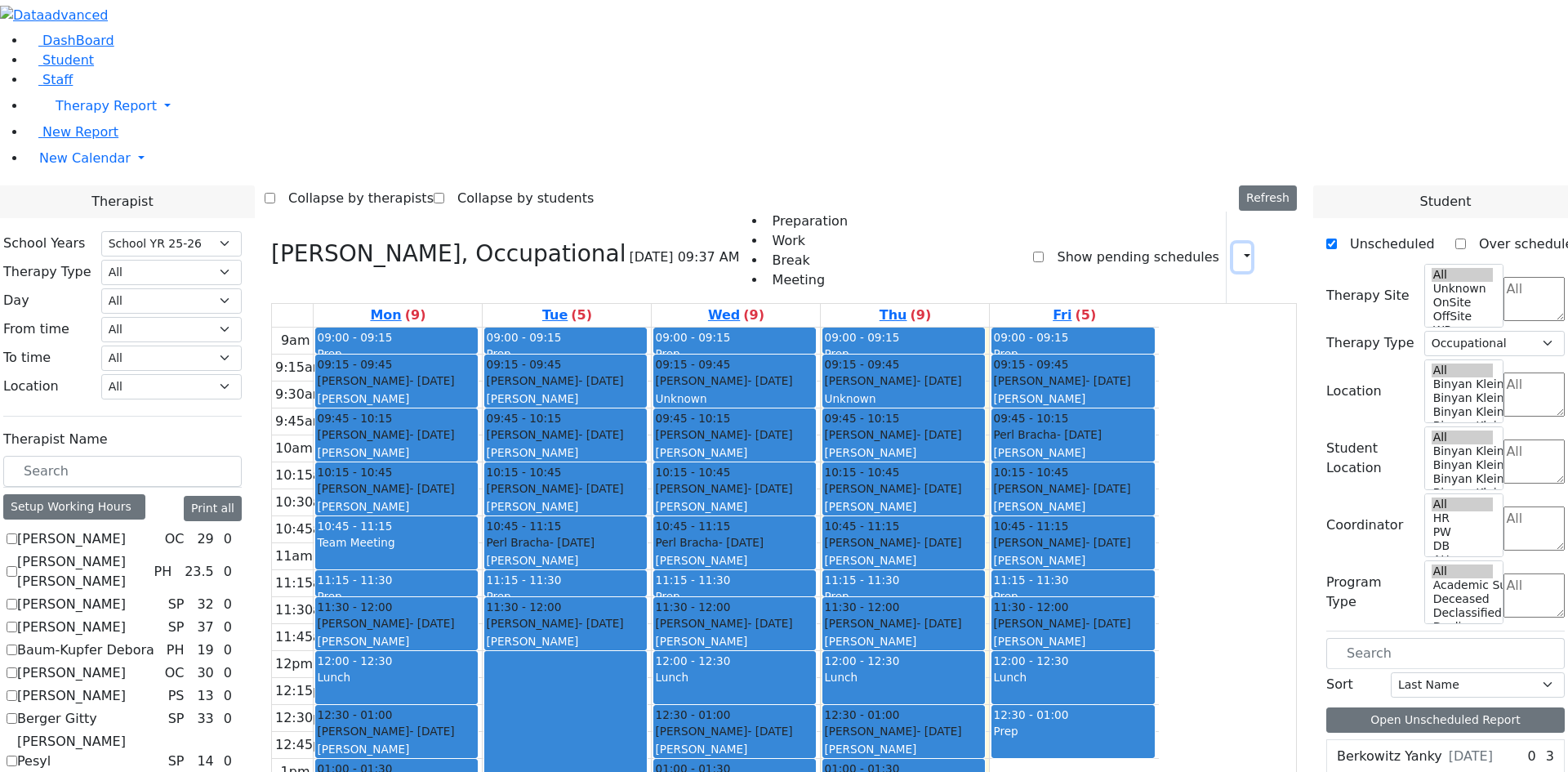
click at [1238, 249] on icon "button" at bounding box center [1238, 257] width 0 height 16
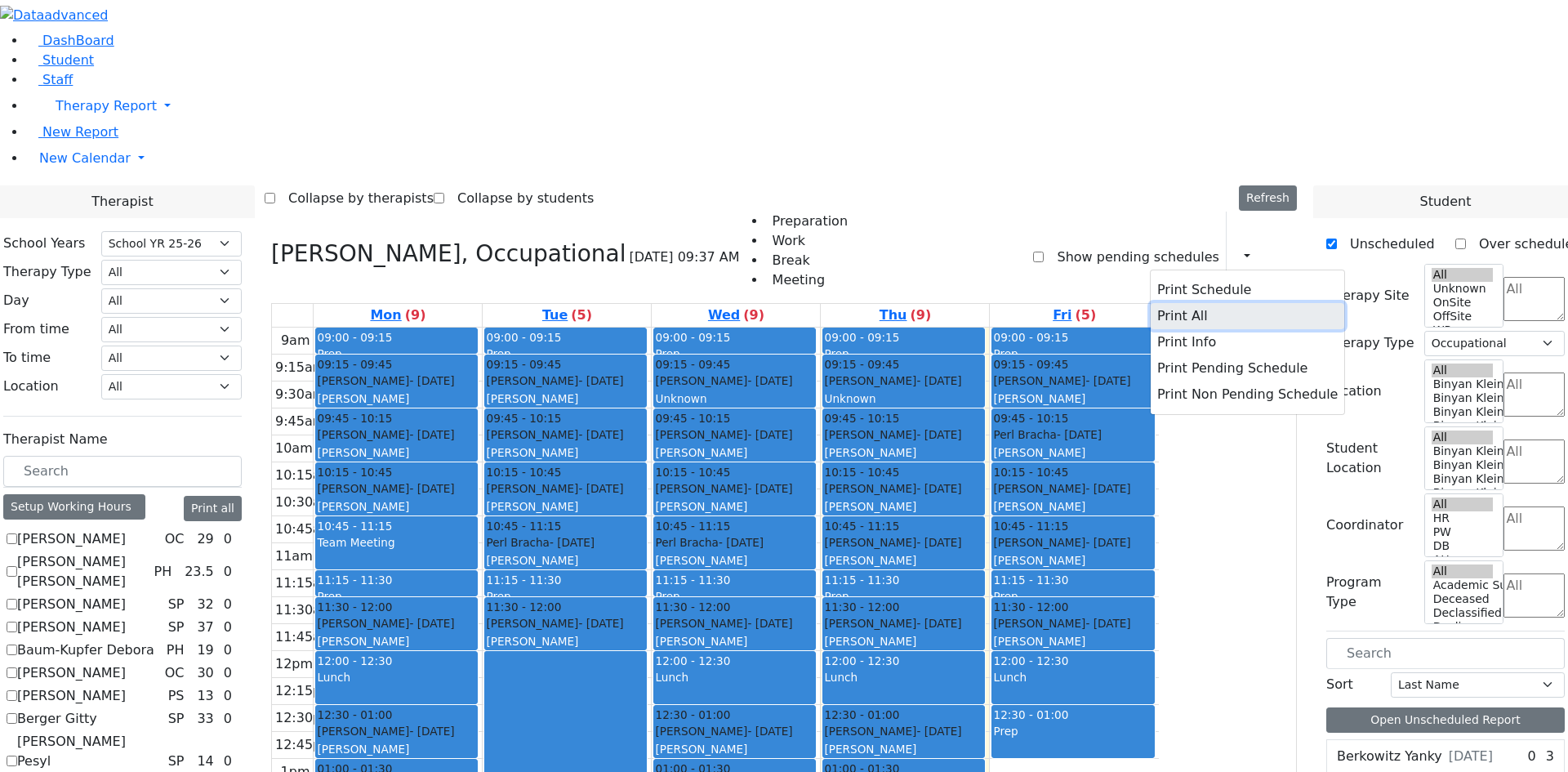
click at [1168, 303] on button "Print All" at bounding box center [1248, 315] width 194 height 26
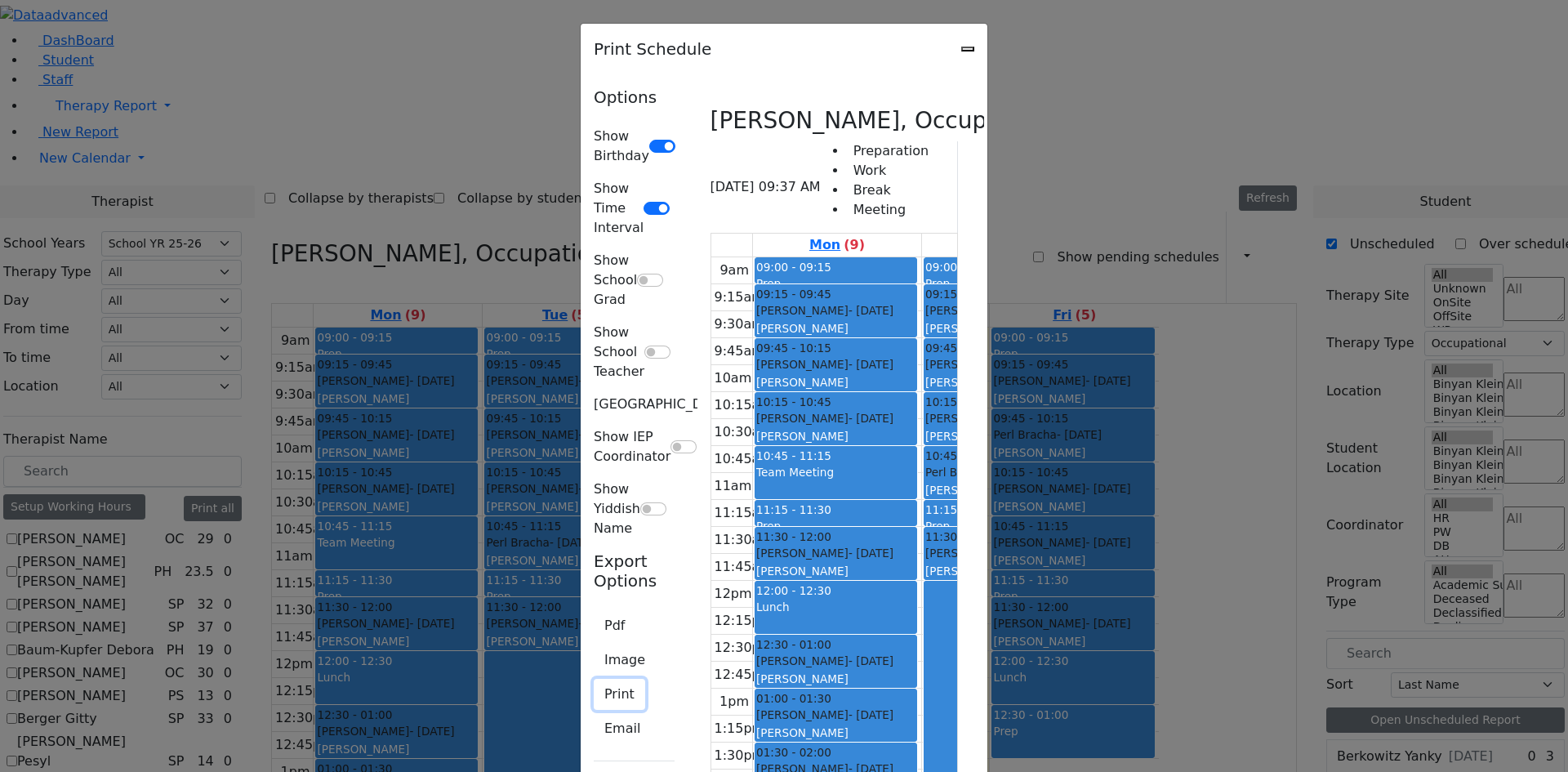
click at [594, 679] on button "Print" at bounding box center [619, 694] width 52 height 31
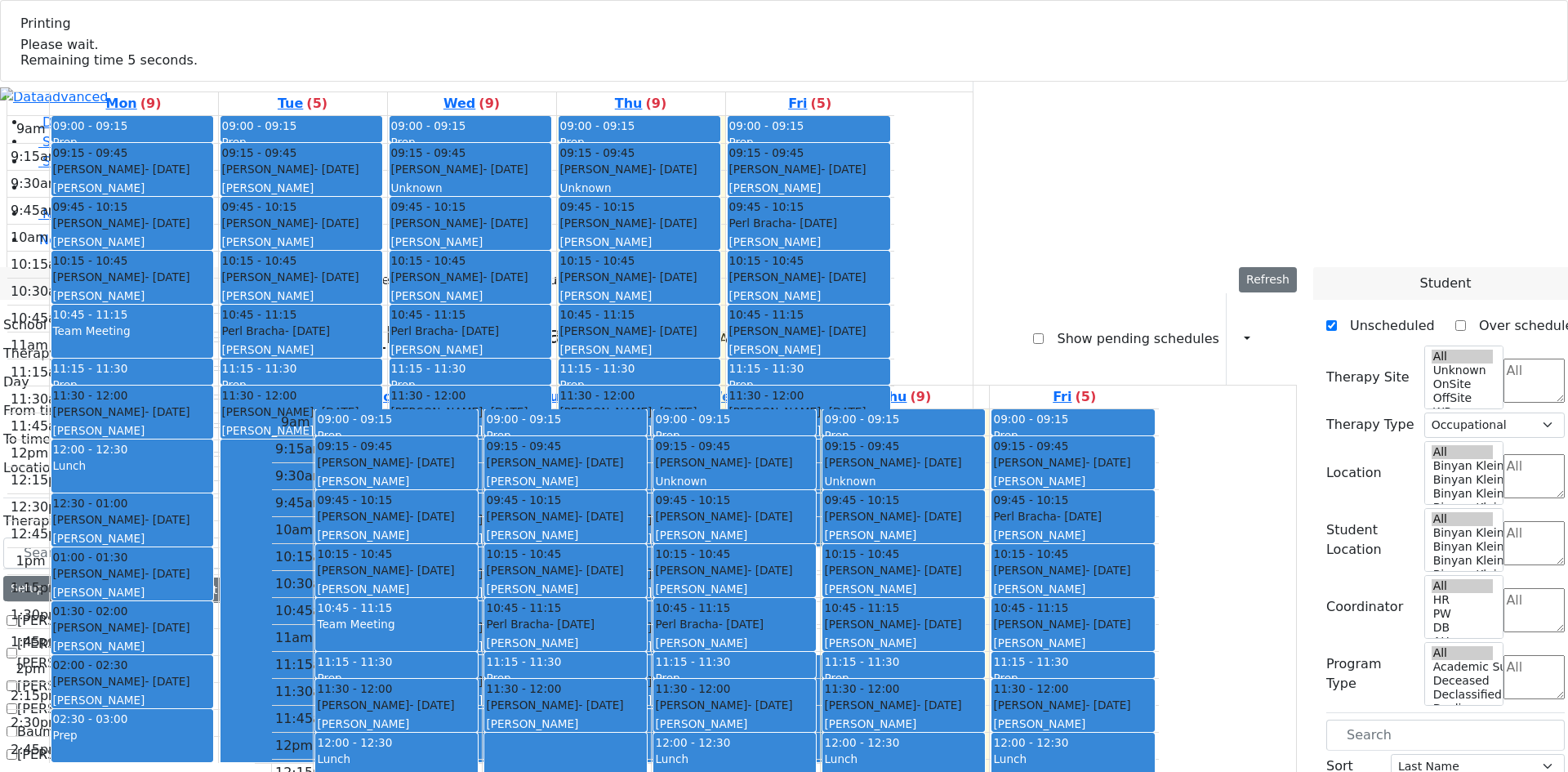
select select "212"
select select "1"
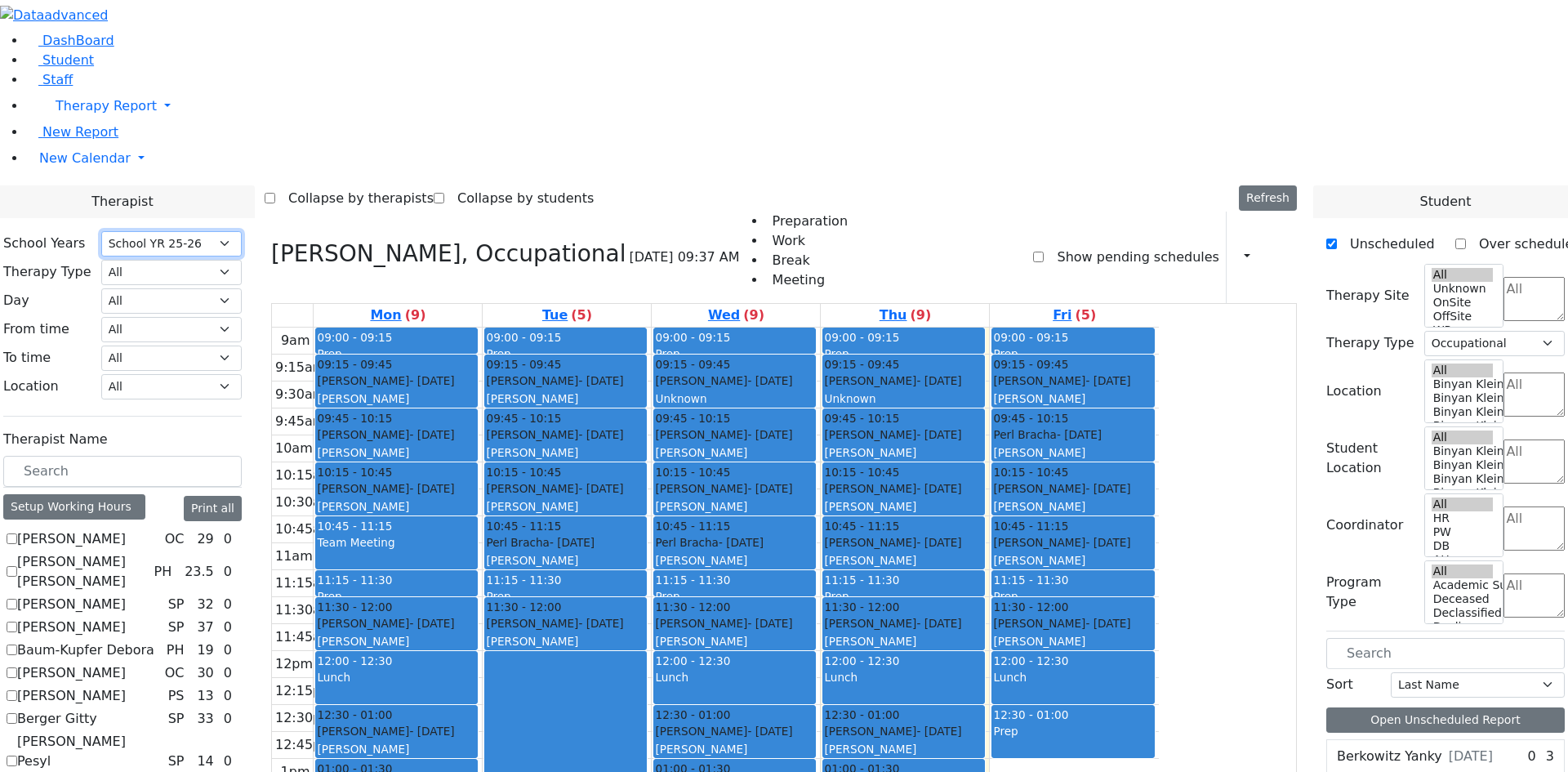
click at [242, 231] on select "Select School YR Summer YR 25 School YR 25-26 Summer YR 25 School YR 24-25 Summ…" at bounding box center [171, 243] width 140 height 25
select select "210"
click at [242, 231] on select "Select School YR Summer YR 25 School YR 25-26 Summer YR 25 School YR 24-25 Summ…" at bounding box center [171, 243] width 140 height 25
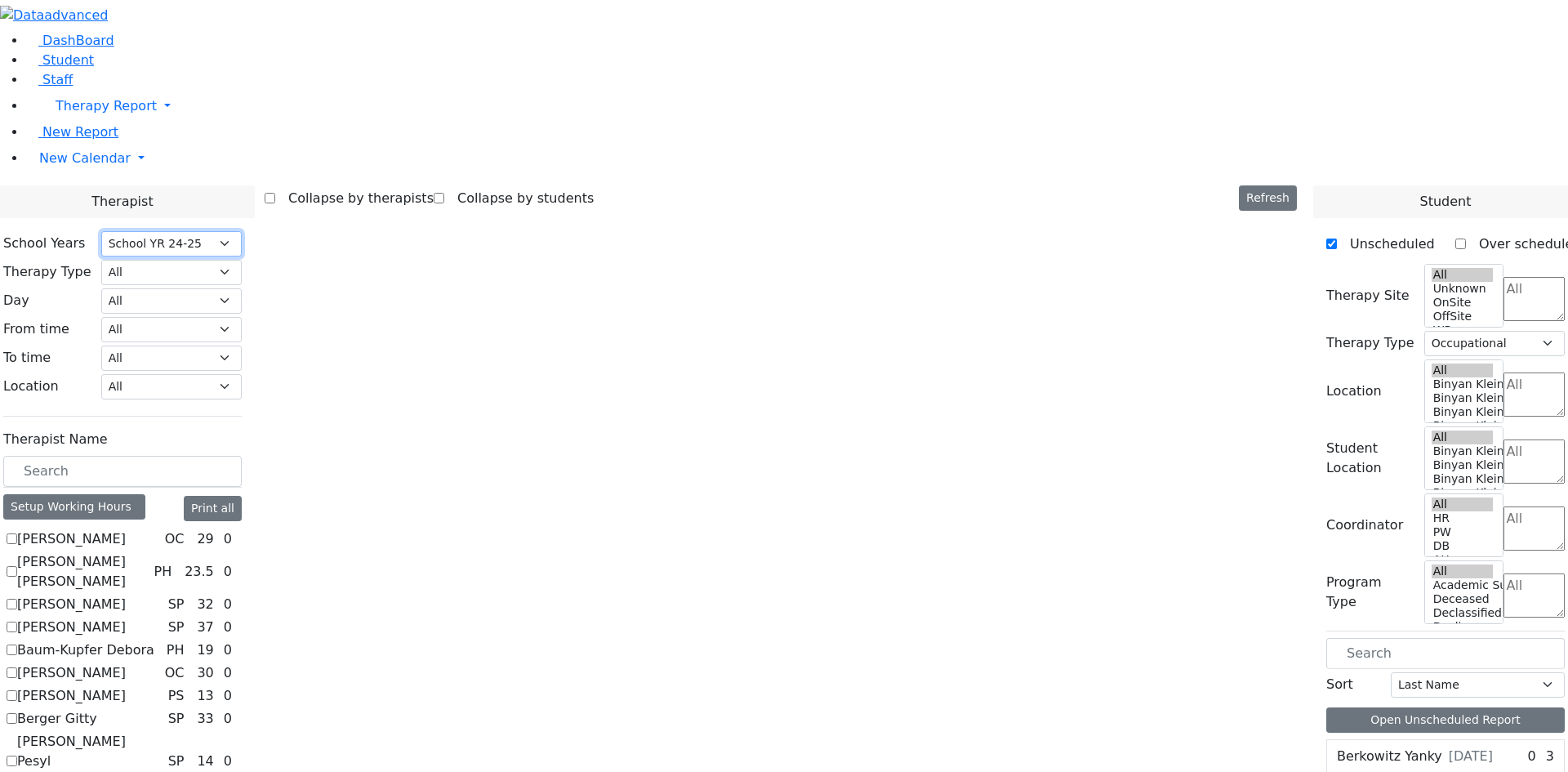
select select
